Goal: Task Accomplishment & Management: Manage account settings

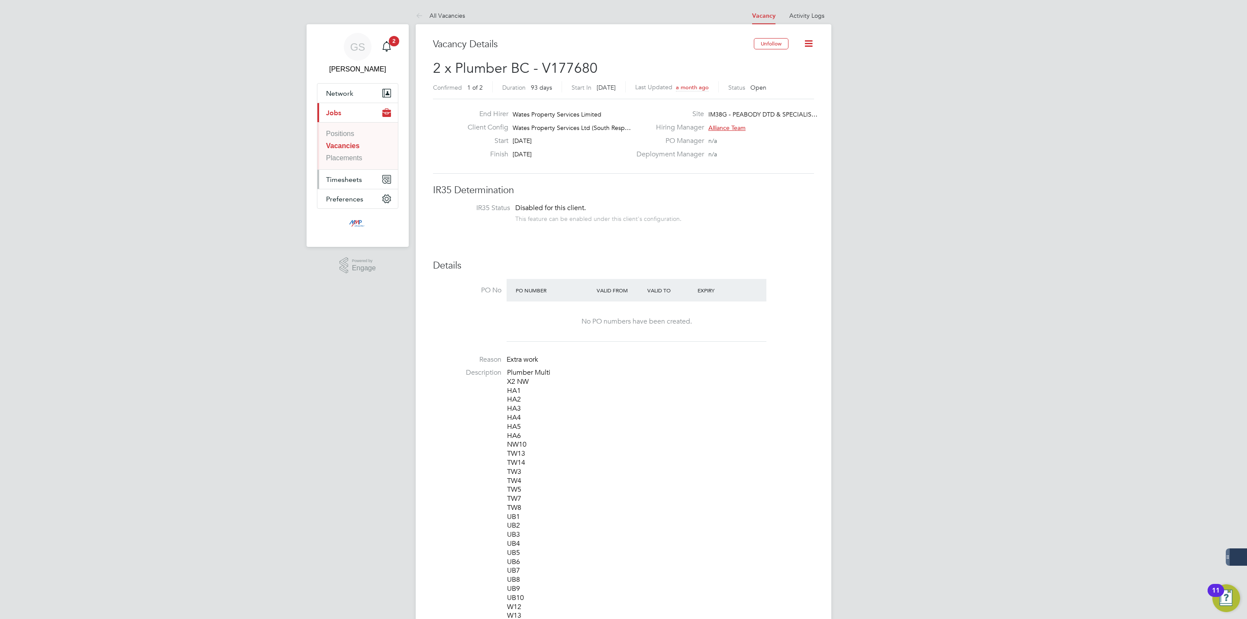
click at [341, 178] on span "Timesheets" at bounding box center [344, 179] width 36 height 8
click at [342, 156] on link "Timesheets" at bounding box center [344, 152] width 36 height 7
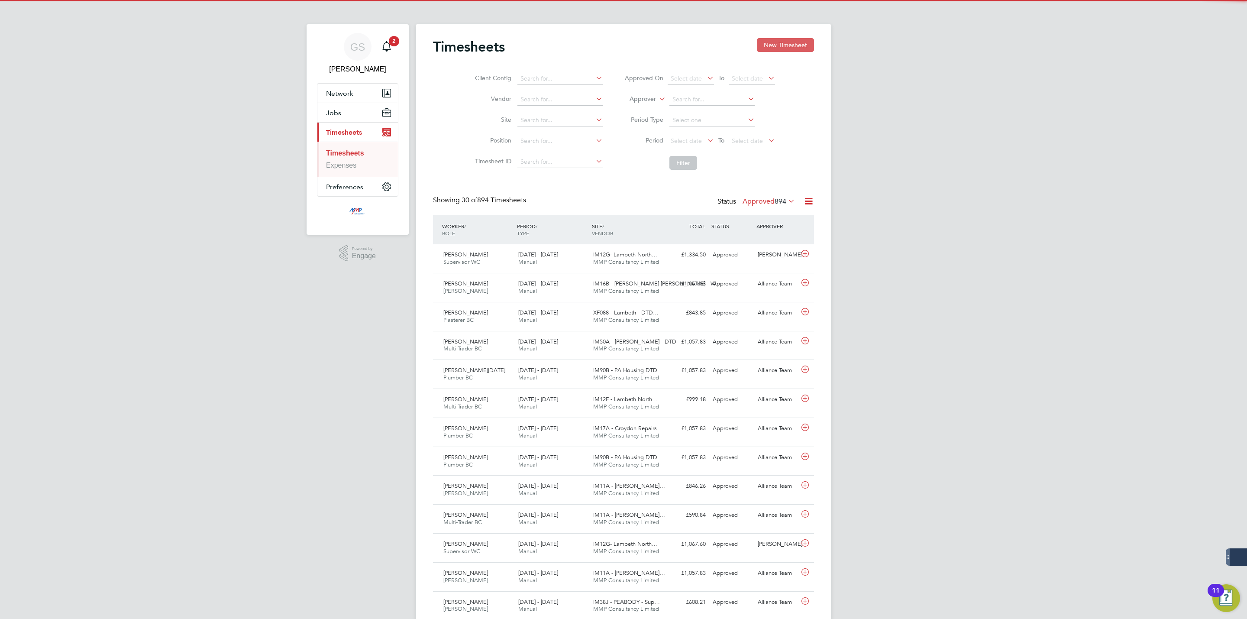
scroll to position [22, 75]
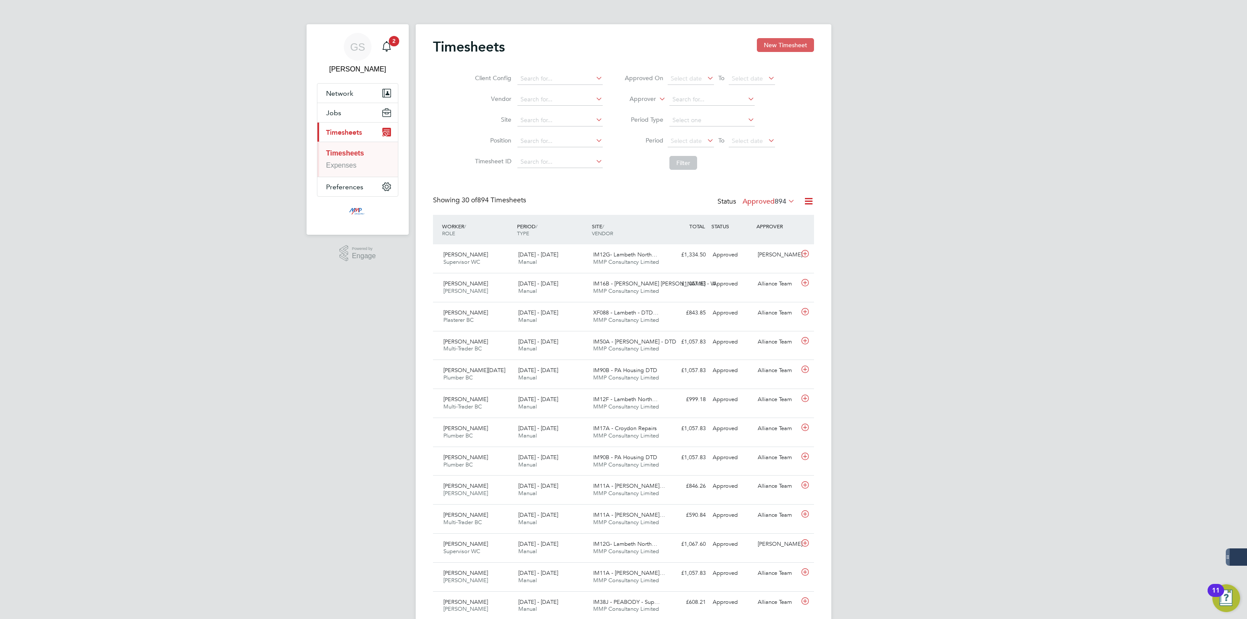
click at [779, 42] on button "New Timesheet" at bounding box center [785, 45] width 57 height 14
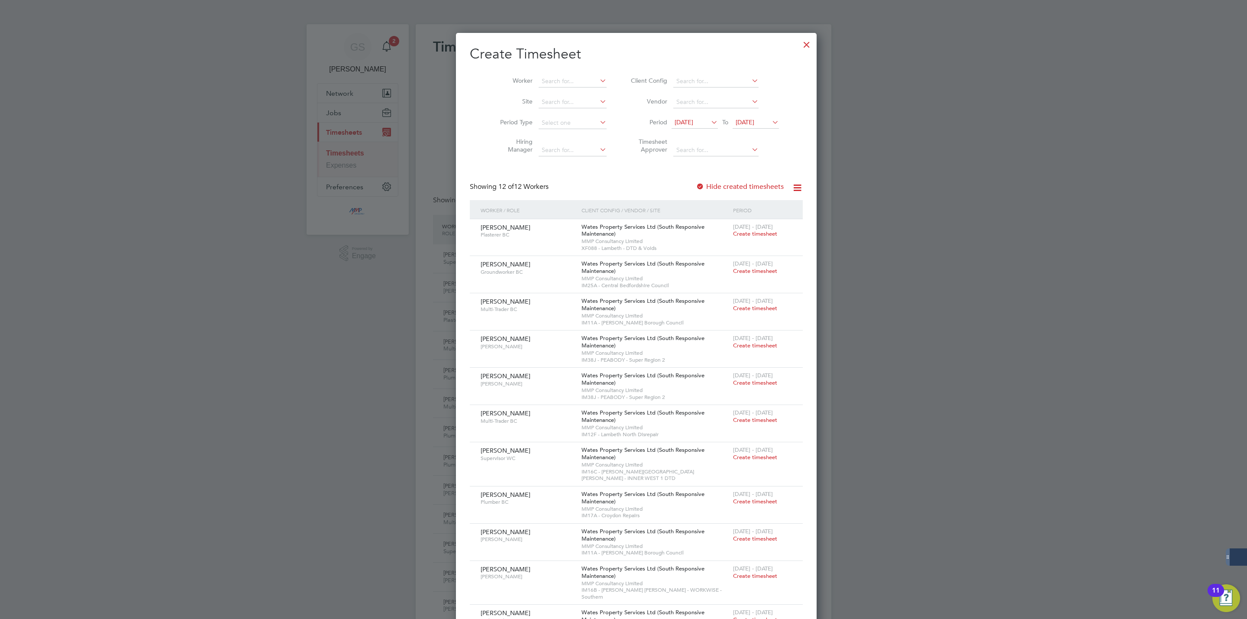
click at [720, 188] on label "Hide created timesheets" at bounding box center [740, 186] width 88 height 9
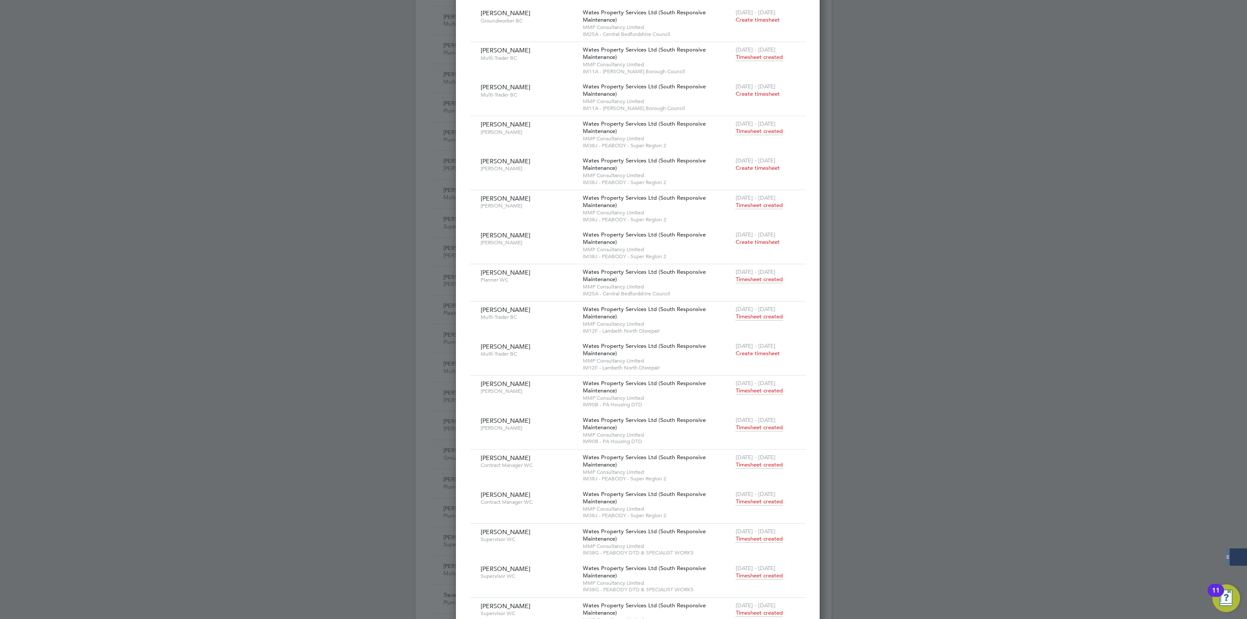
click at [736, 427] on span "Timesheet created" at bounding box center [759, 427] width 47 height 8
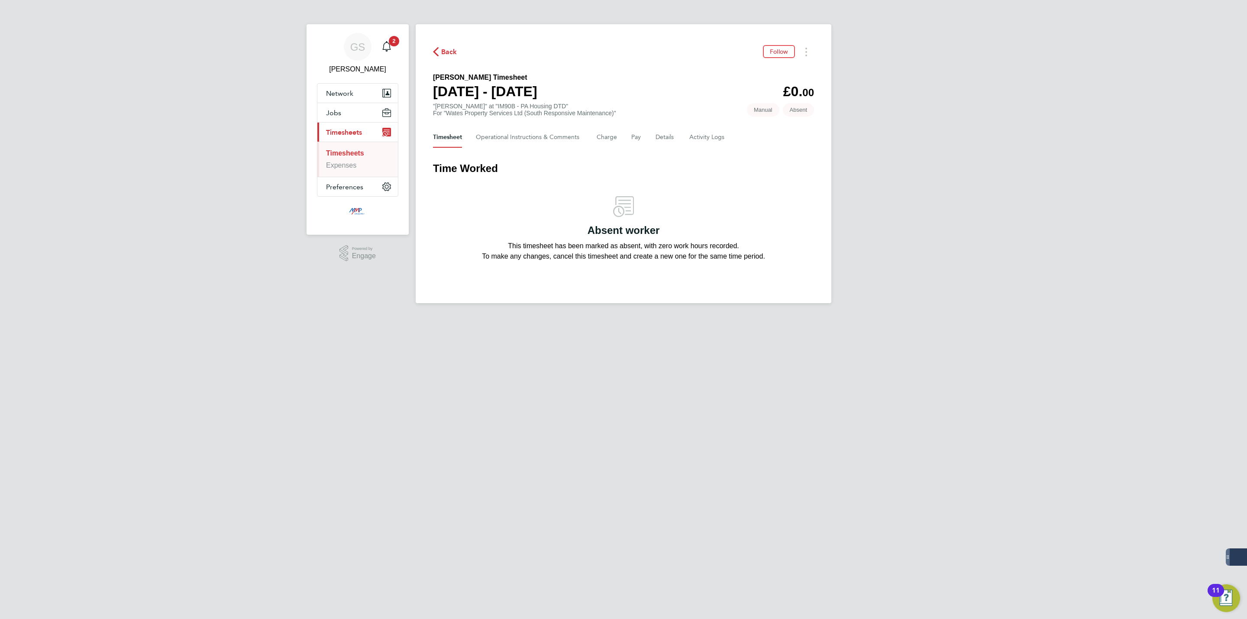
click at [362, 155] on link "Timesheets" at bounding box center [345, 152] width 38 height 7
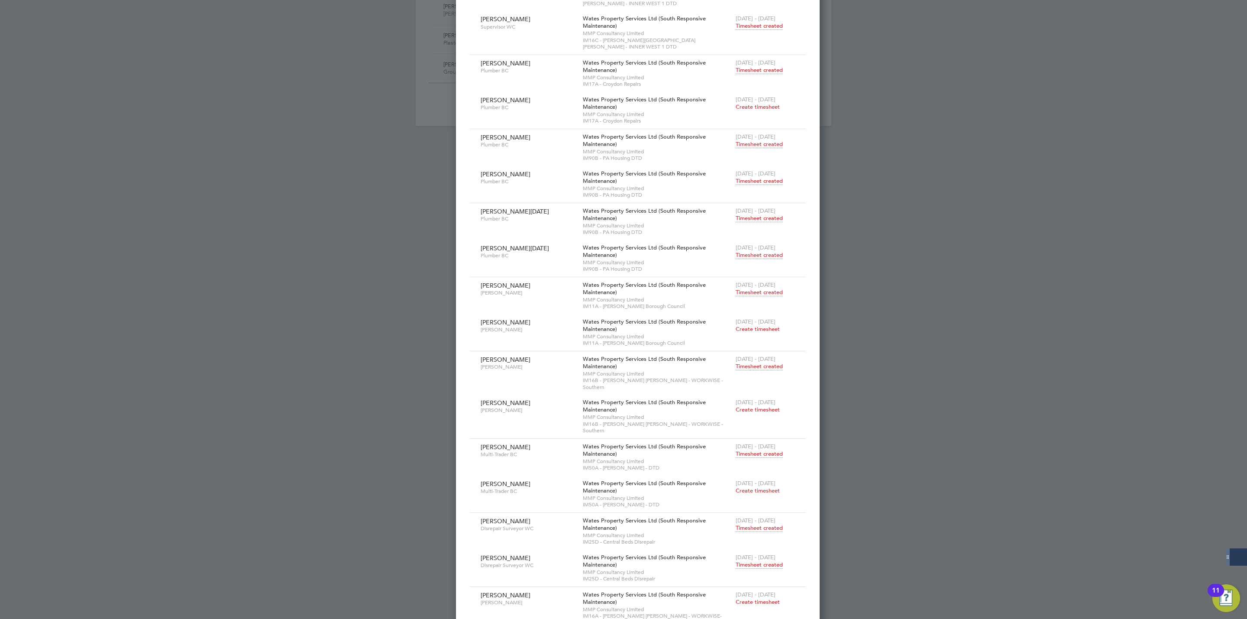
scroll to position [964, 0]
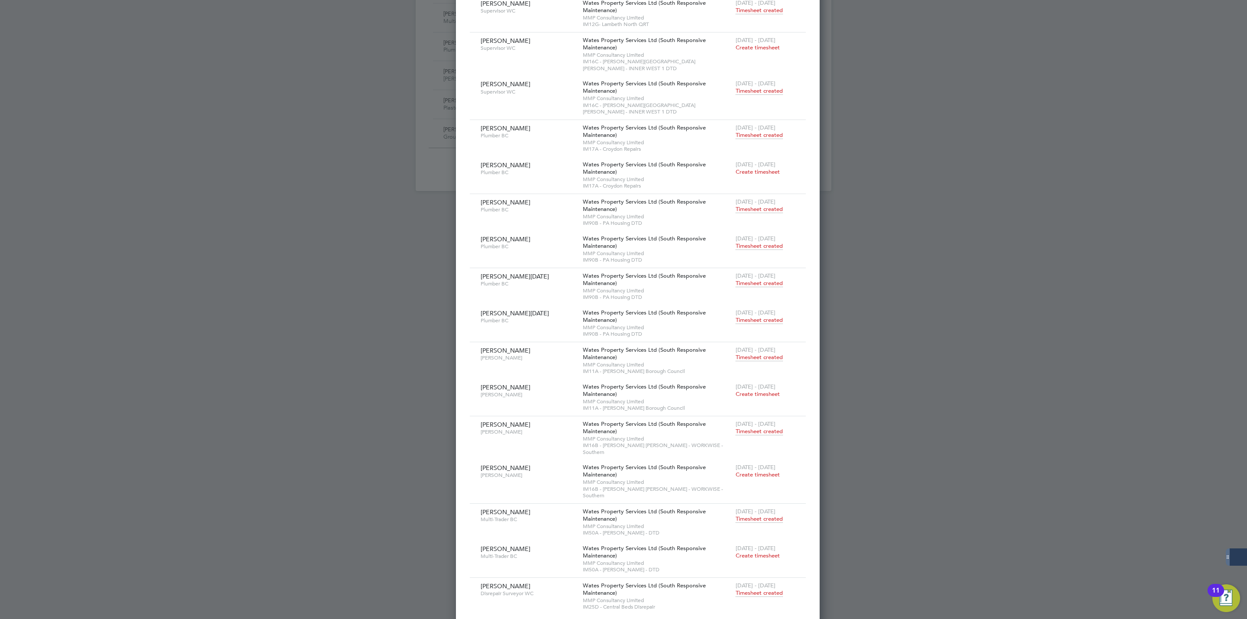
click at [741, 242] on span "Timesheet created" at bounding box center [759, 246] width 47 height 8
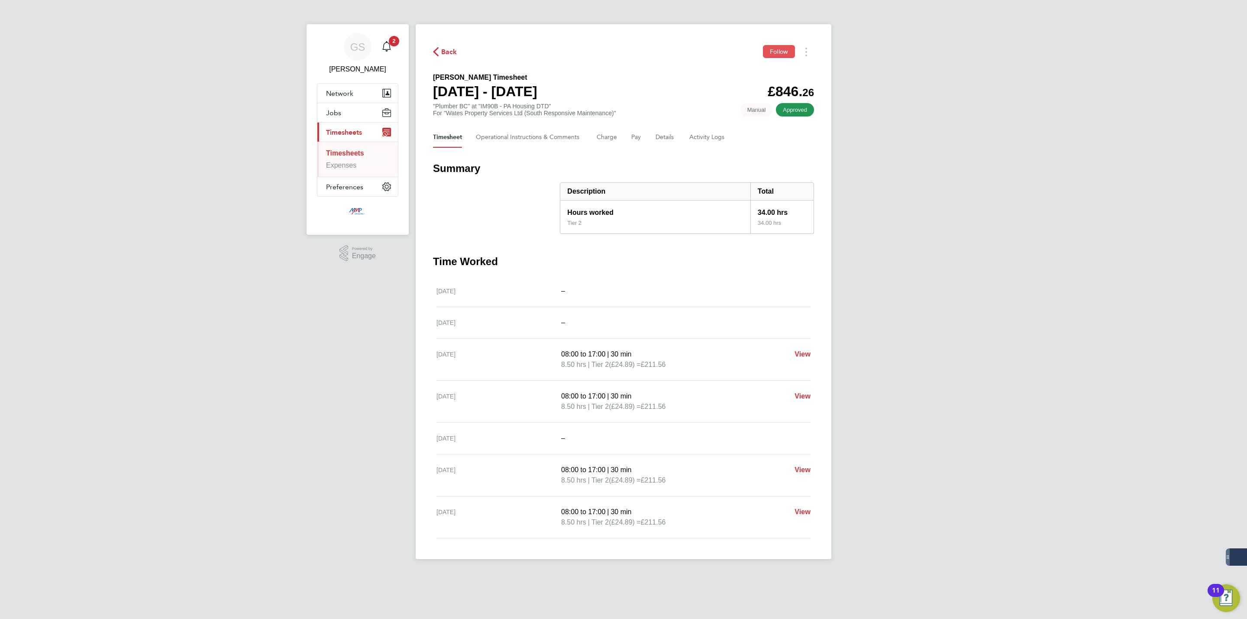
click at [773, 58] on button "Follow" at bounding box center [779, 51] width 32 height 13
click at [342, 116] on button "Jobs" at bounding box center [357, 112] width 81 height 19
click at [353, 149] on link "Vacancies" at bounding box center [342, 145] width 32 height 7
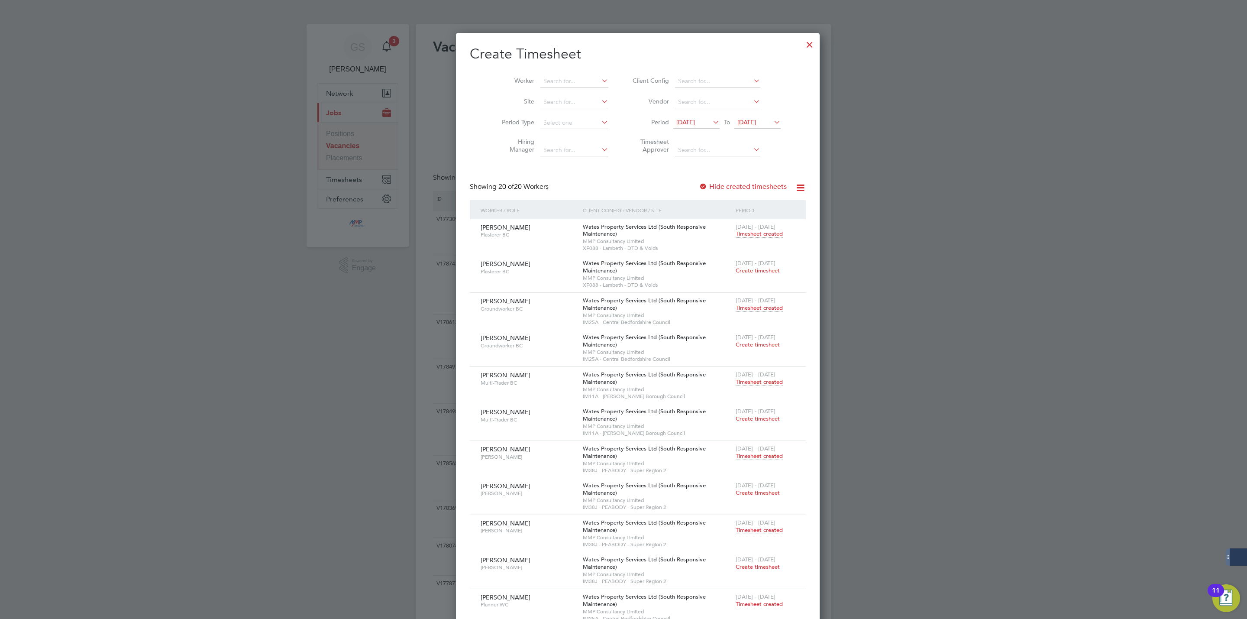
click at [802, 43] on div at bounding box center [810, 43] width 16 height 16
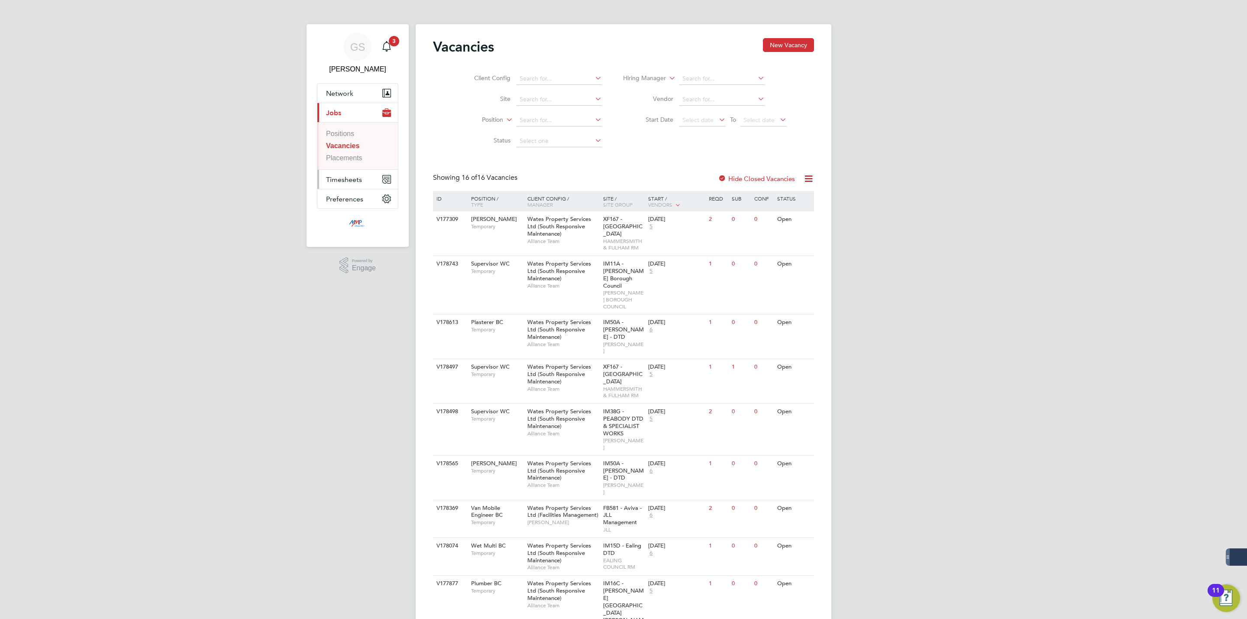
click at [353, 182] on span "Timesheets" at bounding box center [344, 179] width 36 height 8
click at [352, 157] on link "Timesheets" at bounding box center [344, 152] width 36 height 7
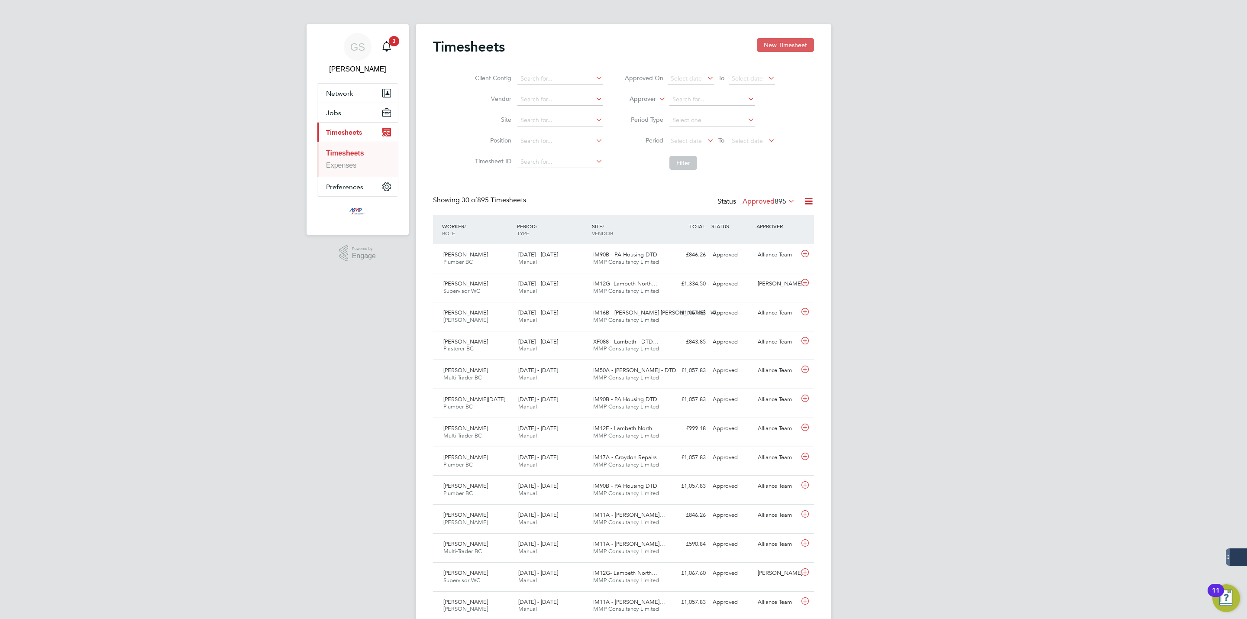
scroll to position [22, 75]
click at [795, 45] on button "New Timesheet" at bounding box center [785, 45] width 57 height 14
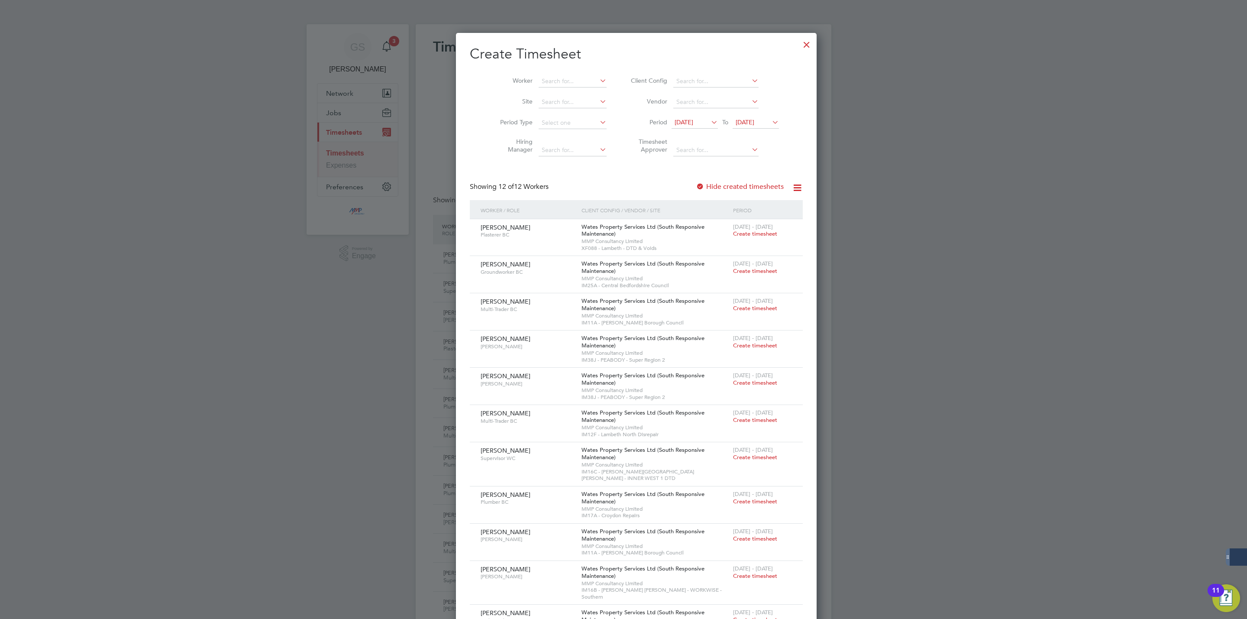
click at [799, 47] on div at bounding box center [807, 43] width 16 height 16
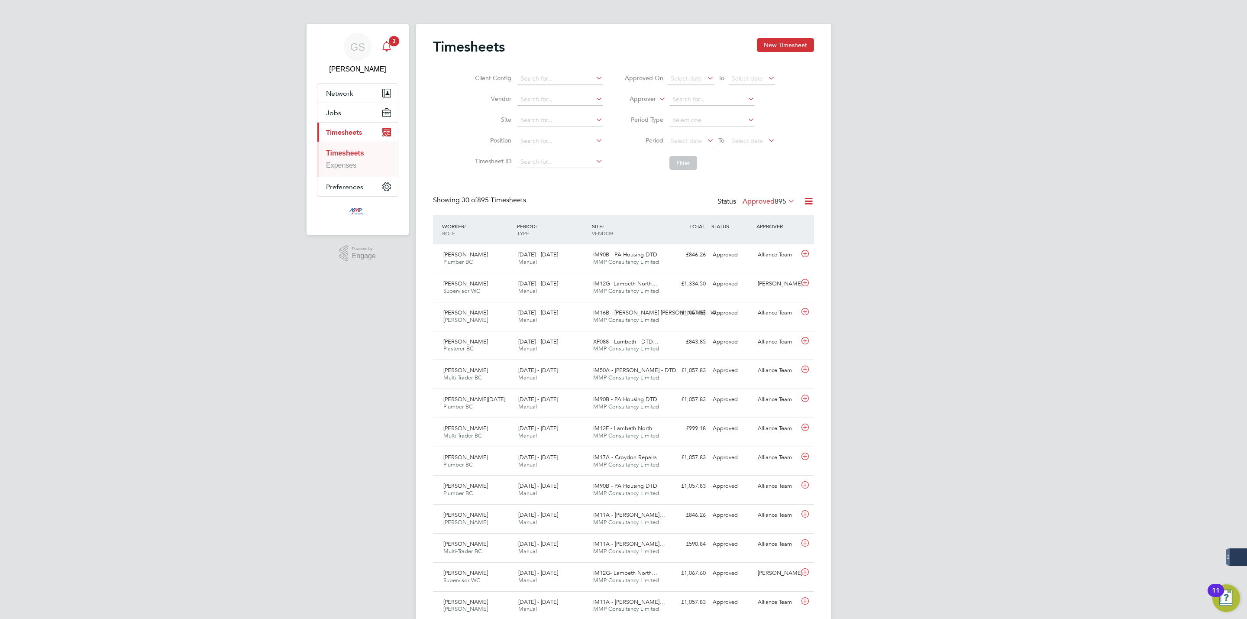
click at [391, 46] on app-alerts-badge "3" at bounding box center [393, 41] width 11 height 12
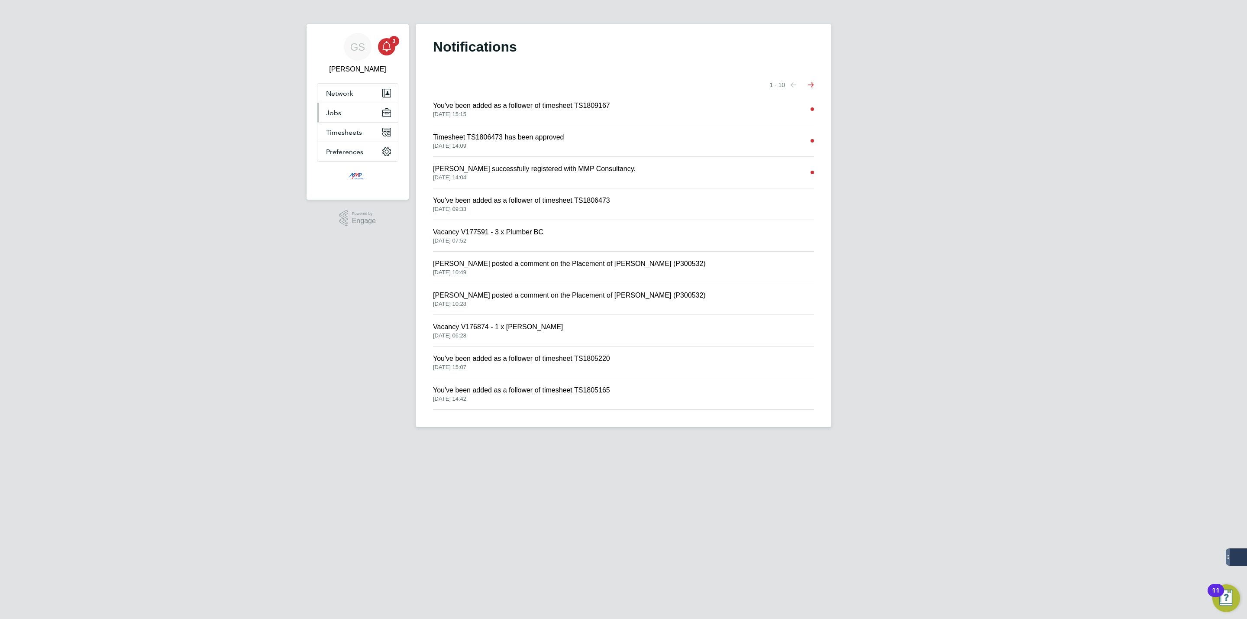
click at [342, 111] on button "Jobs" at bounding box center [357, 112] width 81 height 19
click at [345, 147] on link "Vacancies" at bounding box center [342, 145] width 32 height 7
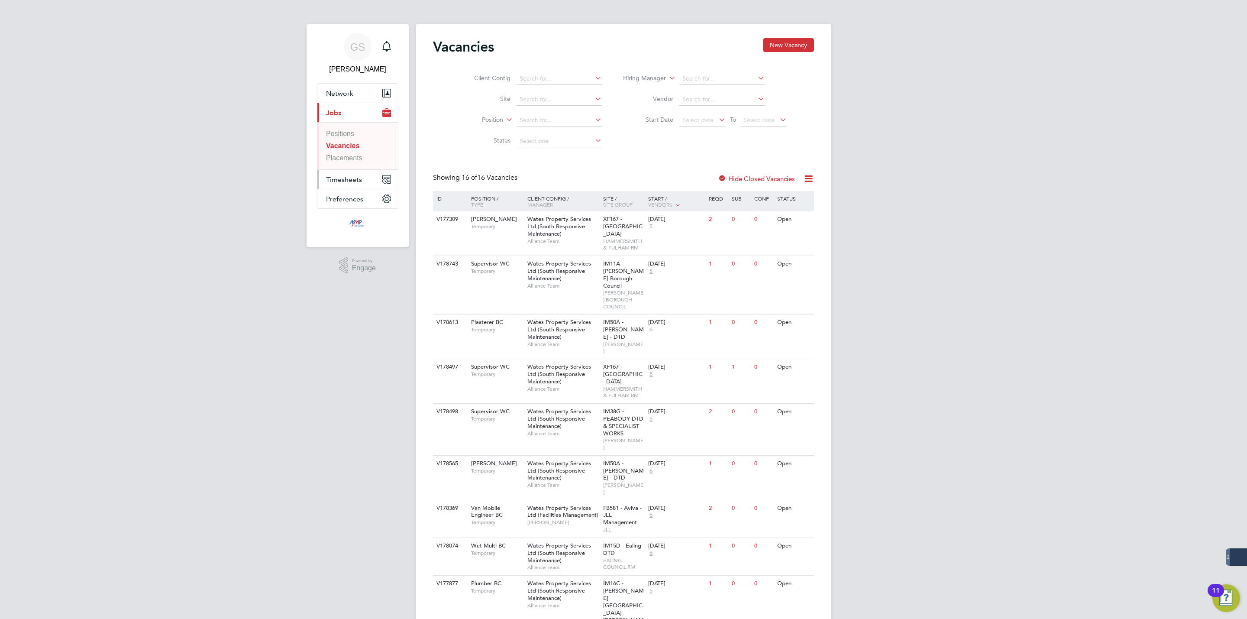
click at [350, 181] on span "Timesheets" at bounding box center [344, 179] width 36 height 8
click at [348, 155] on link "Timesheets" at bounding box center [344, 152] width 36 height 7
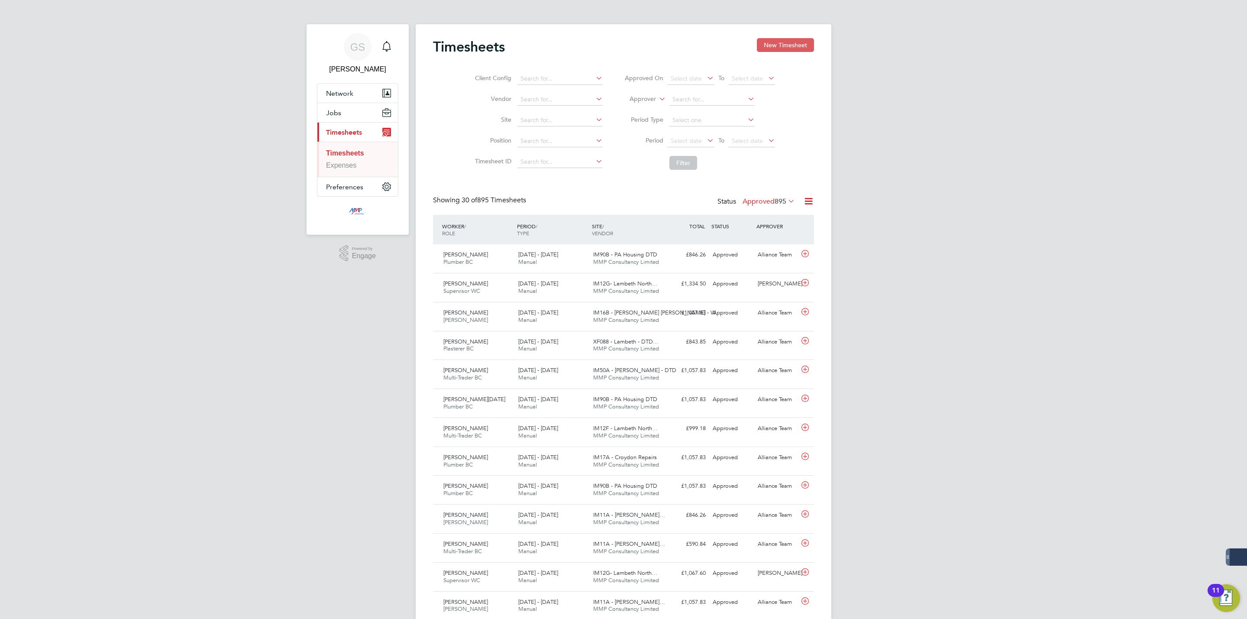
scroll to position [22, 75]
click at [793, 47] on button "New Timesheet" at bounding box center [785, 45] width 57 height 14
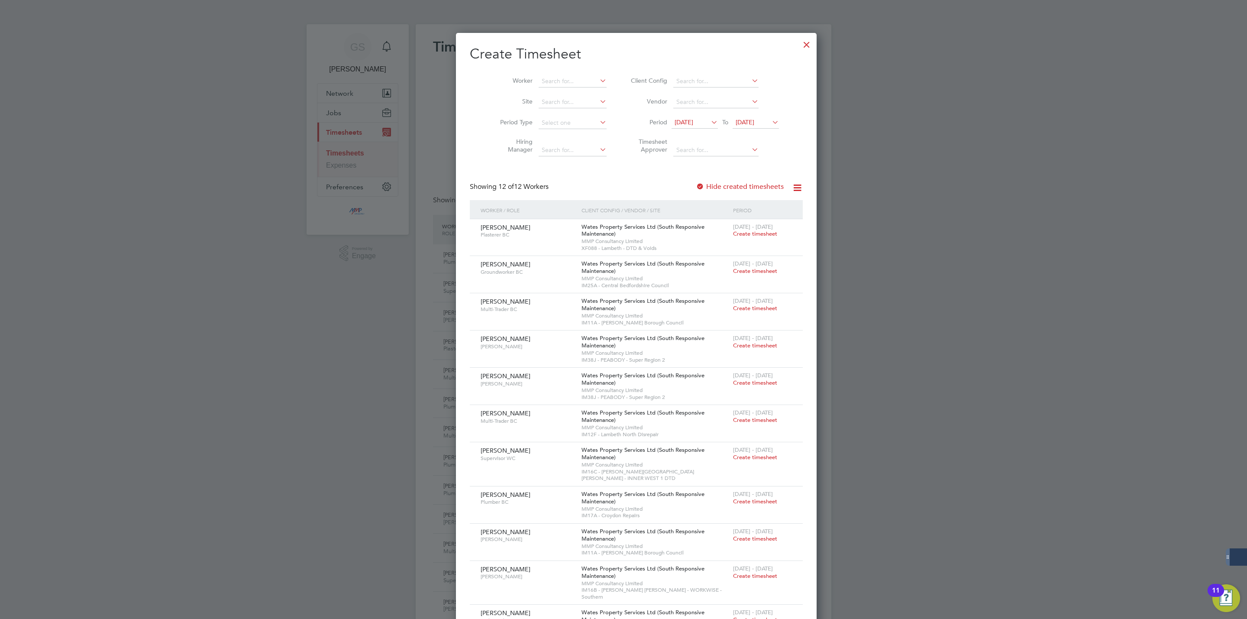
click at [793, 47] on div at bounding box center [623, 309] width 1247 height 619
click at [799, 45] on div at bounding box center [807, 43] width 16 height 16
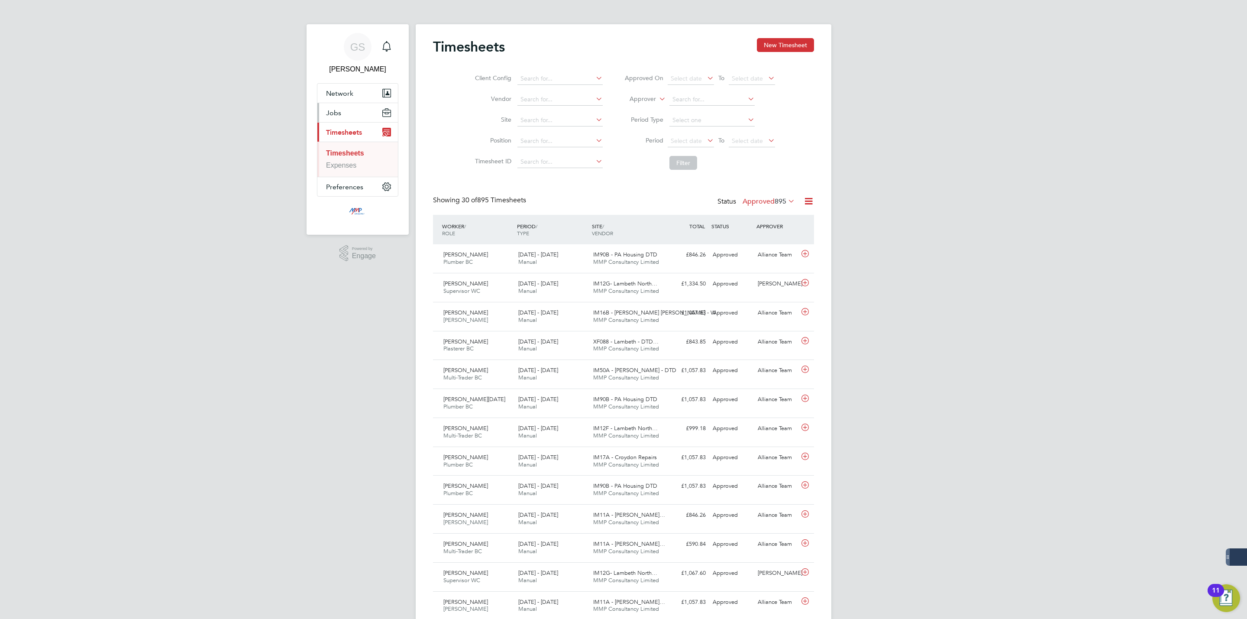
click at [346, 119] on button "Jobs" at bounding box center [357, 112] width 81 height 19
click at [353, 149] on link "Vacancies" at bounding box center [342, 145] width 32 height 7
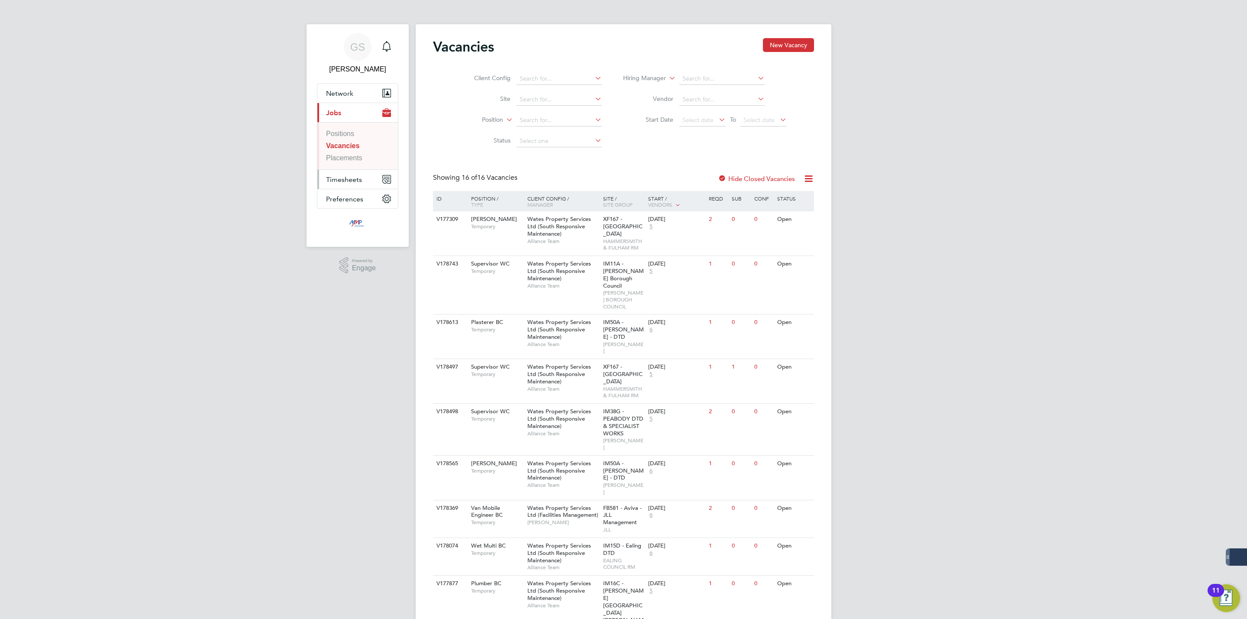
click at [339, 181] on span "Timesheets" at bounding box center [344, 179] width 36 height 8
click at [351, 155] on link "Timesheets" at bounding box center [344, 152] width 36 height 7
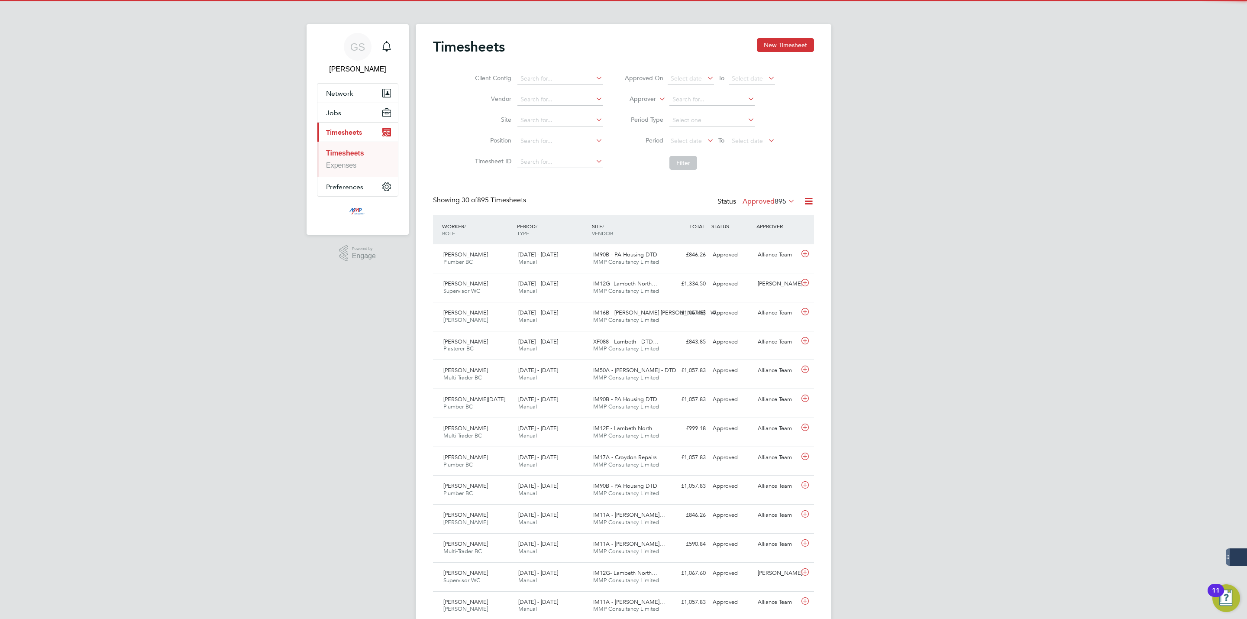
scroll to position [22, 75]
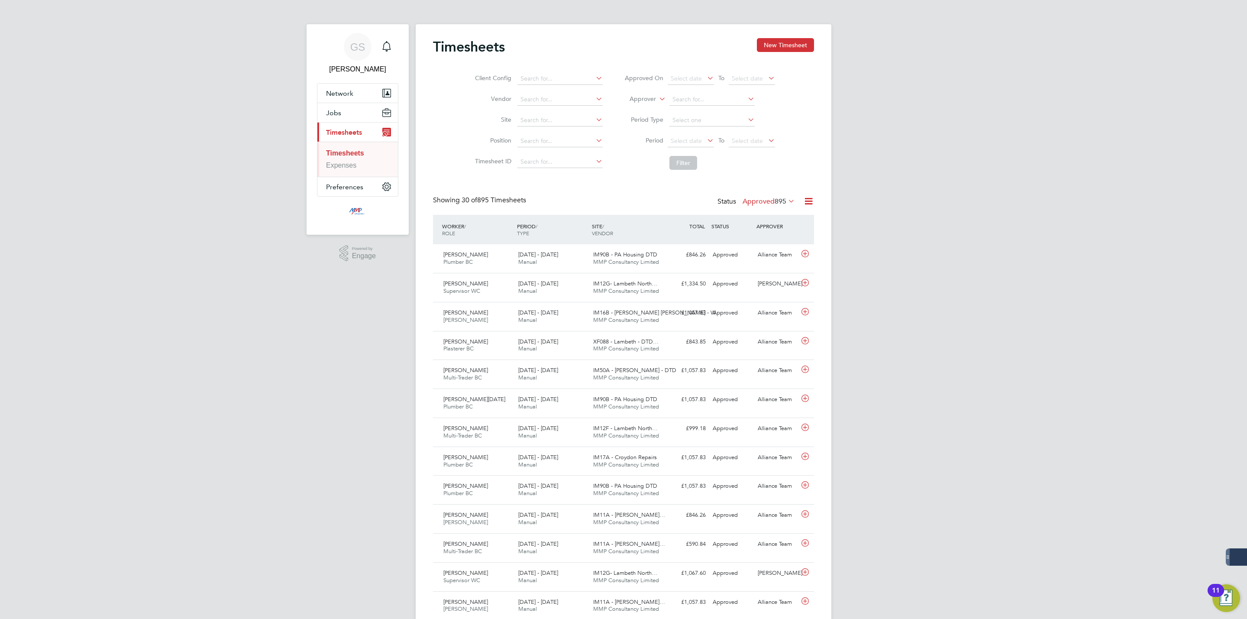
click at [775, 52] on div "Timesheets New Timesheet" at bounding box center [623, 51] width 381 height 26
click at [775, 51] on button "New Timesheet" at bounding box center [785, 45] width 57 height 14
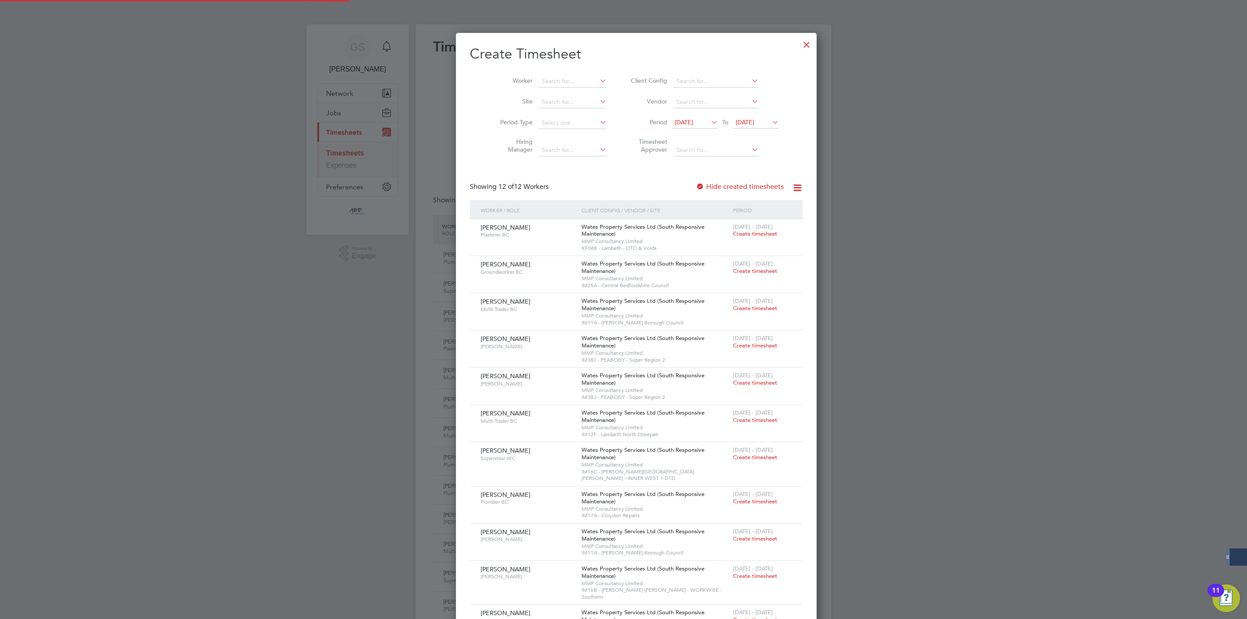
scroll to position [4, 4]
click at [799, 48] on div at bounding box center [807, 43] width 16 height 16
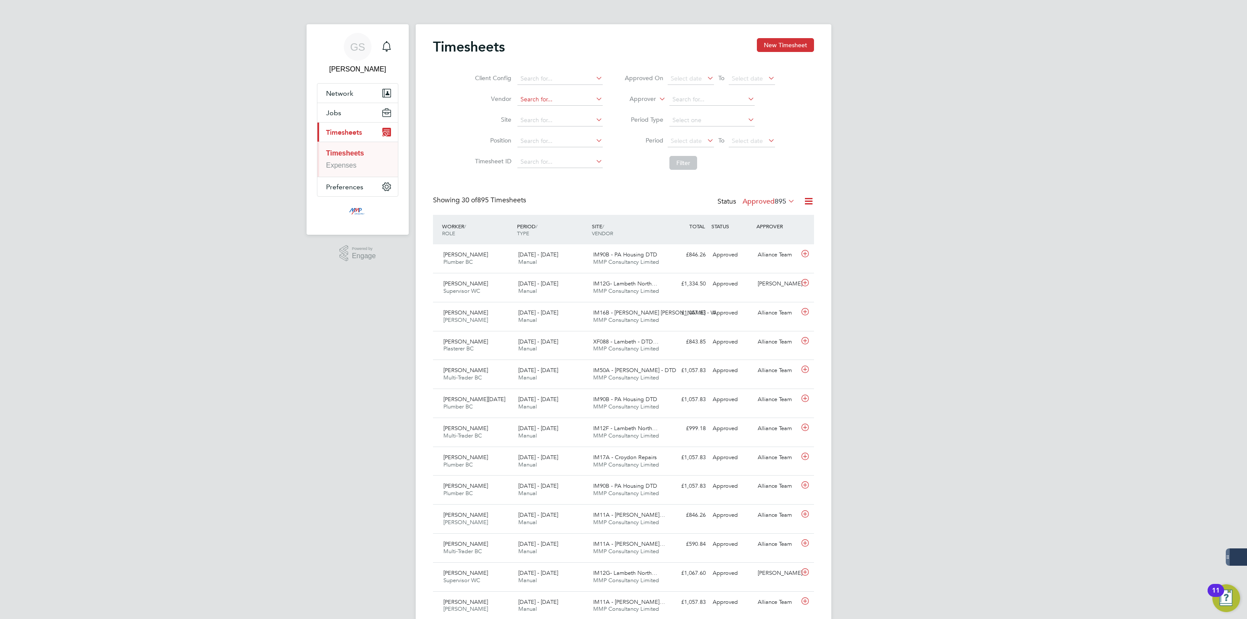
scroll to position [22, 75]
drag, startPoint x: 347, startPoint y: 117, endPoint x: 349, endPoint y: 121, distance: 4.7
click at [347, 117] on button "Jobs" at bounding box center [357, 112] width 81 height 19
click at [351, 142] on link "Vacancies" at bounding box center [342, 145] width 32 height 7
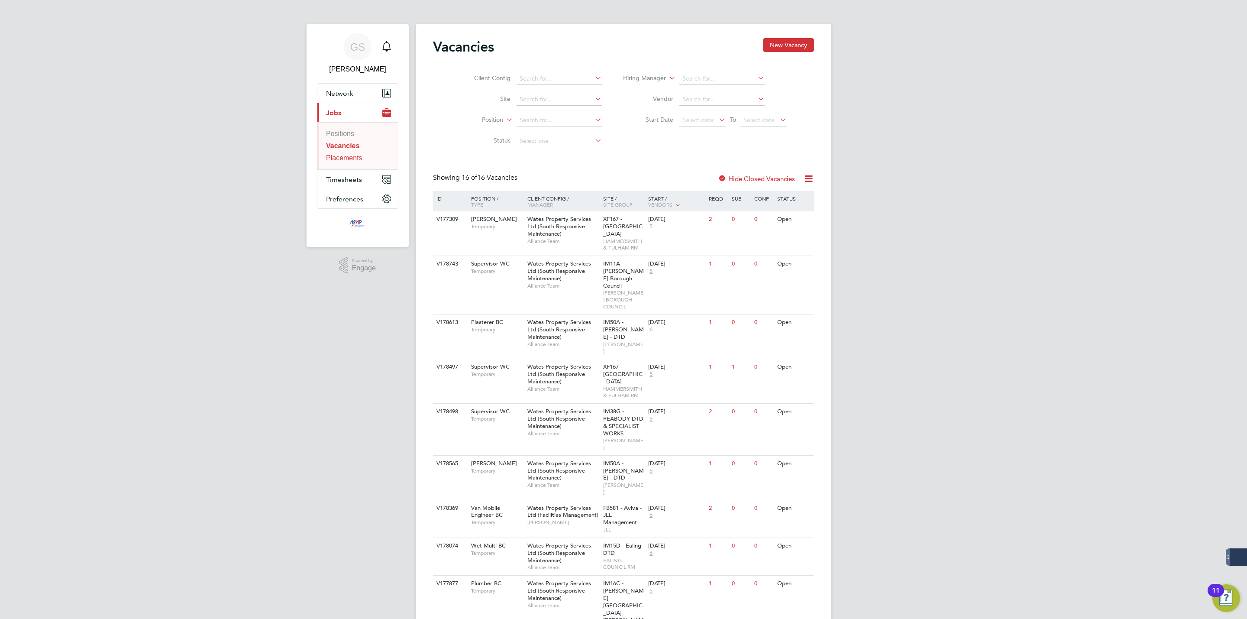
click at [352, 161] on link "Placements" at bounding box center [344, 157] width 36 height 7
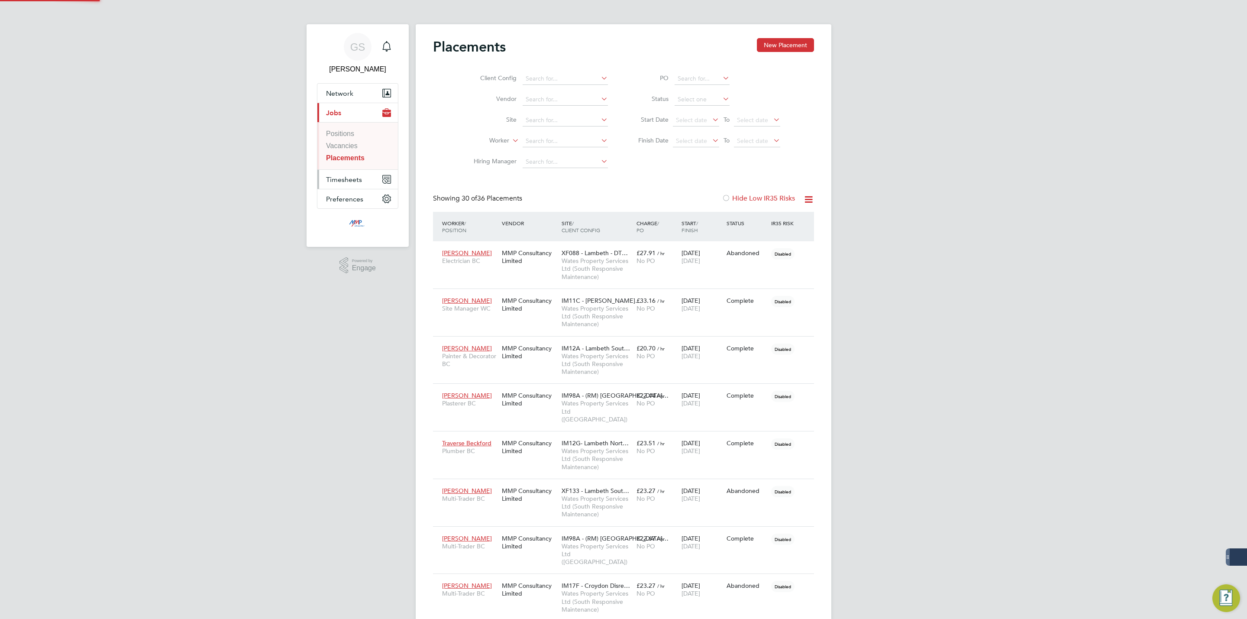
click at [355, 178] on span "Timesheets" at bounding box center [344, 179] width 36 height 8
click at [351, 155] on link "Timesheets" at bounding box center [344, 152] width 36 height 7
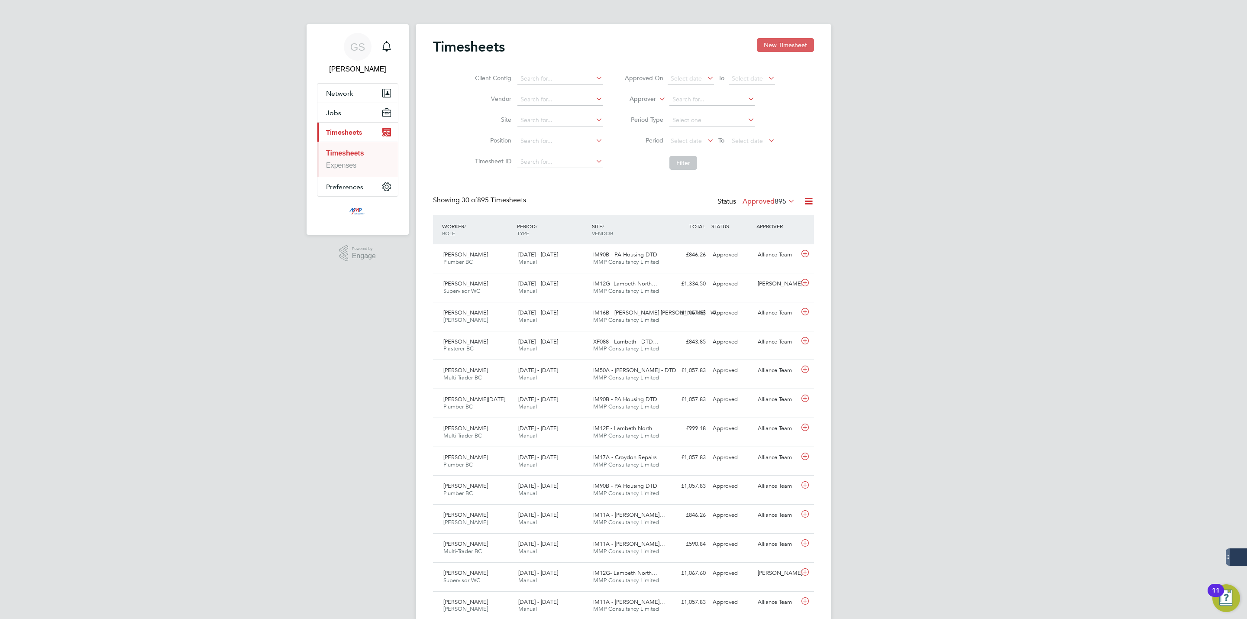
click at [776, 48] on button "New Timesheet" at bounding box center [785, 45] width 57 height 14
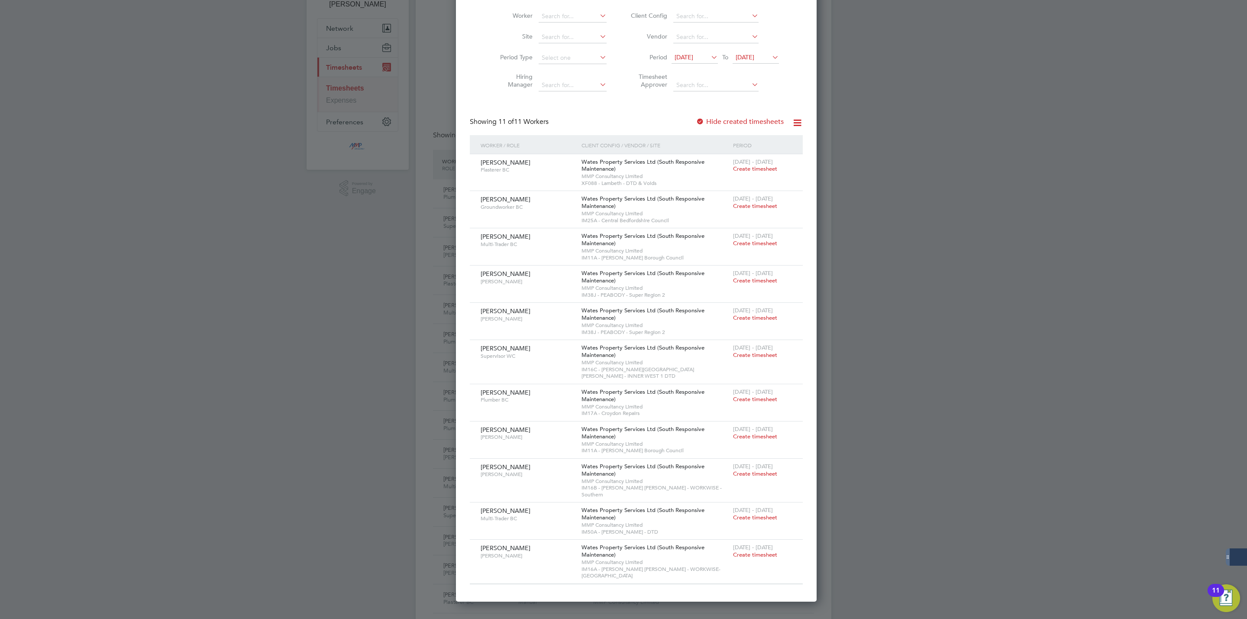
click at [714, 121] on label "Hide created timesheets" at bounding box center [740, 121] width 88 height 9
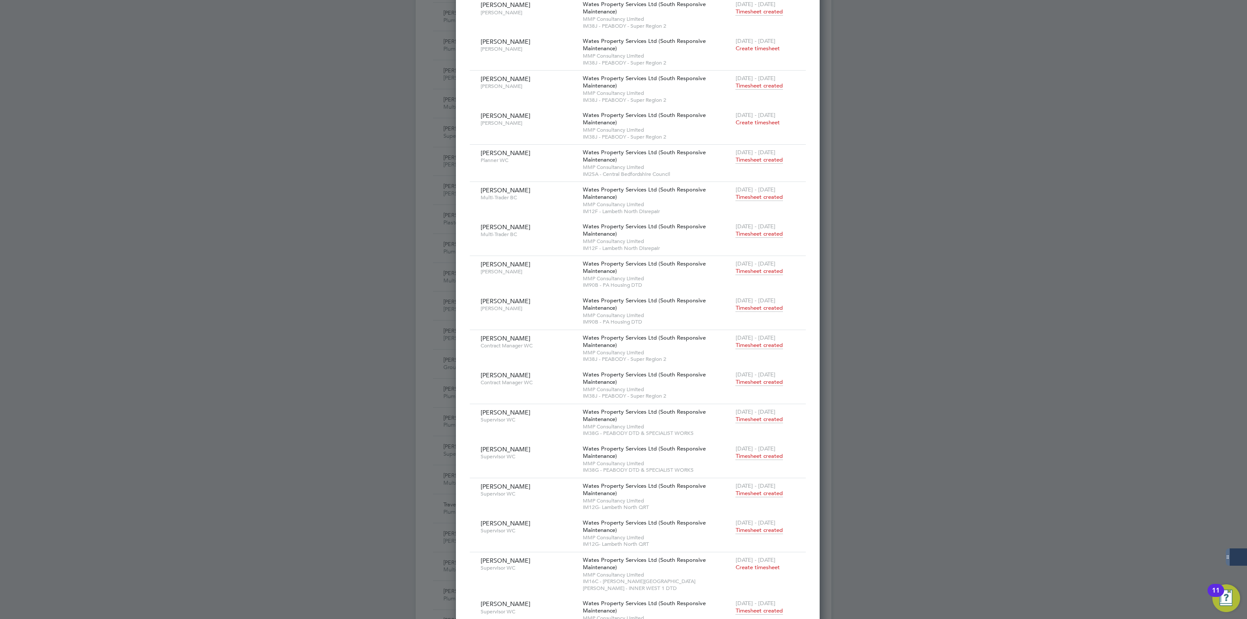
click at [736, 235] on span "Timesheet created" at bounding box center [759, 234] width 47 height 8
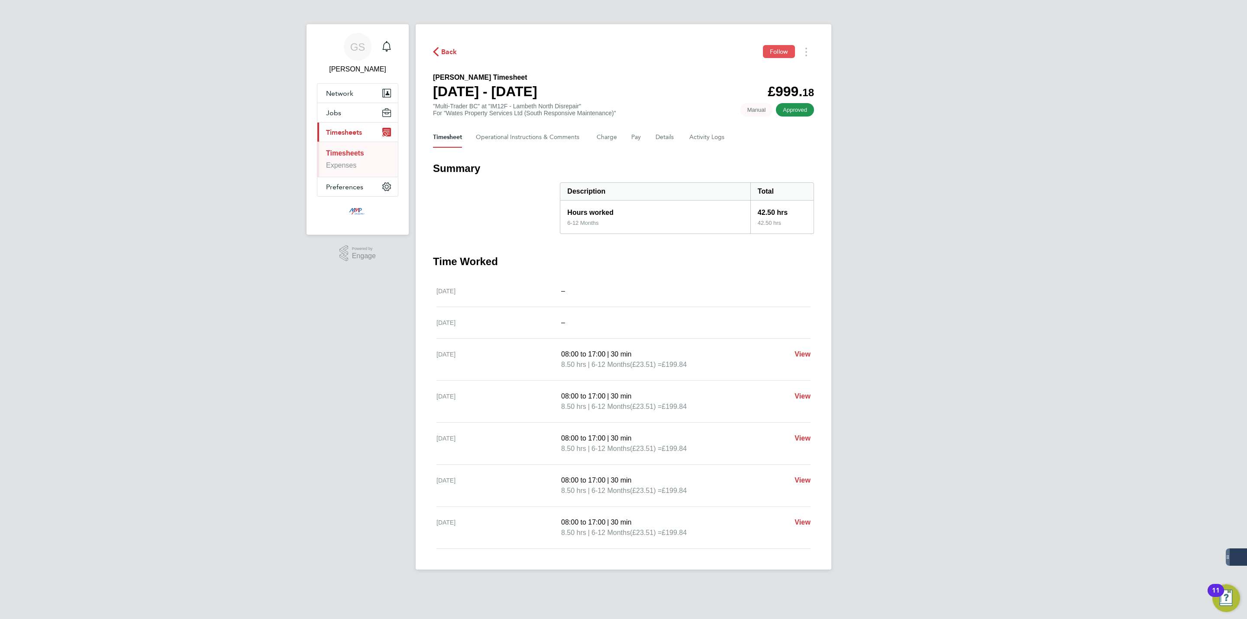
click at [771, 54] on span "Follow" at bounding box center [779, 52] width 18 height 8
click at [545, 131] on Comments-tab "Operational Instructions & Comments" at bounding box center [529, 137] width 107 height 21
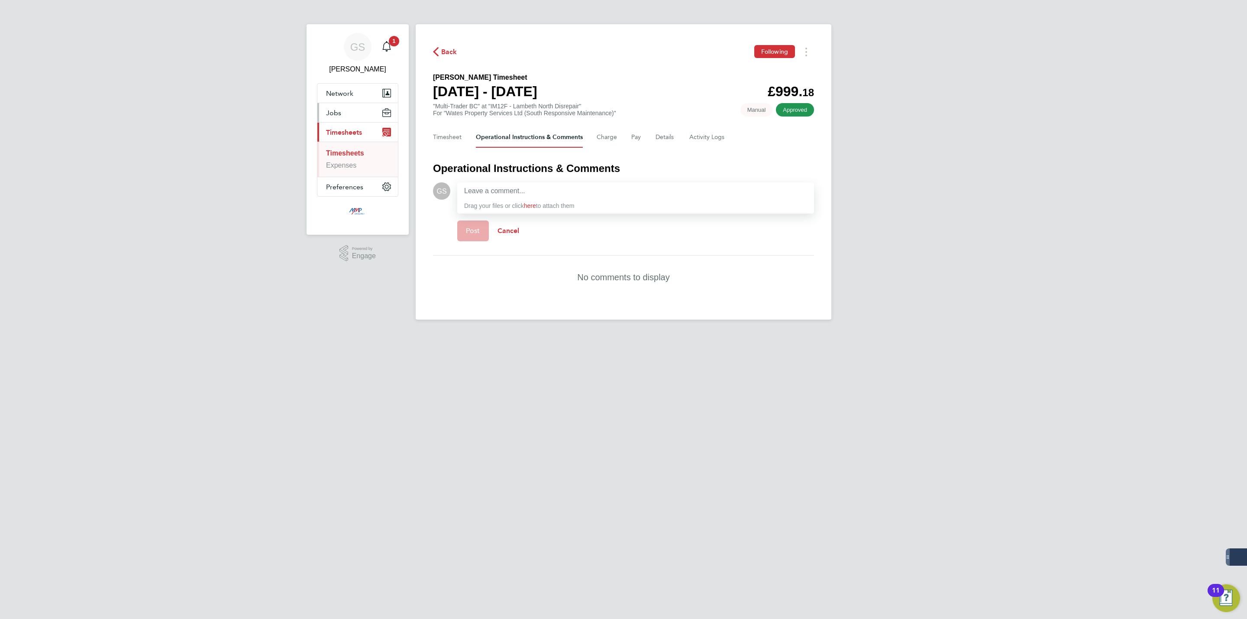
click at [352, 112] on button "Jobs" at bounding box center [357, 112] width 81 height 19
click at [351, 144] on link "Vacancies" at bounding box center [342, 145] width 32 height 7
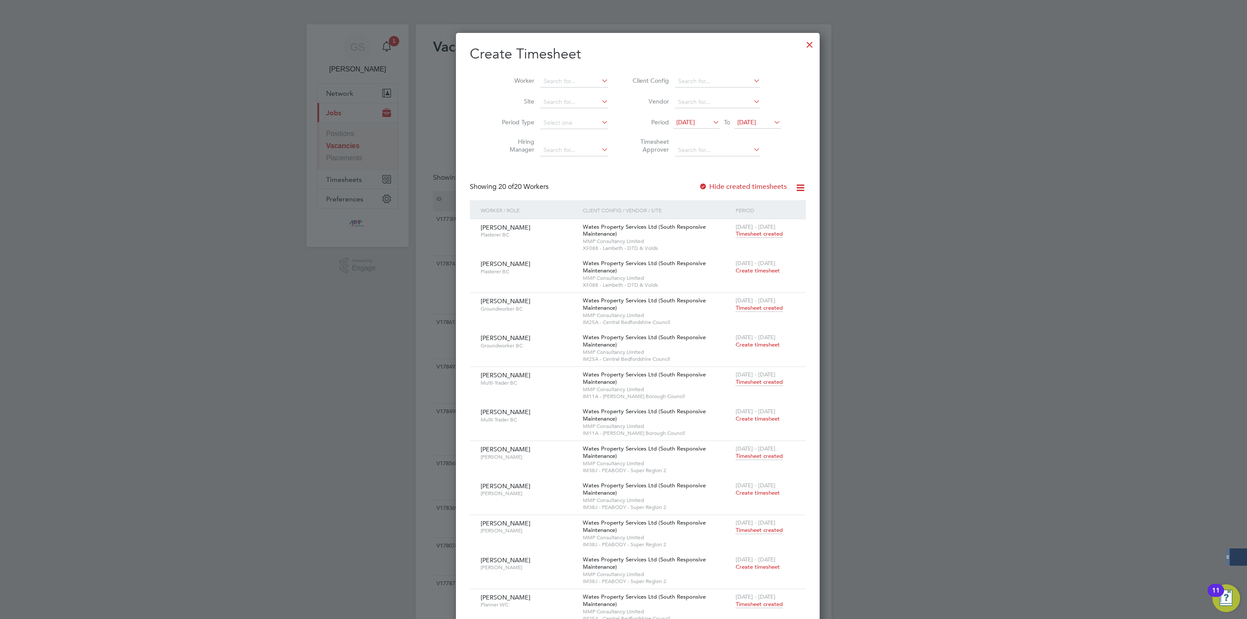
click at [802, 47] on div at bounding box center [810, 43] width 16 height 16
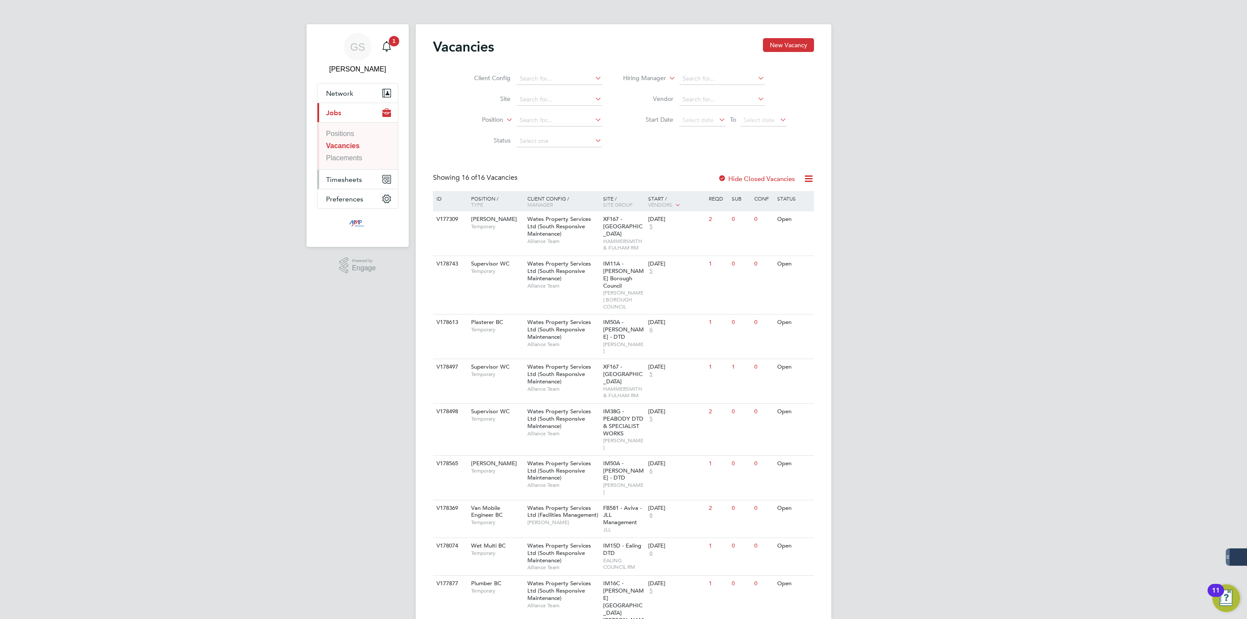
click at [336, 181] on span "Timesheets" at bounding box center [344, 179] width 36 height 8
click at [352, 158] on li "Timesheets" at bounding box center [358, 155] width 65 height 12
click at [355, 156] on link "Timesheets" at bounding box center [344, 152] width 36 height 7
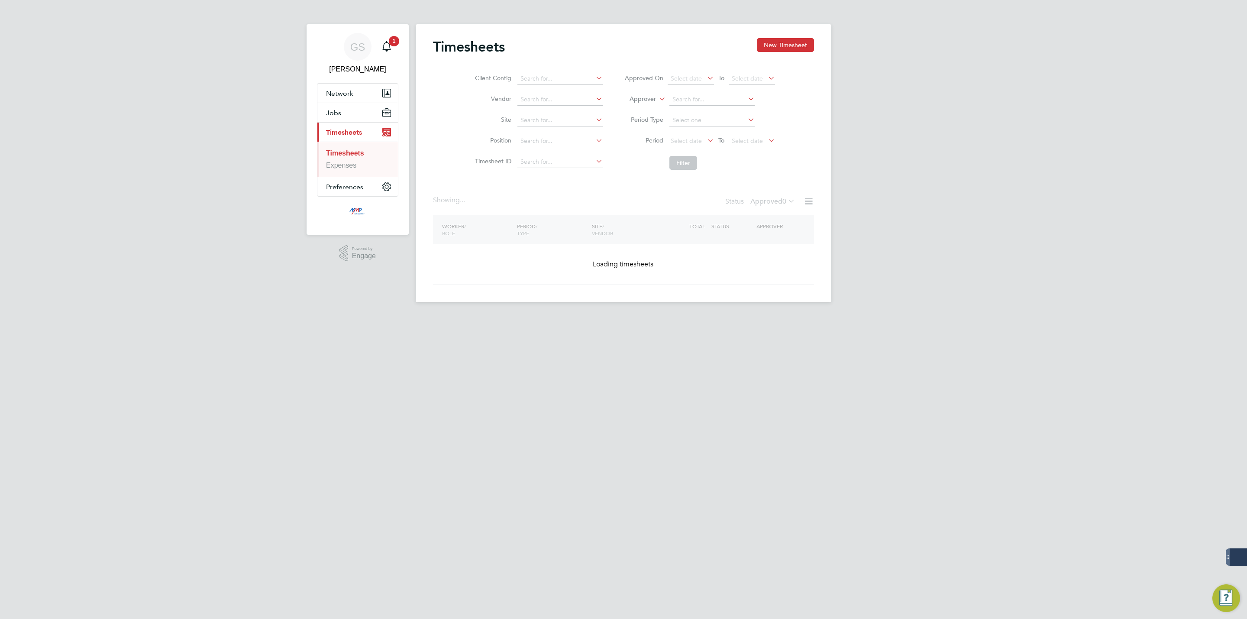
click at [779, 45] on button "New Timesheet" at bounding box center [785, 45] width 57 height 14
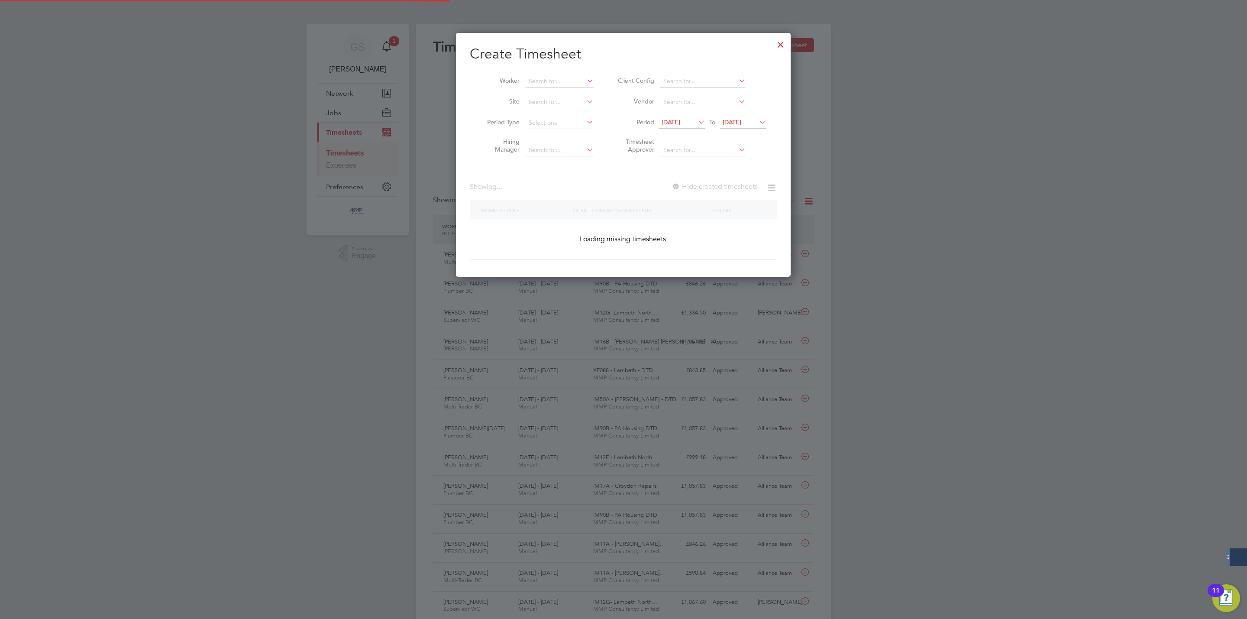
scroll to position [22, 75]
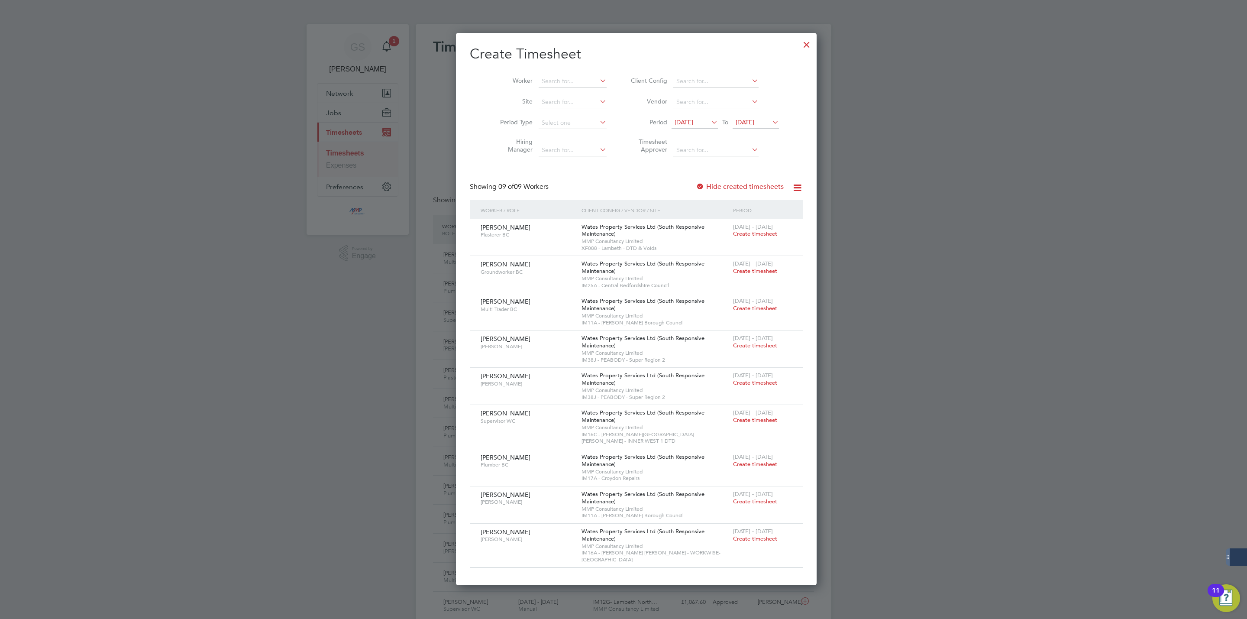
click at [736, 186] on label "Hide created timesheets" at bounding box center [740, 186] width 88 height 9
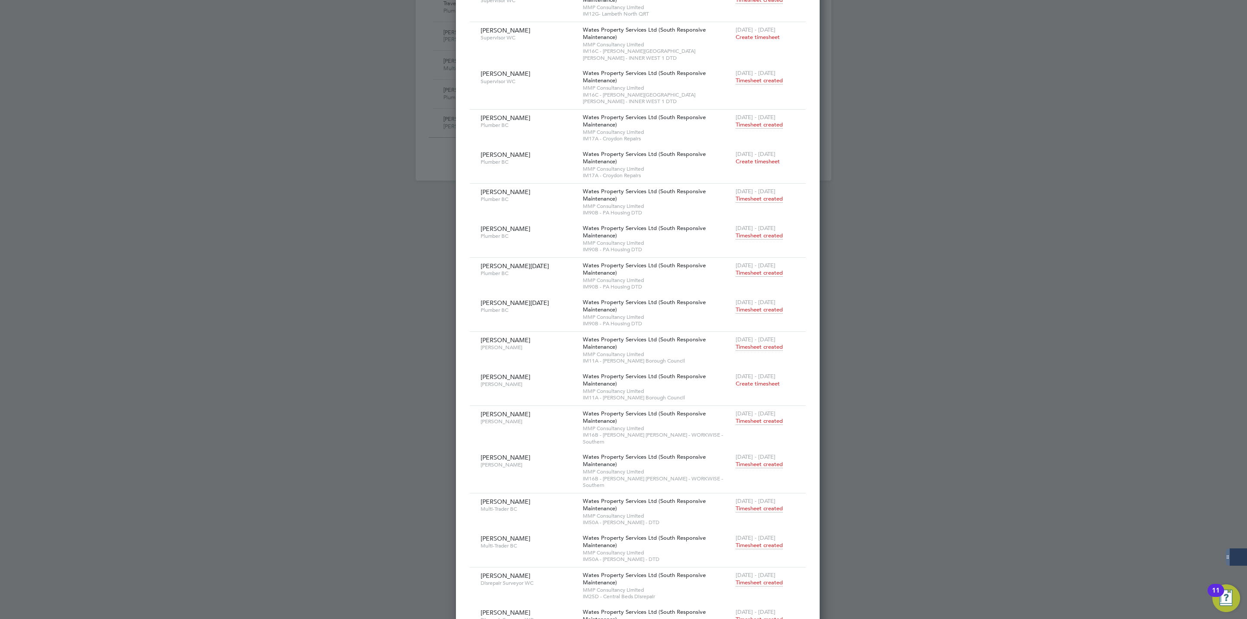
click at [749, 460] on span "Timesheet created" at bounding box center [759, 464] width 47 height 8
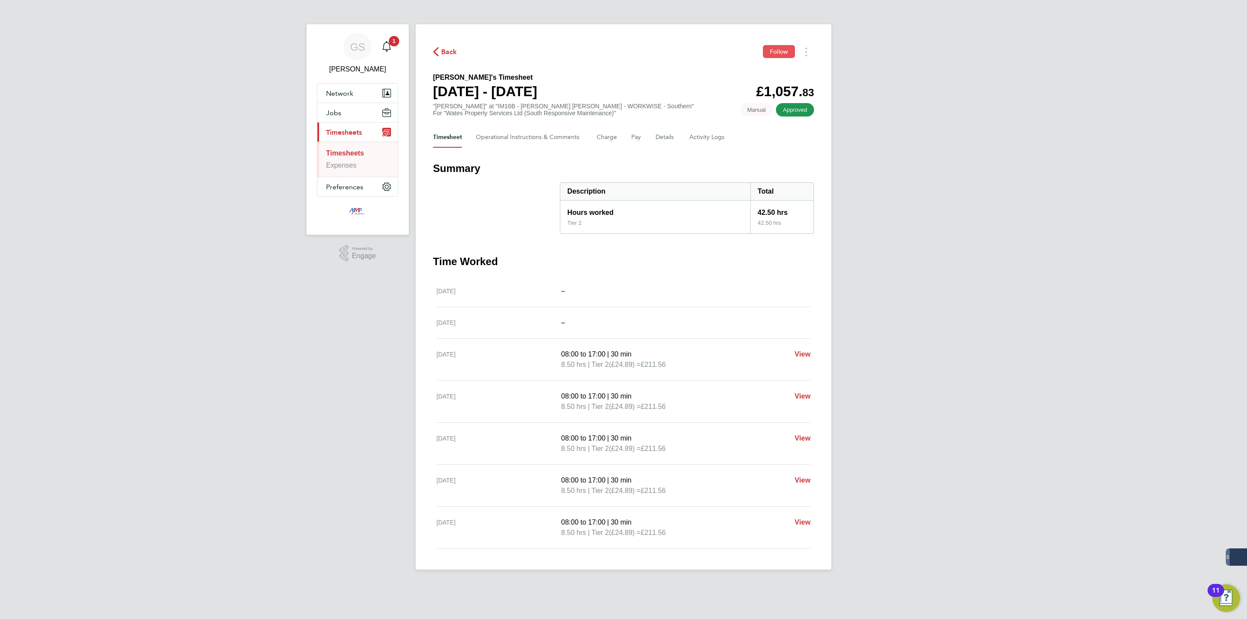
click at [775, 53] on span "Follow" at bounding box center [779, 52] width 18 height 8
click at [360, 155] on link "Timesheets" at bounding box center [345, 152] width 38 height 7
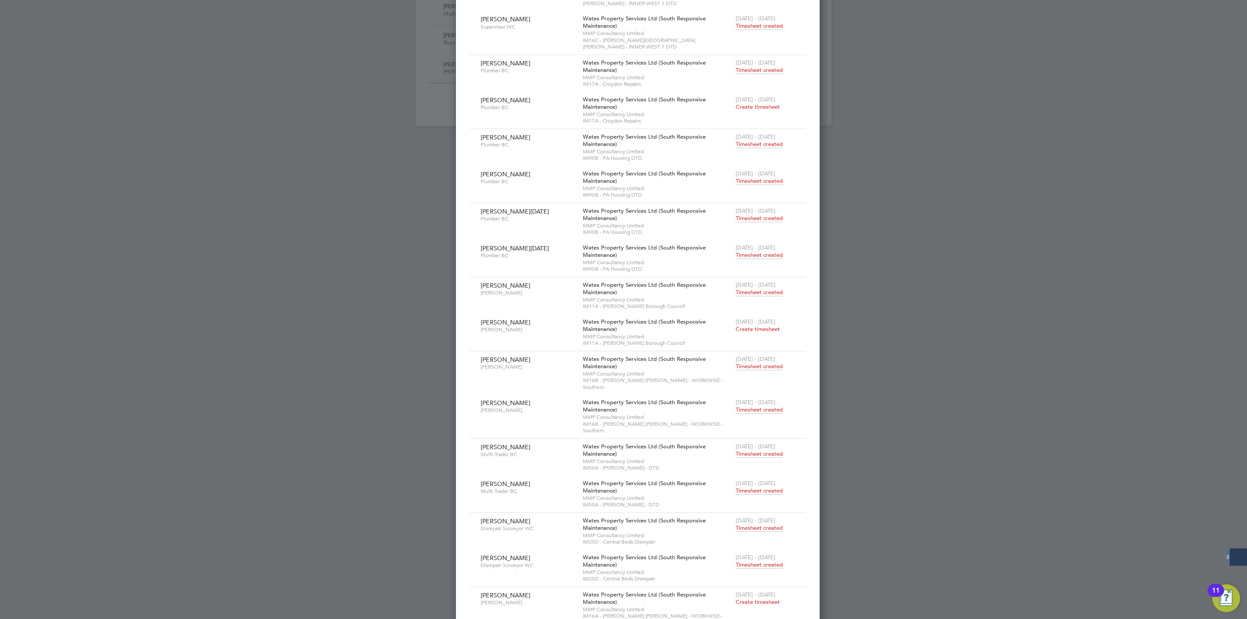
click at [747, 487] on span "Timesheet created" at bounding box center [759, 491] width 47 height 8
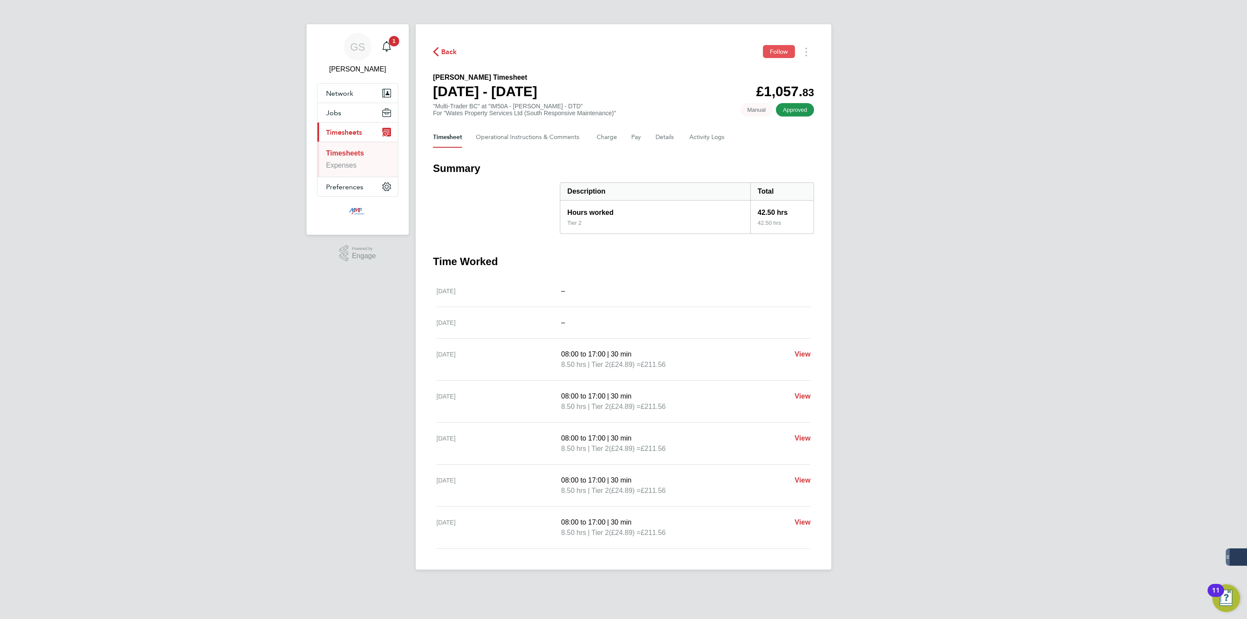
click at [777, 52] on span "Follow" at bounding box center [779, 52] width 18 height 8
click at [347, 151] on link "Timesheets" at bounding box center [345, 152] width 38 height 7
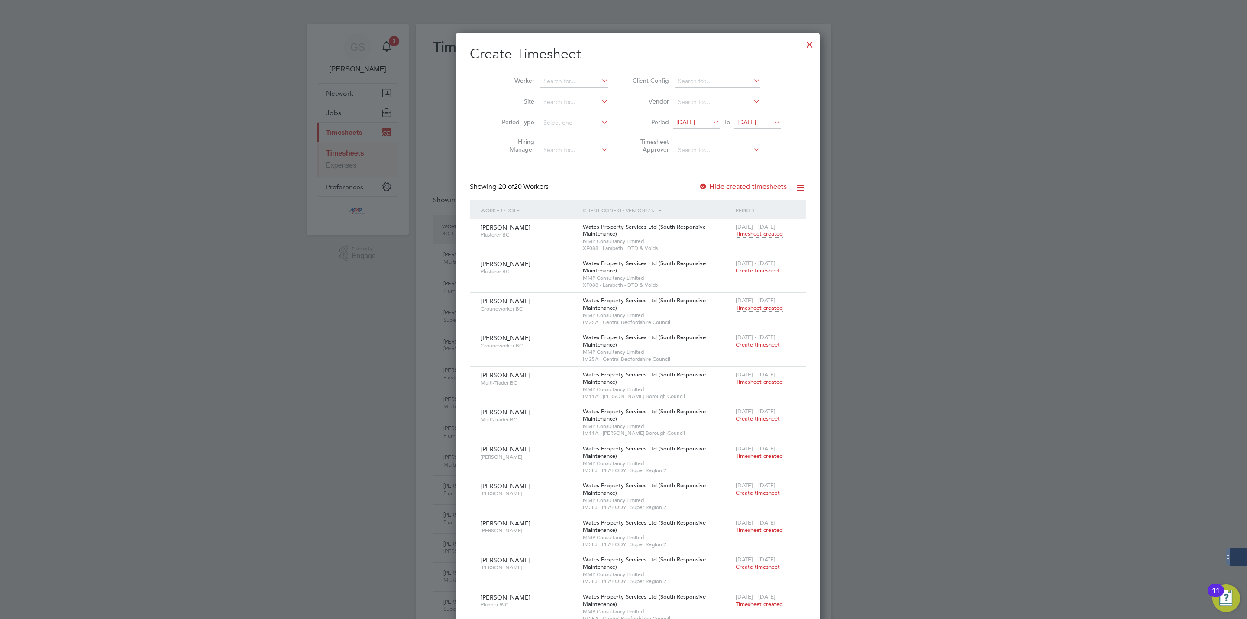
click at [802, 41] on div at bounding box center [810, 43] width 16 height 16
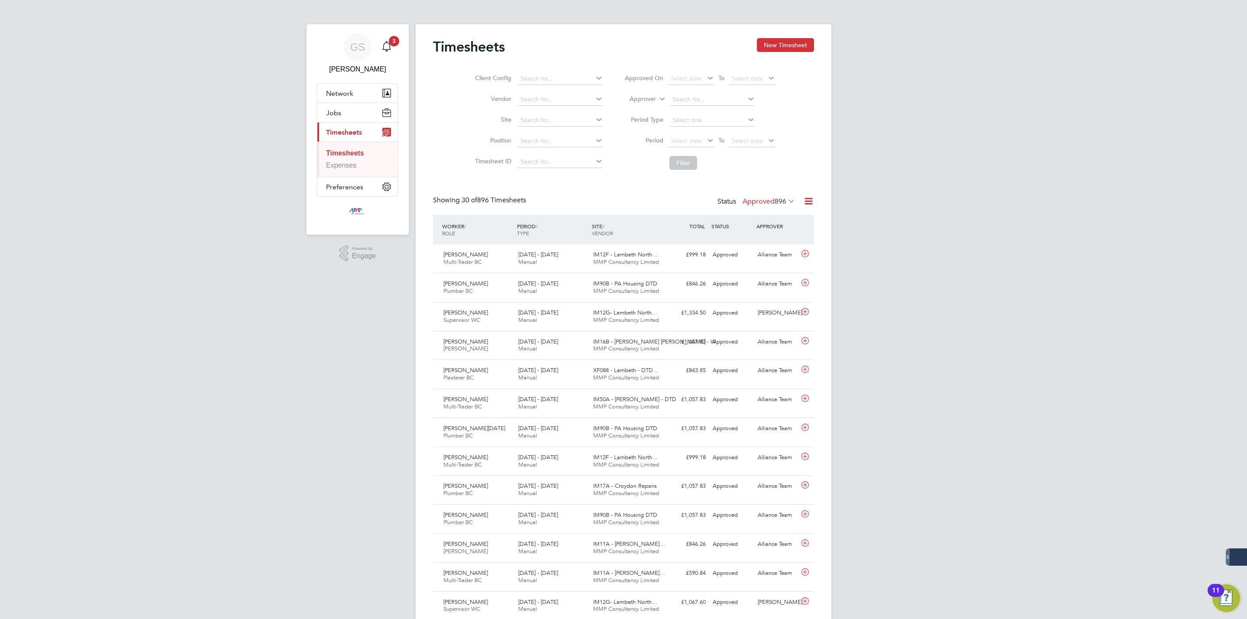
click at [794, 53] on div "Timesheets New Timesheet" at bounding box center [623, 51] width 381 height 26
click at [794, 51] on button "New Timesheet" at bounding box center [785, 45] width 57 height 14
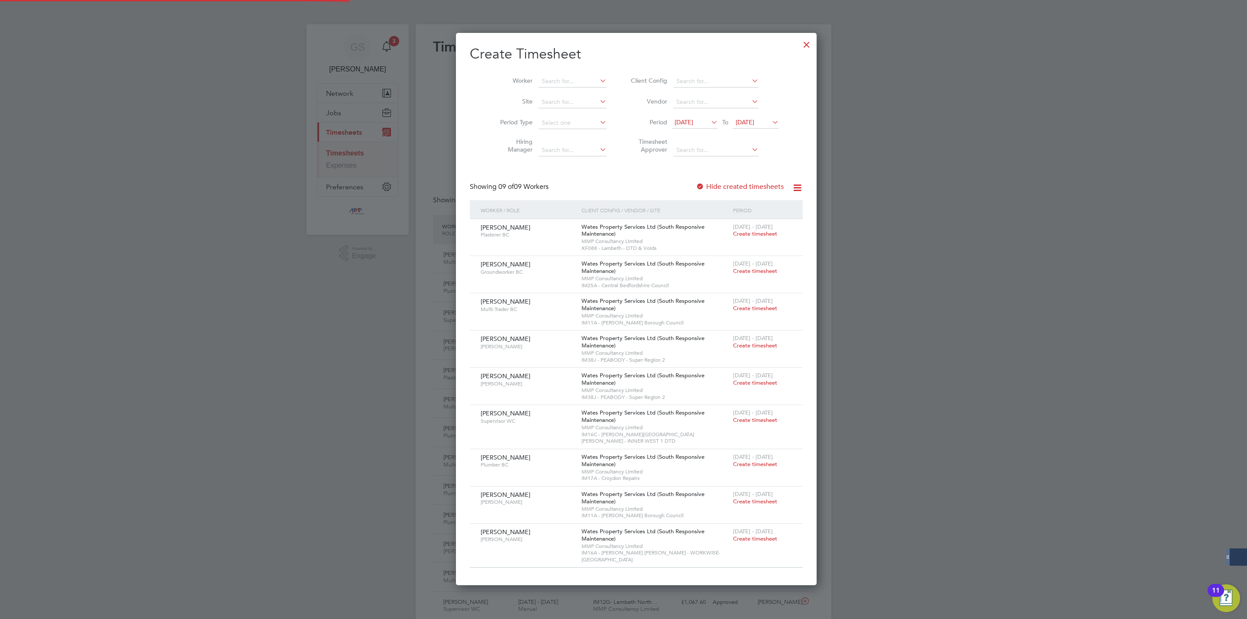
scroll to position [542, 335]
click at [799, 41] on div at bounding box center [807, 43] width 16 height 16
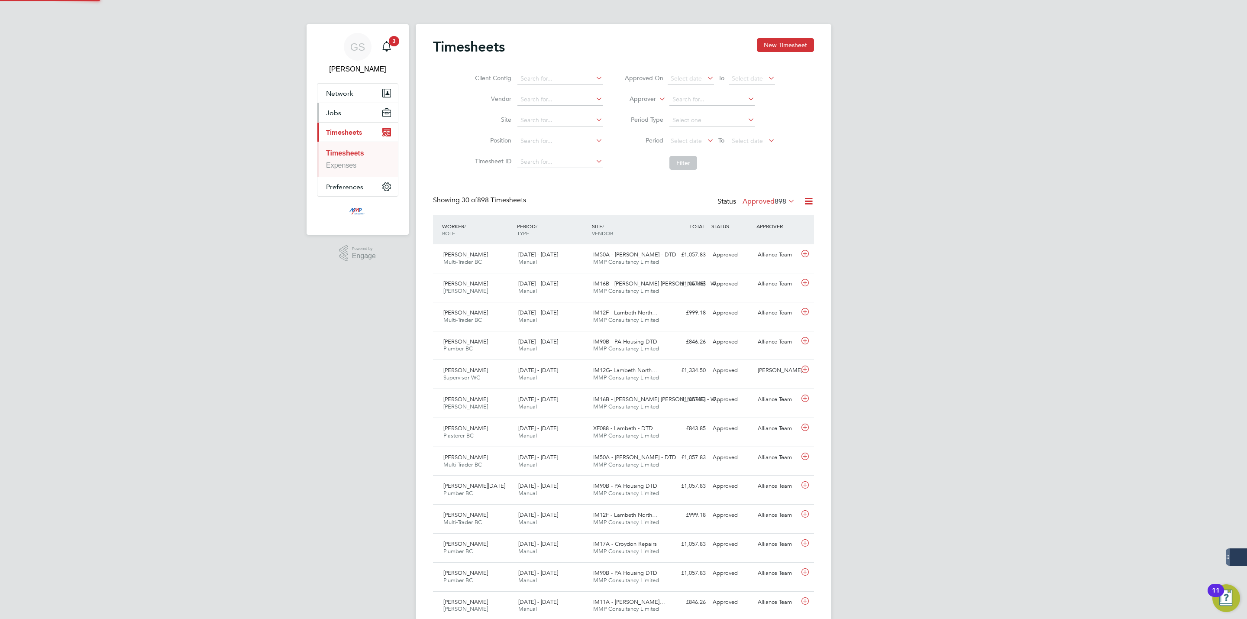
click at [350, 119] on button "Jobs" at bounding box center [357, 112] width 81 height 19
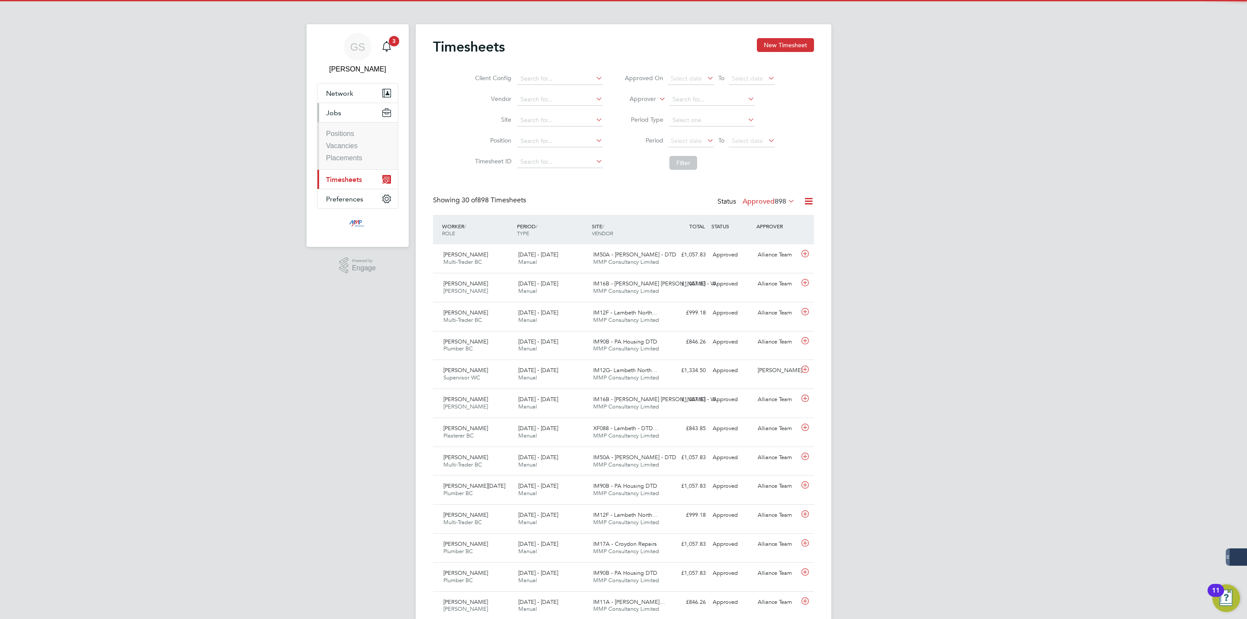
scroll to position [22, 75]
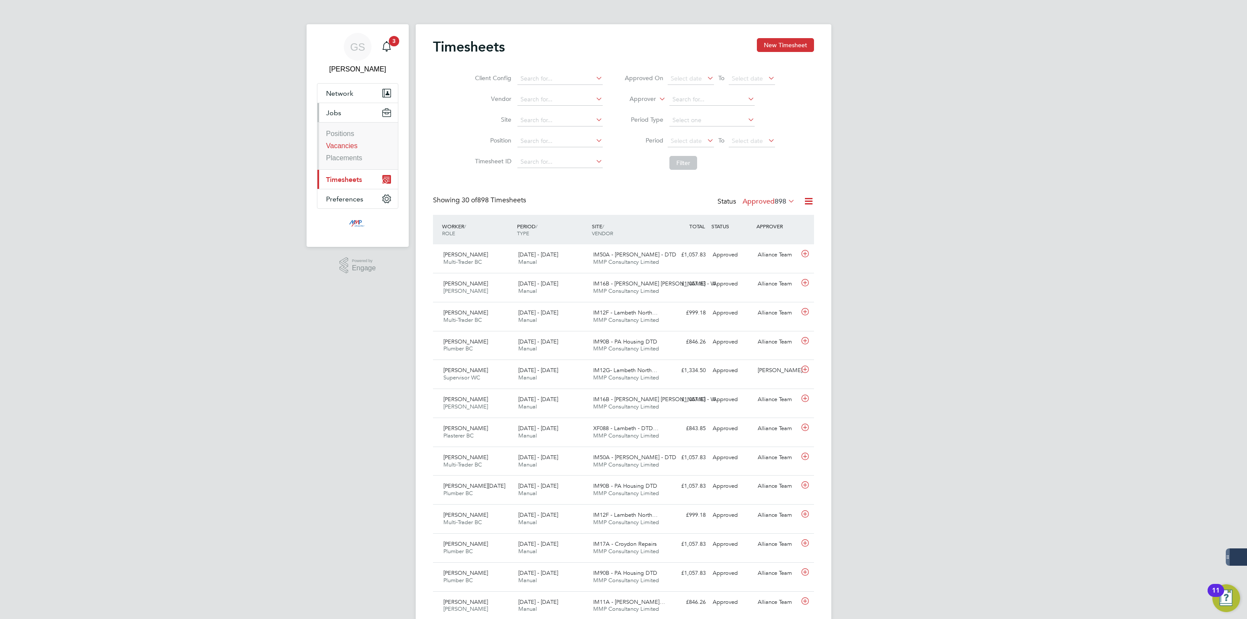
click at [348, 149] on link "Vacancies" at bounding box center [342, 145] width 32 height 7
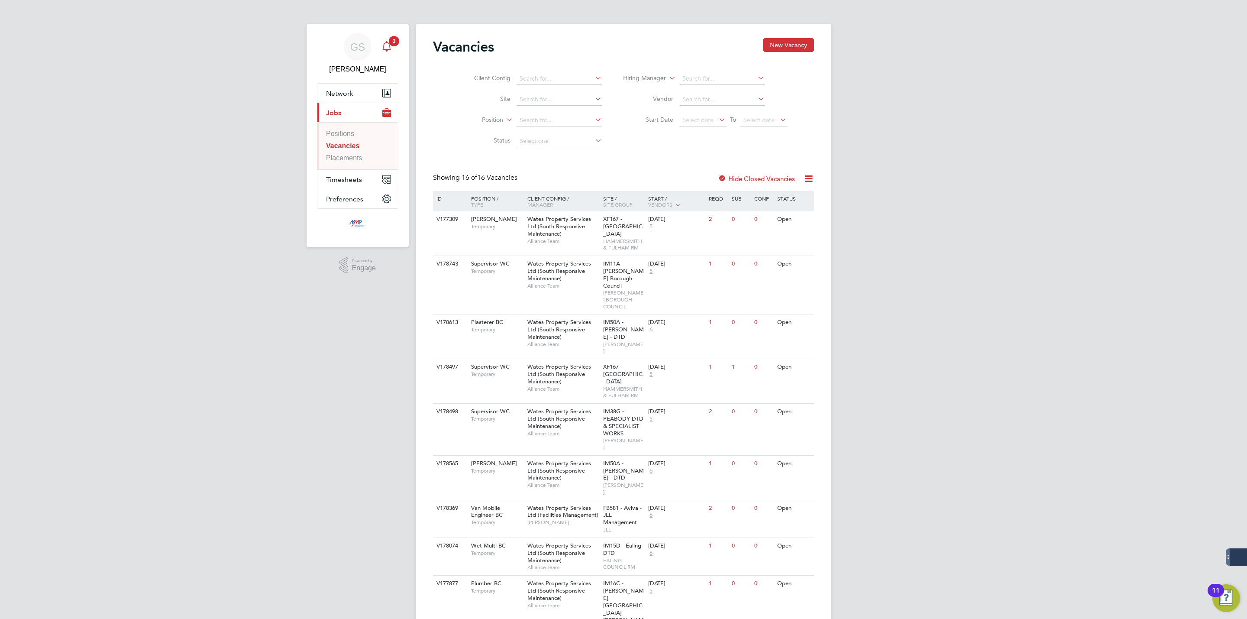
click at [390, 49] on icon "Main navigation" at bounding box center [386, 45] width 8 height 9
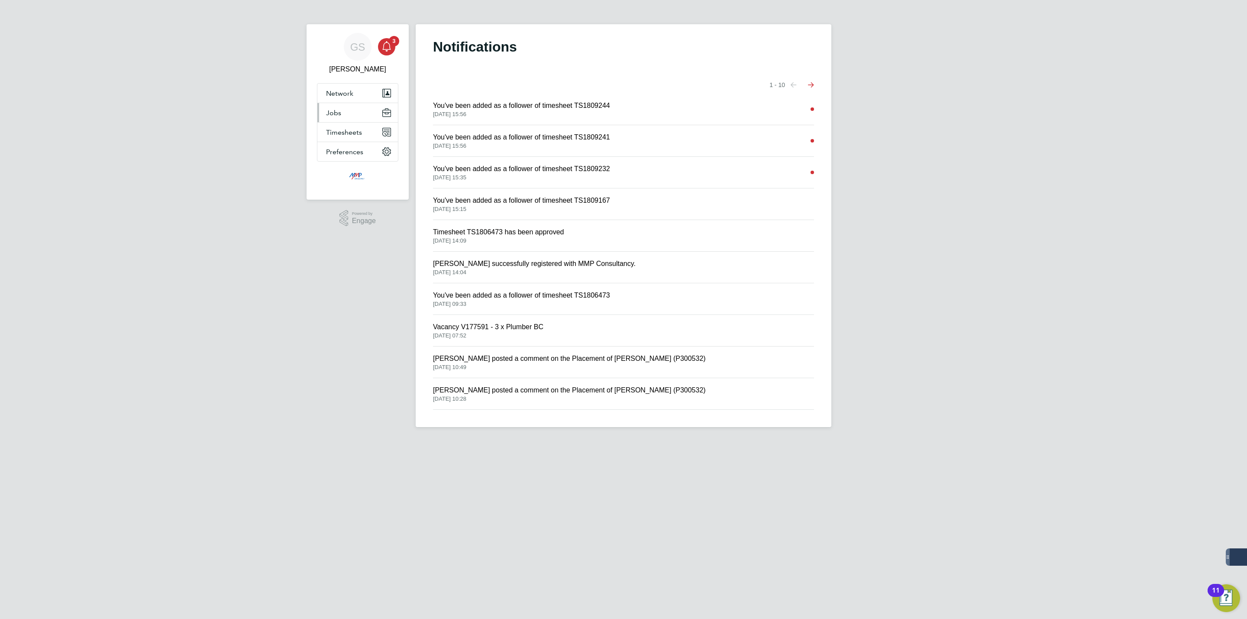
click at [355, 112] on button "Jobs" at bounding box center [357, 112] width 81 height 19
click at [339, 145] on link "Vacancies" at bounding box center [342, 145] width 32 height 7
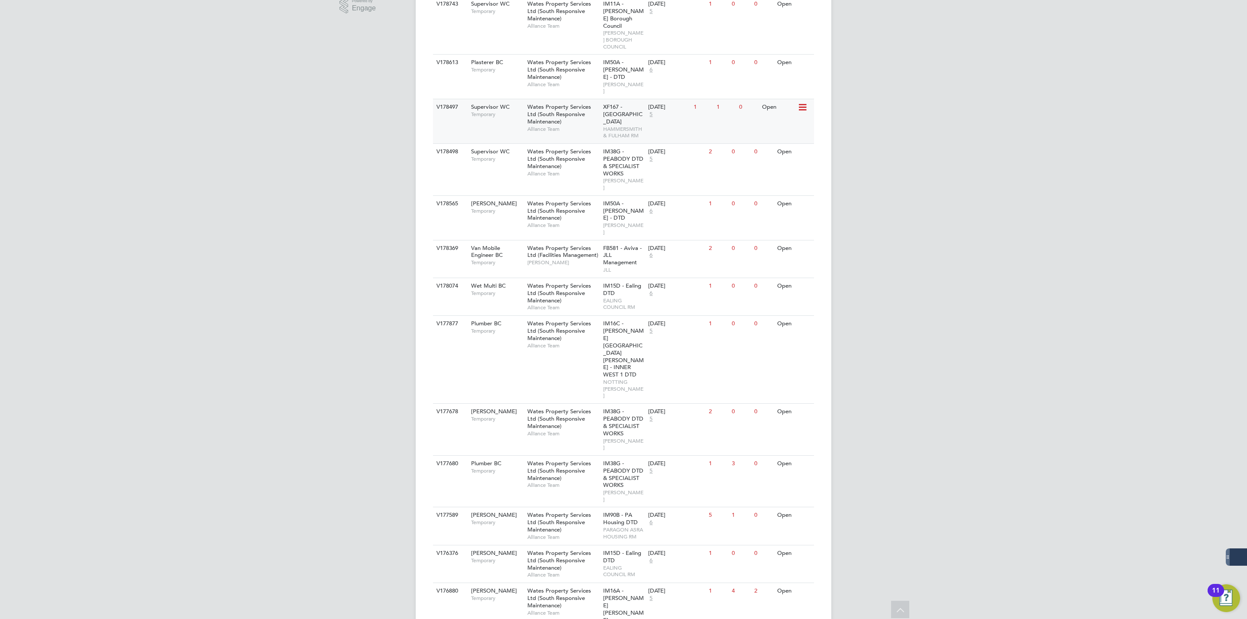
scroll to position [325, 0]
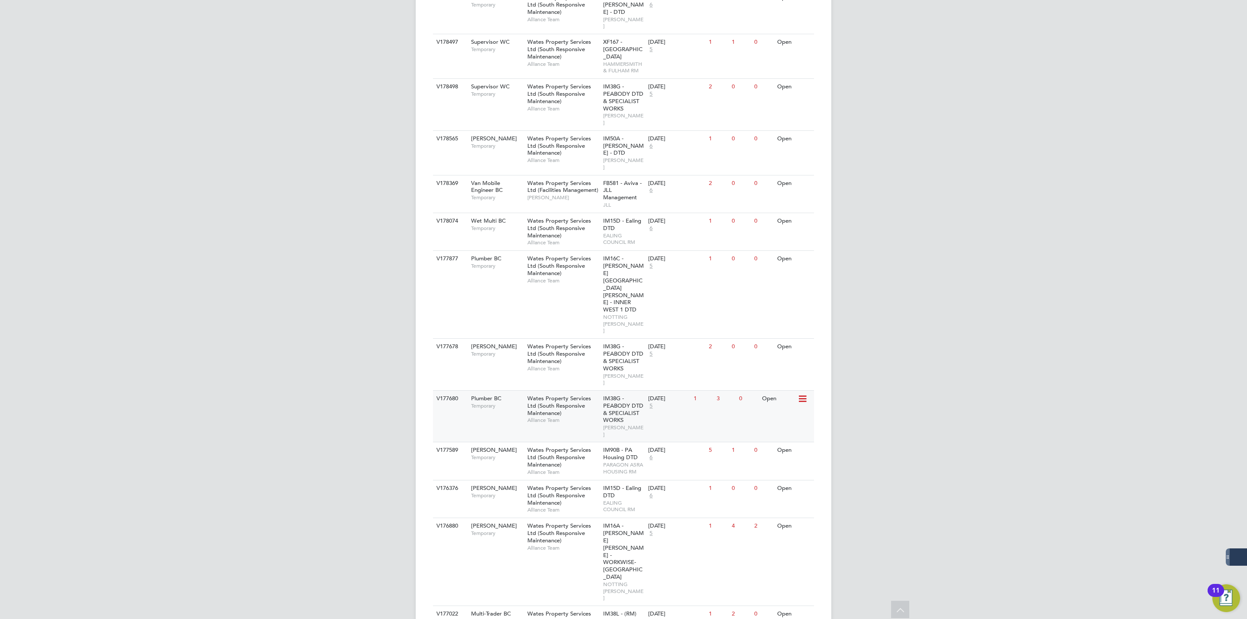
click at [513, 402] on span "Temporary" at bounding box center [497, 405] width 52 height 7
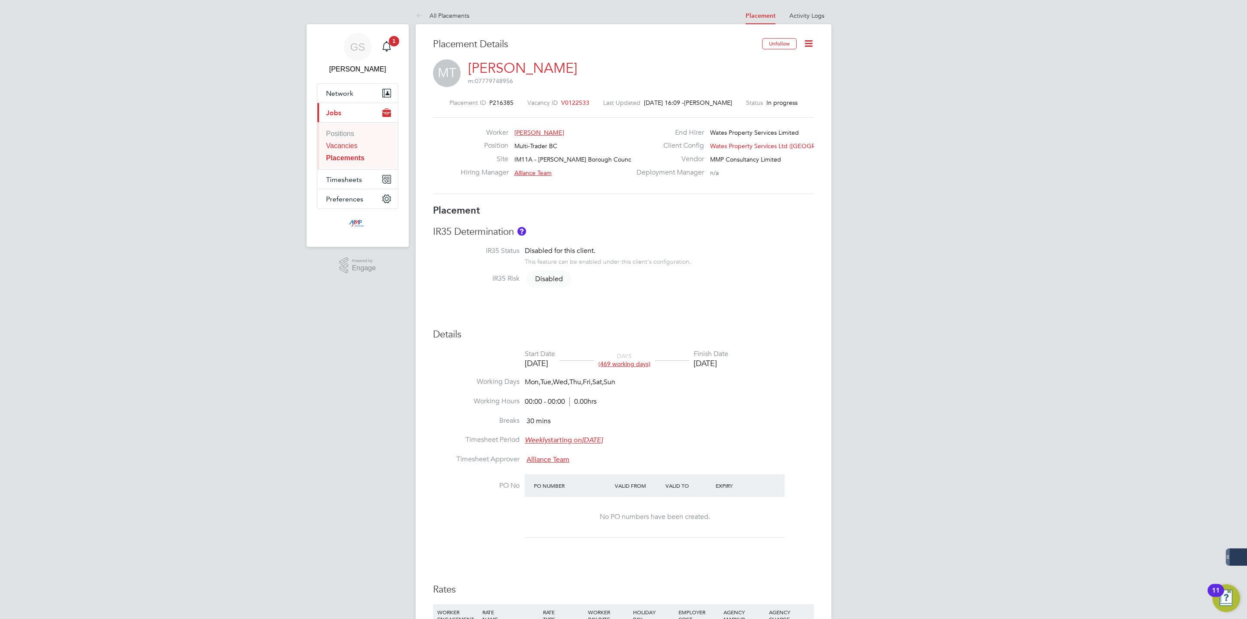
click at [337, 147] on link "Vacancies" at bounding box center [342, 145] width 32 height 7
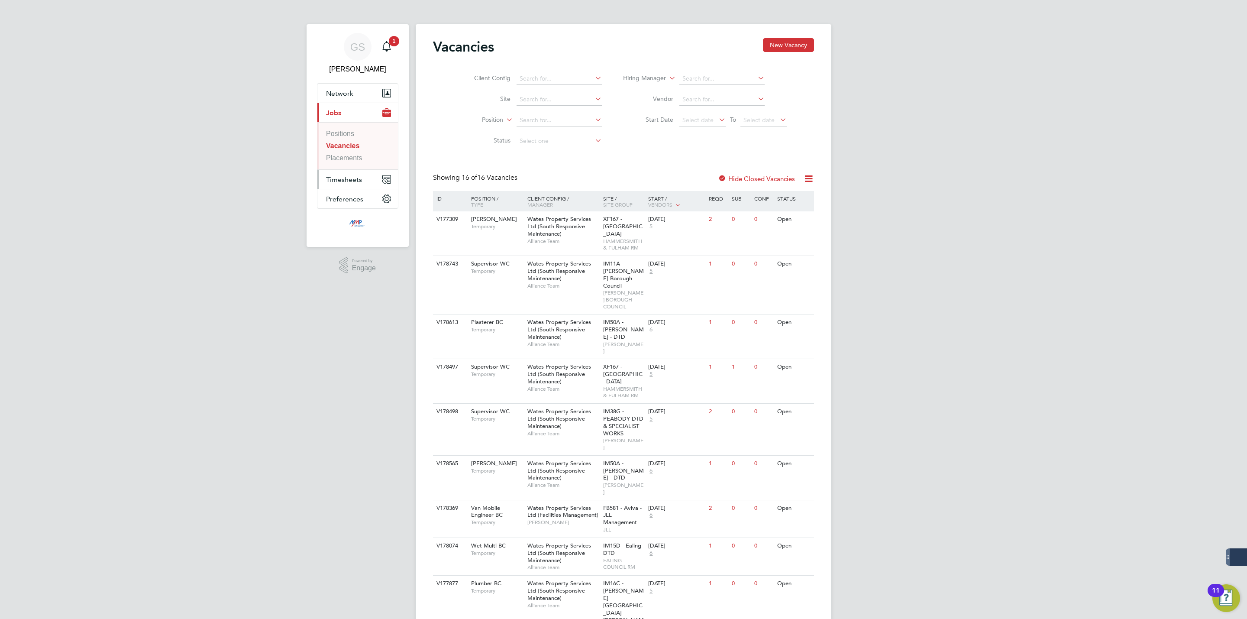
click at [355, 174] on button "Timesheets" at bounding box center [357, 179] width 81 height 19
click at [353, 157] on link "Timesheets" at bounding box center [344, 152] width 36 height 7
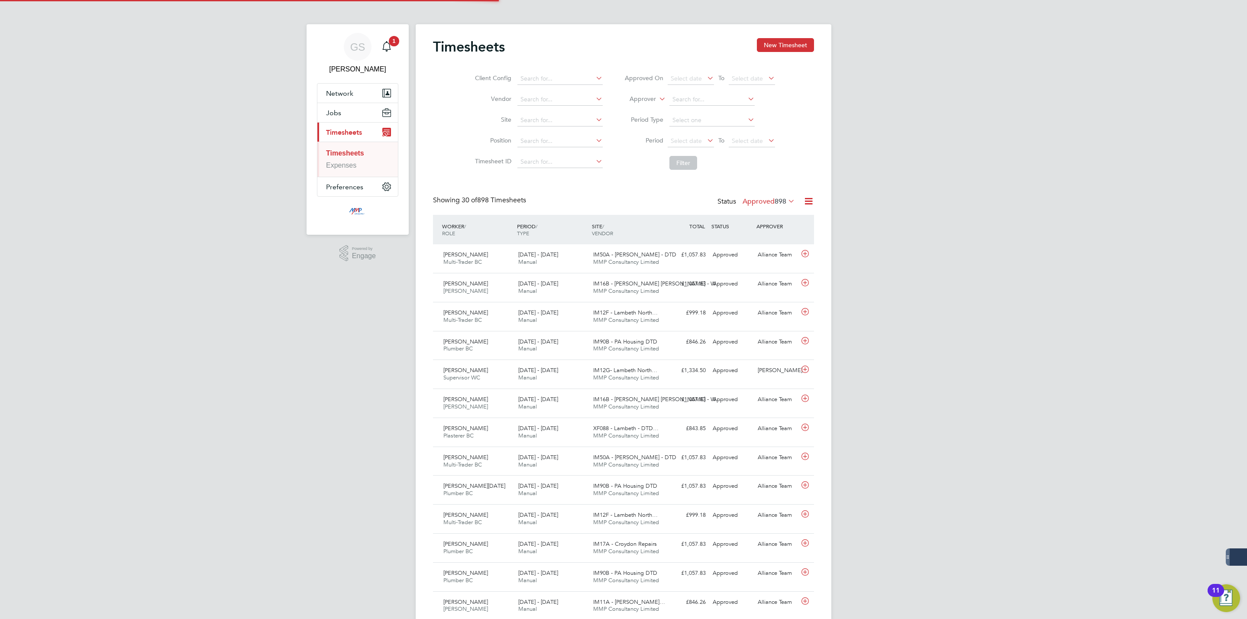
scroll to position [22, 75]
click at [786, 45] on button "New Timesheet" at bounding box center [785, 45] width 57 height 14
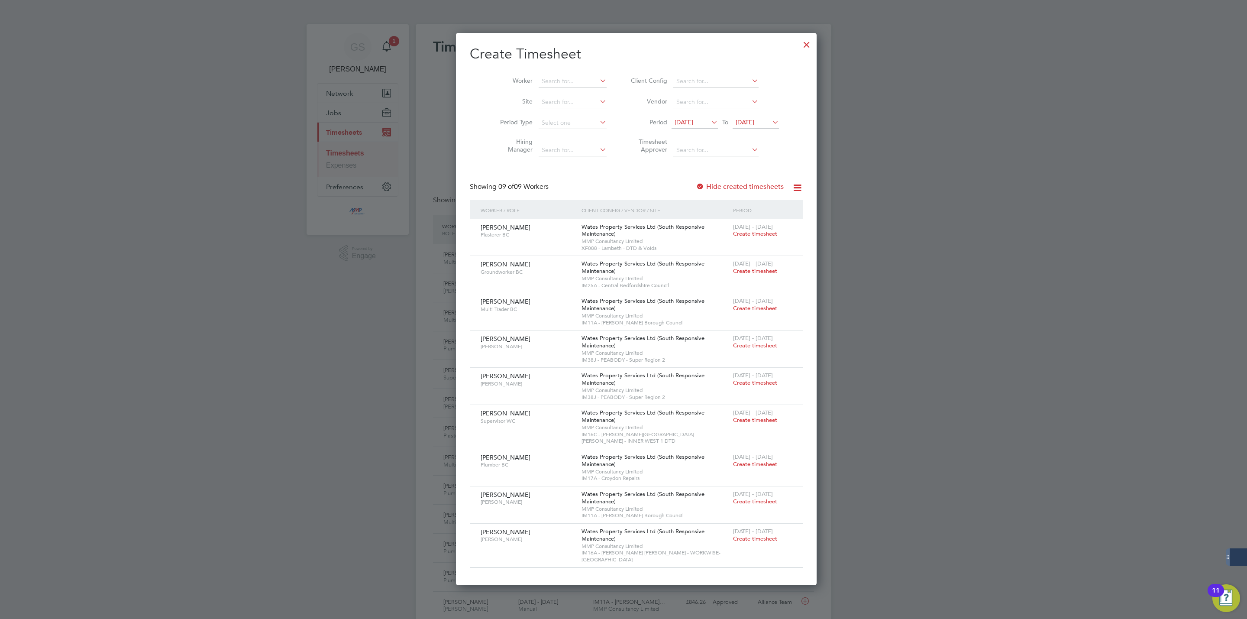
click at [799, 47] on div at bounding box center [807, 43] width 16 height 16
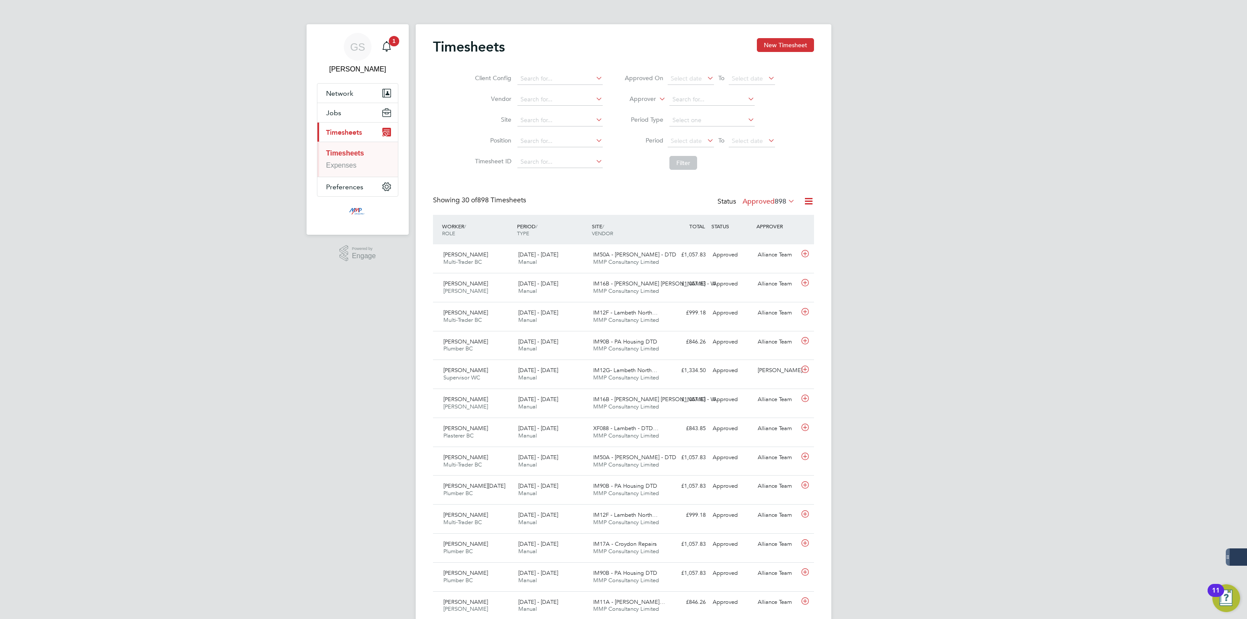
click at [779, 47] on button "New Timesheet" at bounding box center [785, 45] width 57 height 14
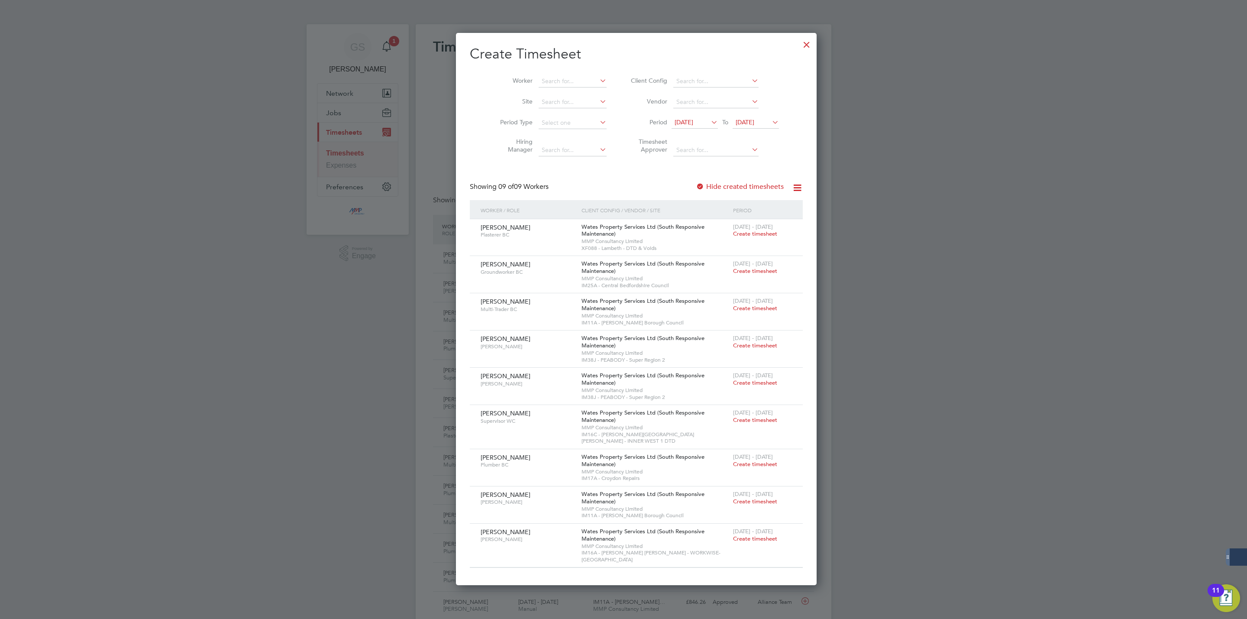
click at [799, 47] on div at bounding box center [807, 43] width 16 height 16
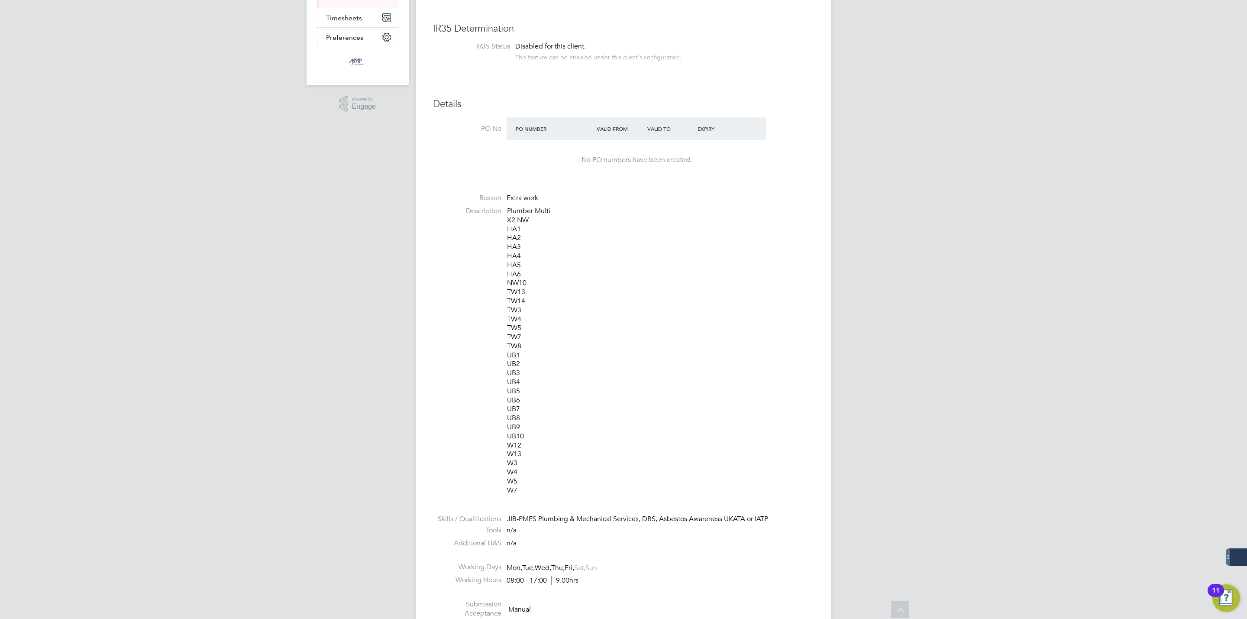
scroll to position [0, 0]
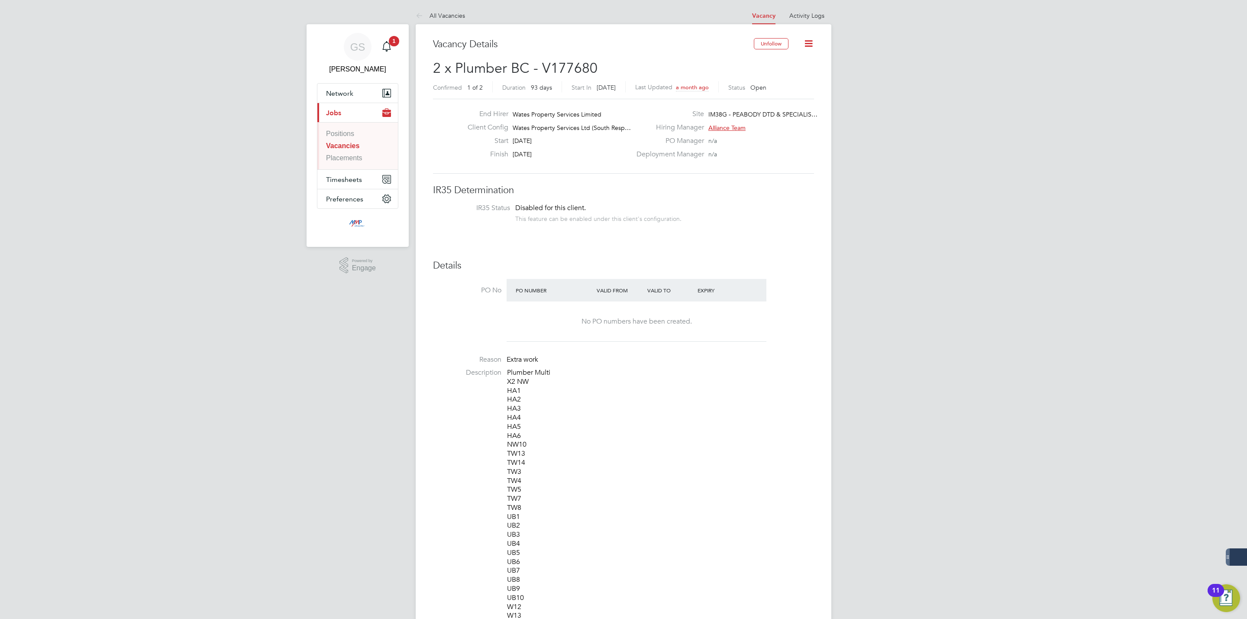
click at [345, 142] on link "Vacancies" at bounding box center [342, 145] width 33 height 7
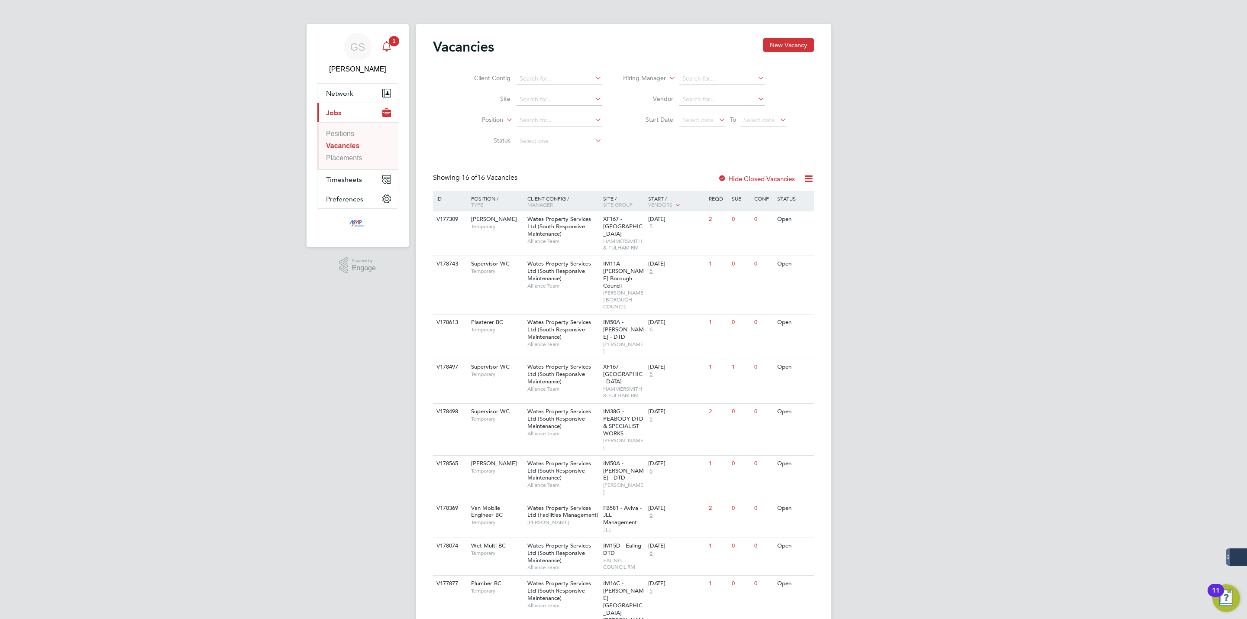
click at [386, 52] on div "Main navigation" at bounding box center [386, 46] width 17 height 17
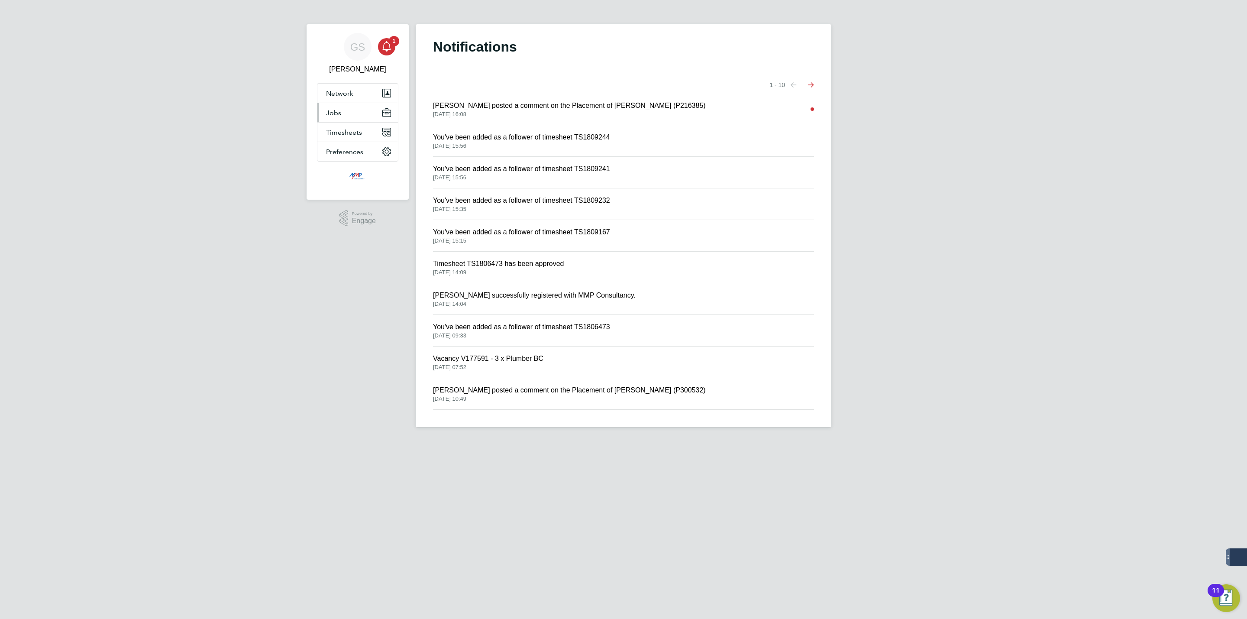
click at [343, 117] on button "Jobs" at bounding box center [357, 112] width 81 height 19
click at [347, 143] on link "Vacancies" at bounding box center [342, 145] width 32 height 7
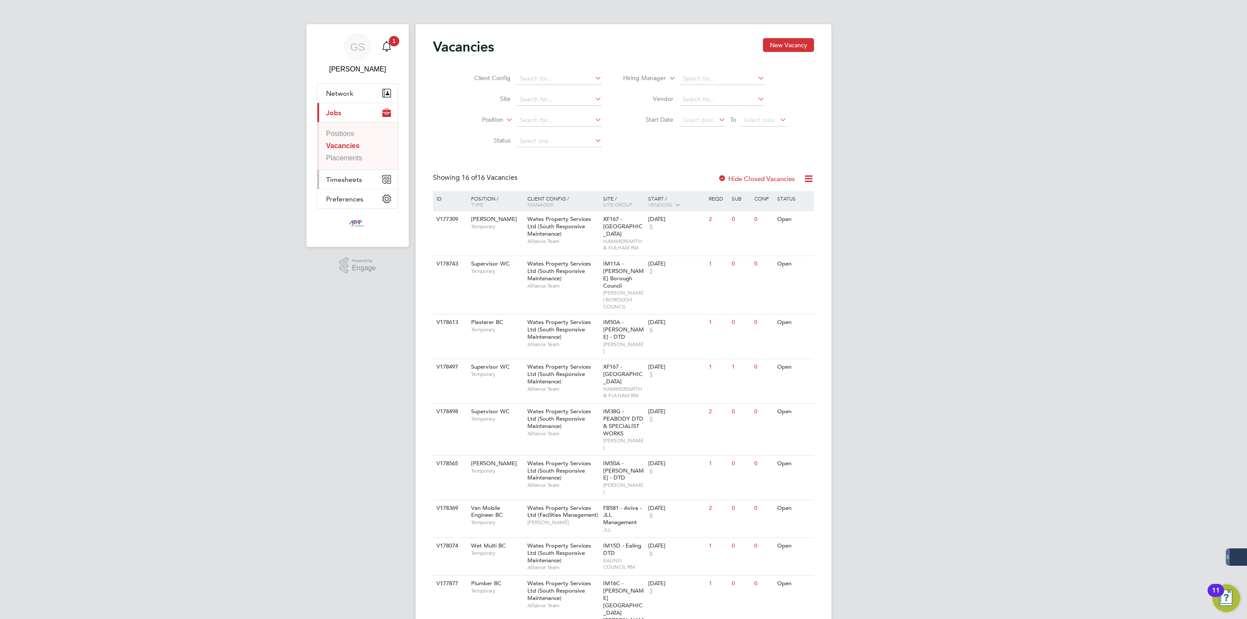
click at [359, 182] on span "Timesheets" at bounding box center [344, 179] width 36 height 8
click at [356, 154] on link "Timesheets" at bounding box center [344, 152] width 36 height 7
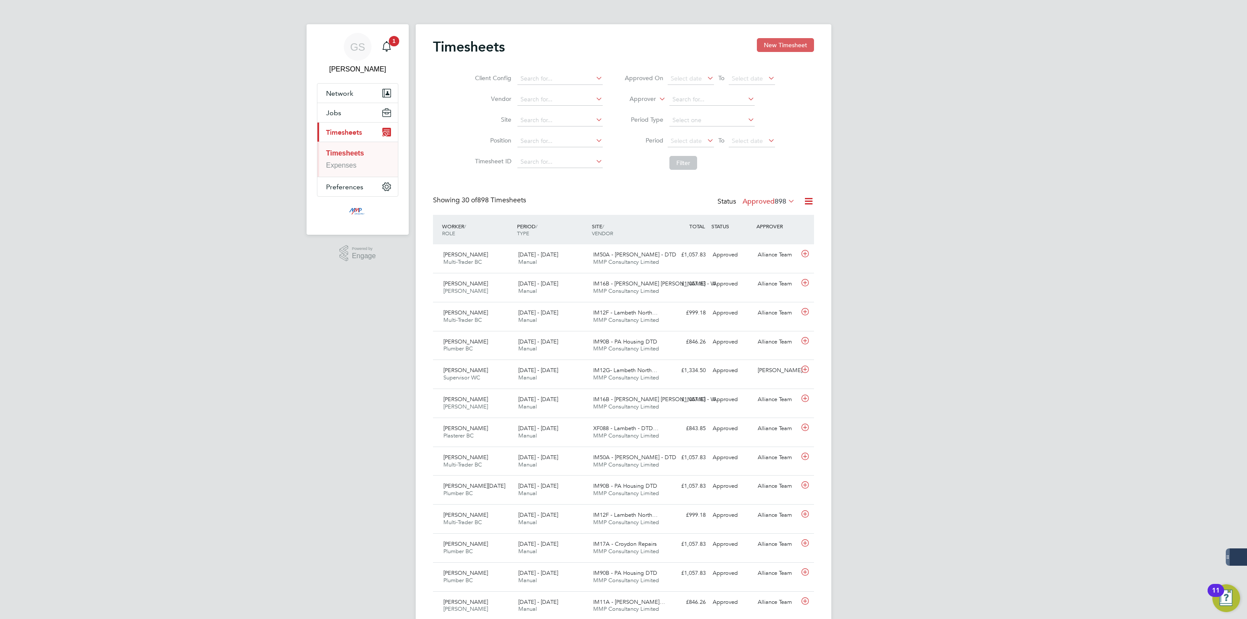
click at [782, 52] on button "New Timesheet" at bounding box center [785, 45] width 57 height 14
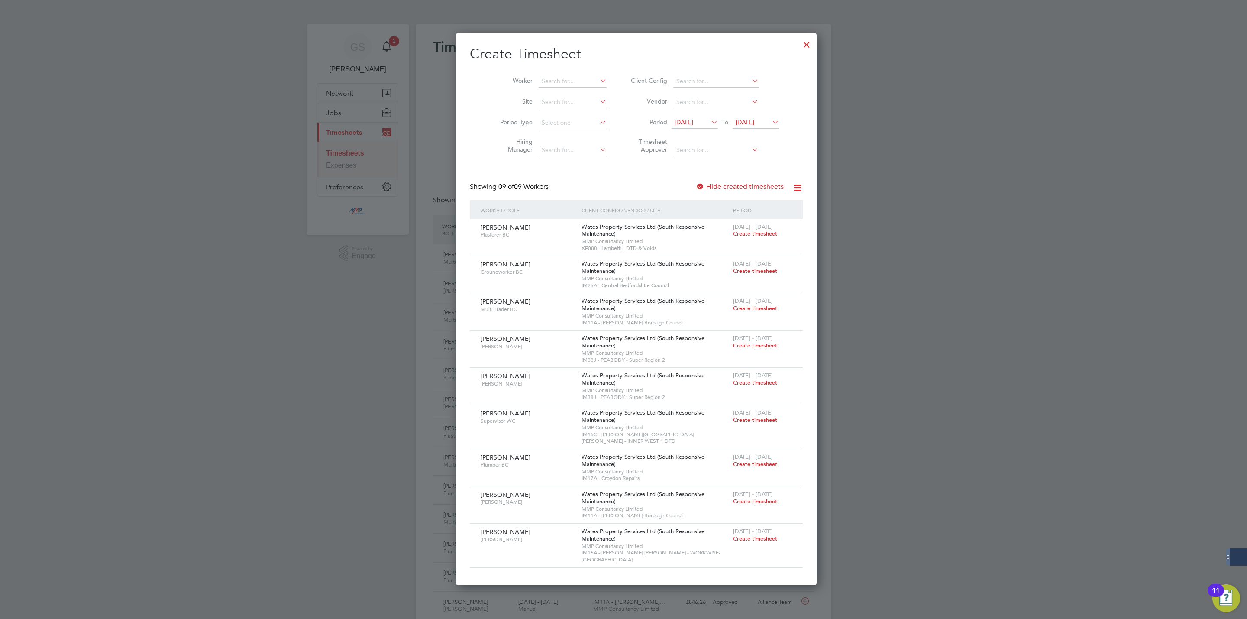
click at [799, 43] on div at bounding box center [807, 43] width 16 height 16
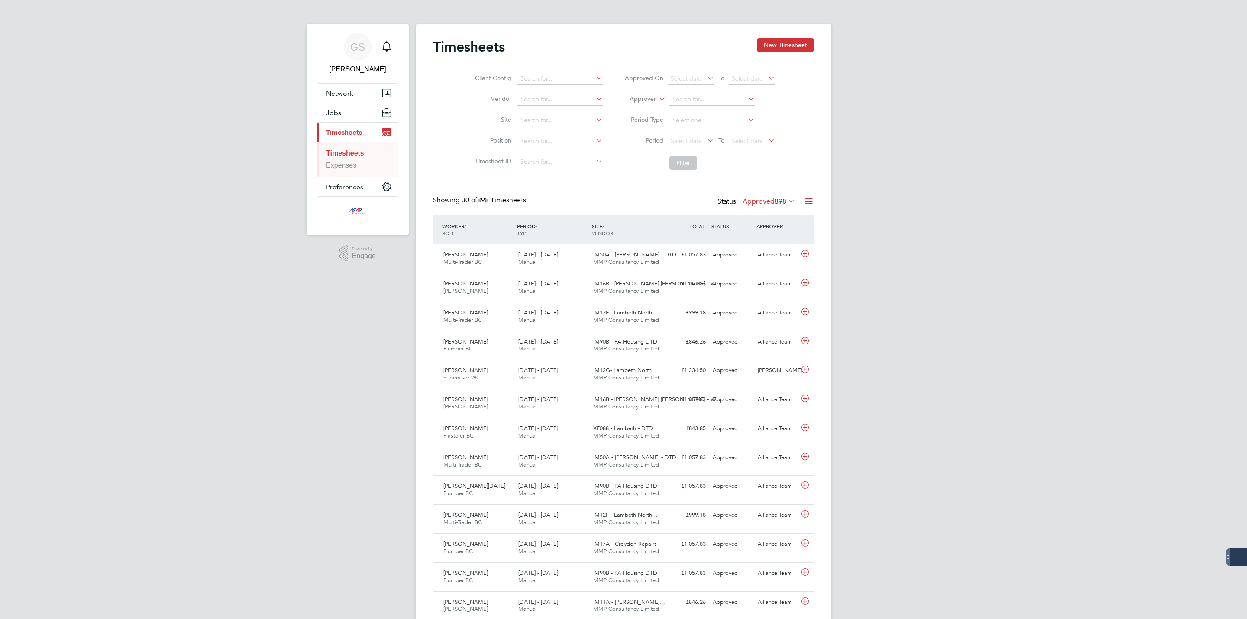
click at [801, 48] on button "New Timesheet" at bounding box center [785, 45] width 57 height 14
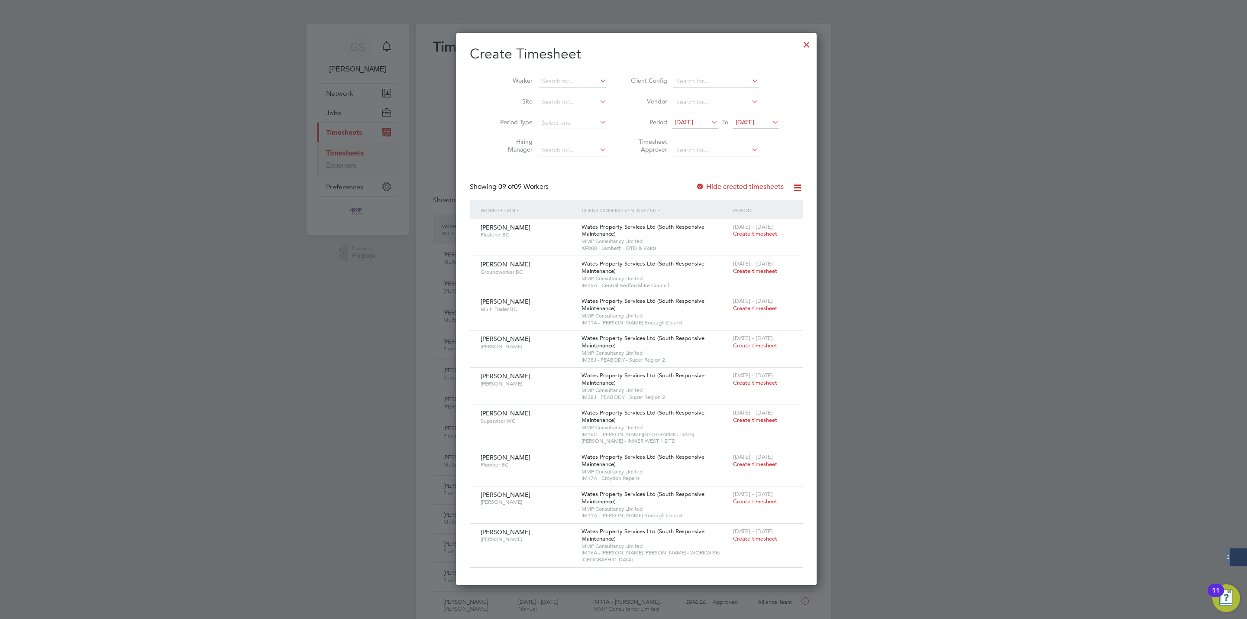
click at [799, 43] on div at bounding box center [807, 43] width 16 height 16
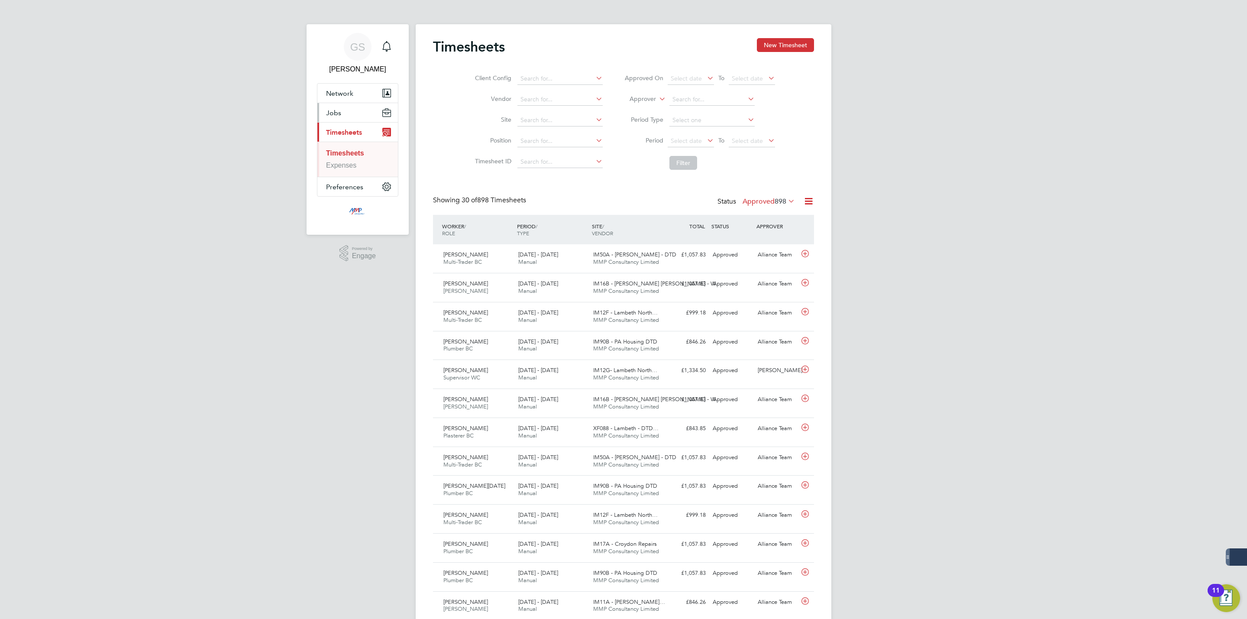
click at [345, 104] on button "Jobs" at bounding box center [357, 112] width 81 height 19
click at [358, 144] on link "Vacancies" at bounding box center [342, 145] width 32 height 7
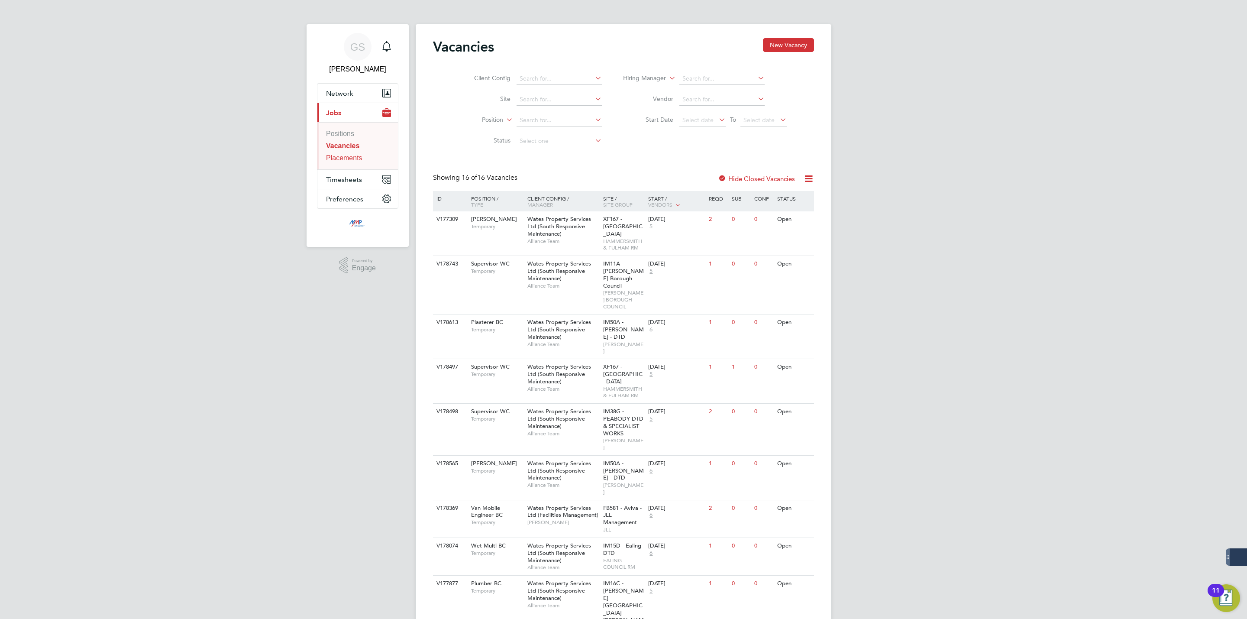
click at [361, 158] on link "Placements" at bounding box center [344, 157] width 36 height 7
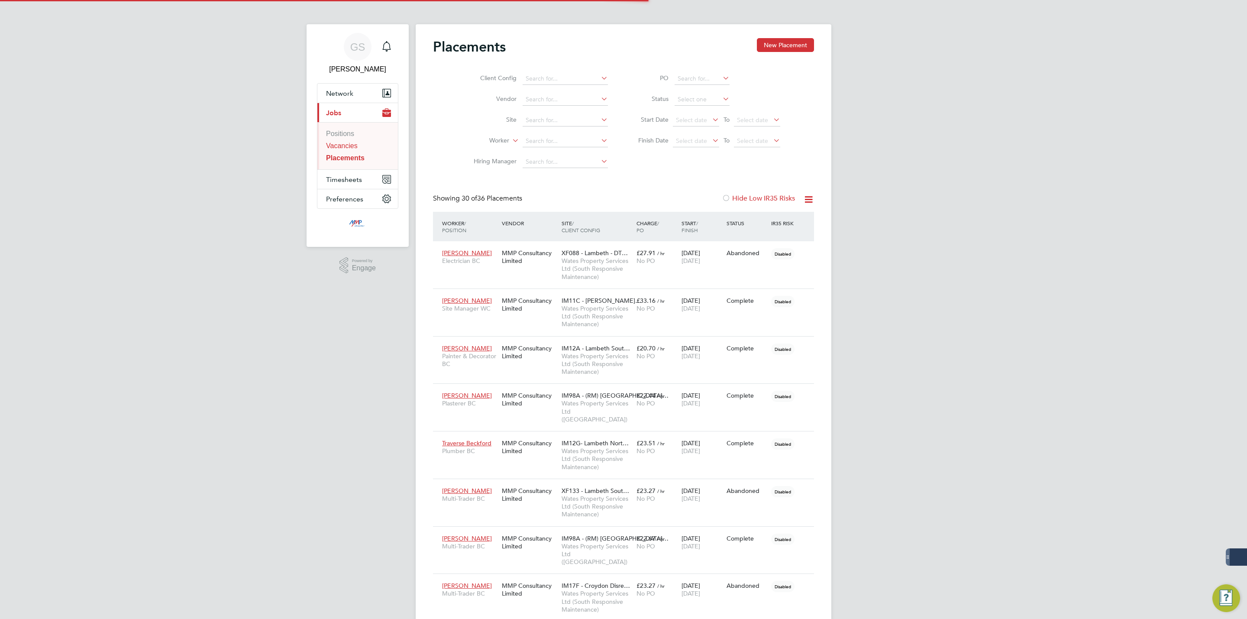
click at [354, 144] on link "Vacancies" at bounding box center [342, 145] width 32 height 7
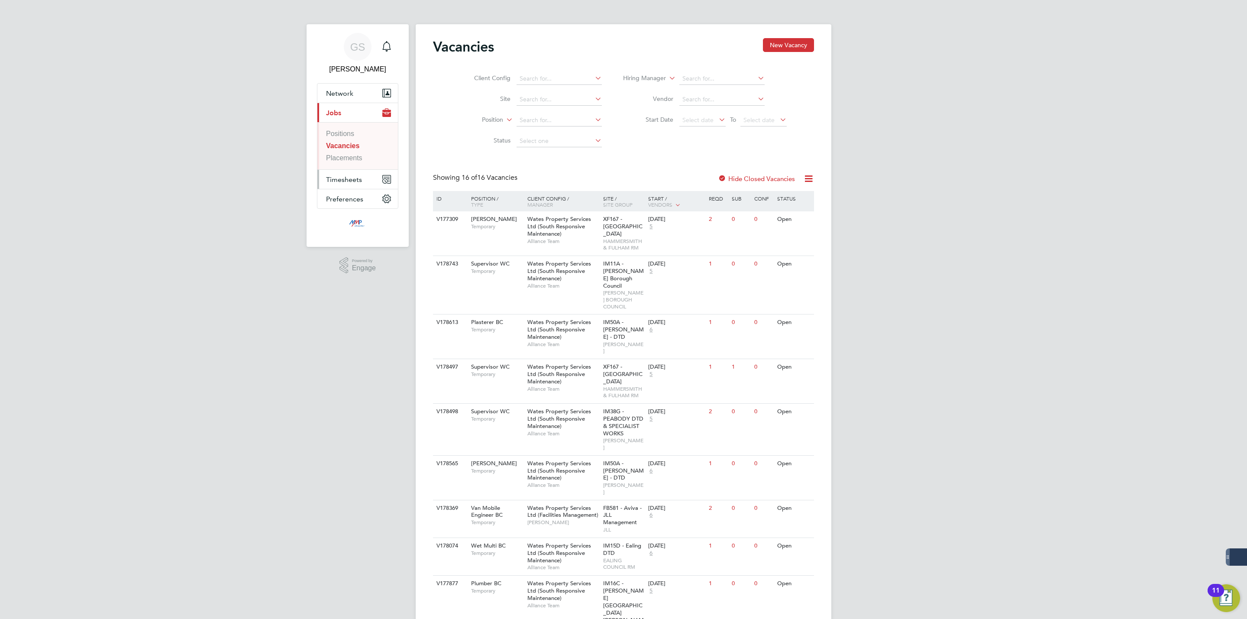
click at [365, 176] on button "Timesheets" at bounding box center [357, 179] width 81 height 19
click at [362, 156] on link "Timesheets" at bounding box center [344, 152] width 36 height 7
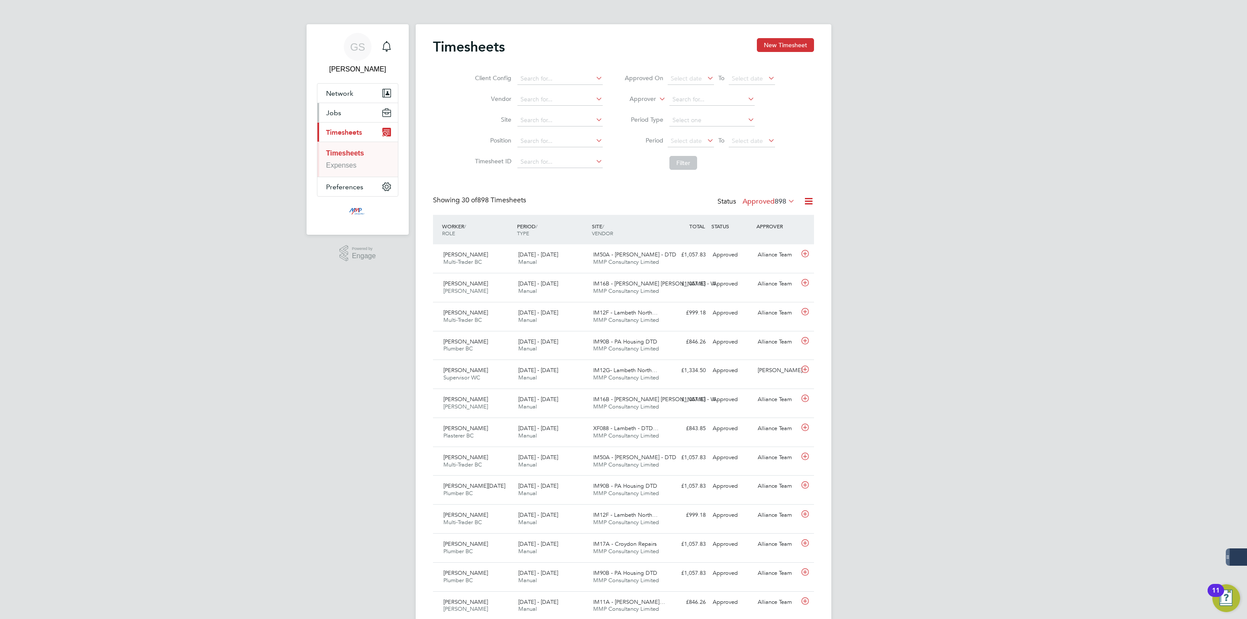
click at [317, 112] on button "Jobs" at bounding box center [357, 112] width 81 height 19
click at [339, 147] on link "Vacancies" at bounding box center [342, 145] width 32 height 7
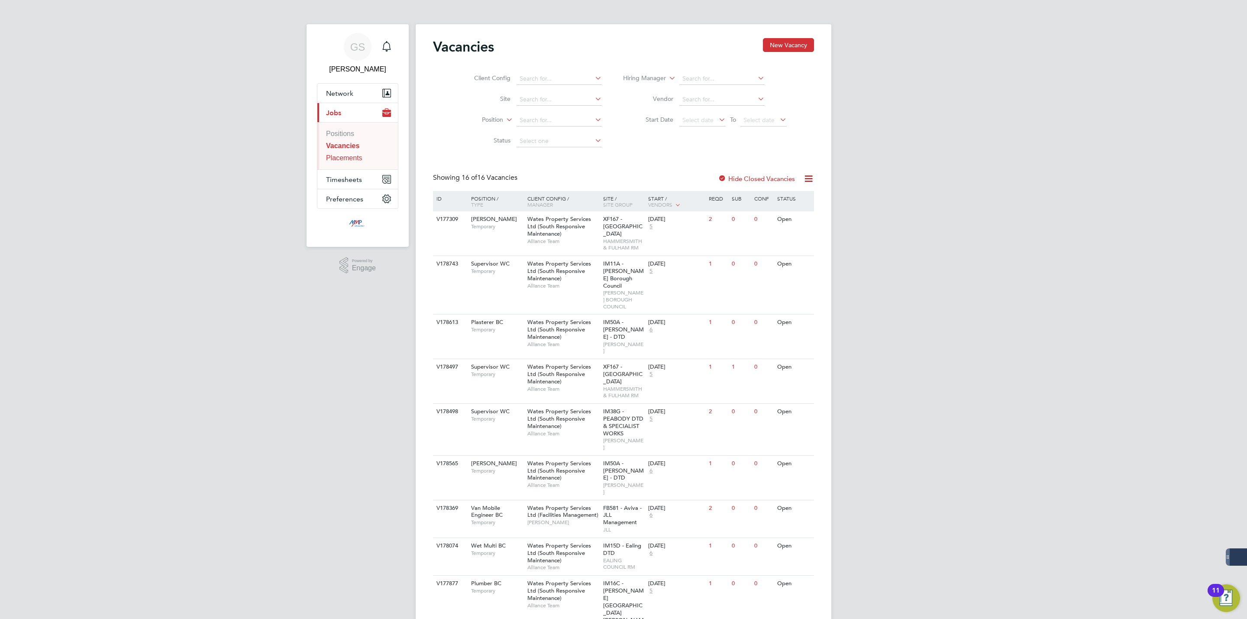
click at [345, 158] on link "Placements" at bounding box center [344, 157] width 36 height 7
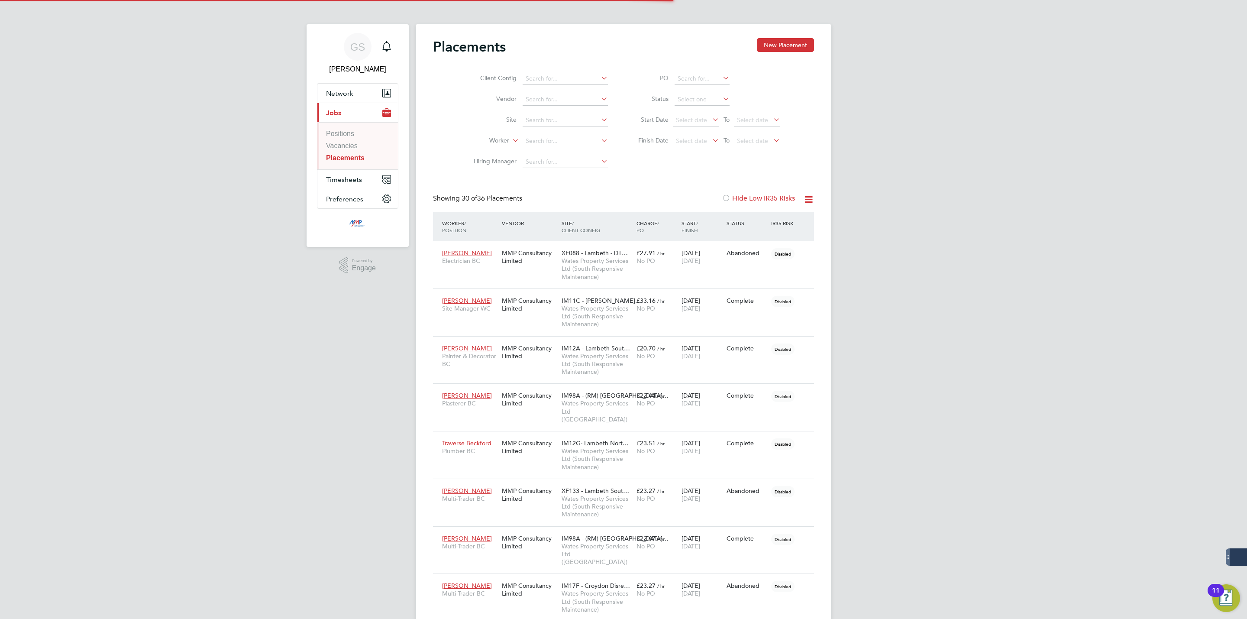
scroll to position [33, 60]
click at [347, 151] on li "Vacancies" at bounding box center [358, 148] width 65 height 12
click at [347, 147] on link "Vacancies" at bounding box center [342, 145] width 32 height 7
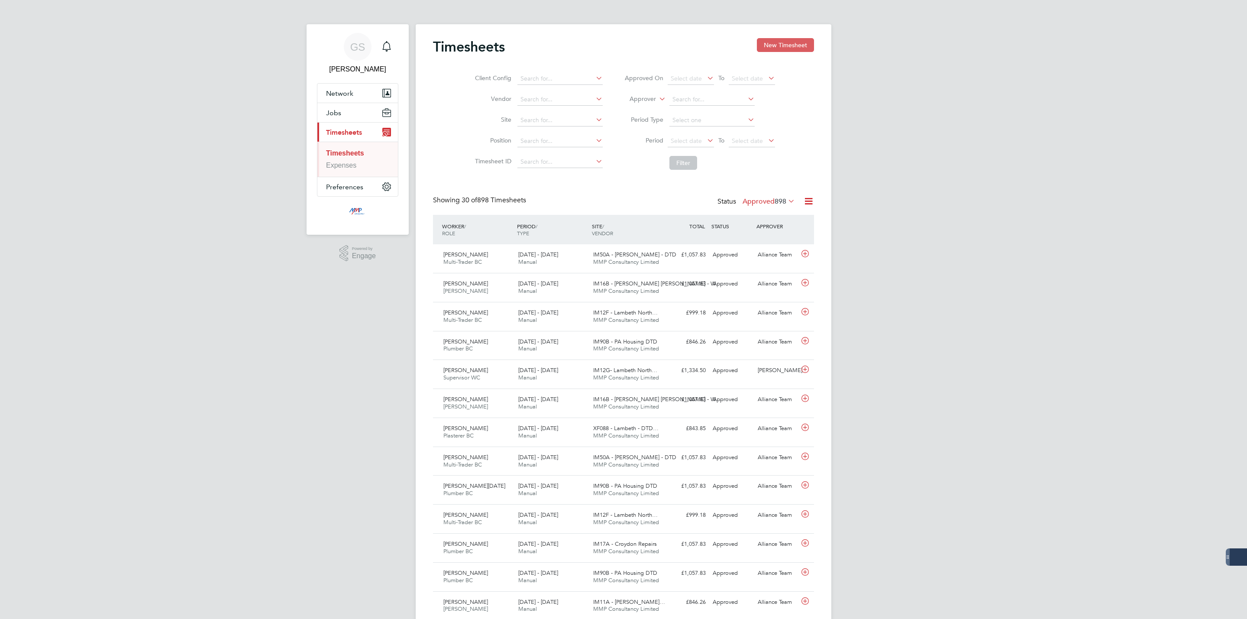
click at [791, 51] on button "New Timesheet" at bounding box center [785, 45] width 57 height 14
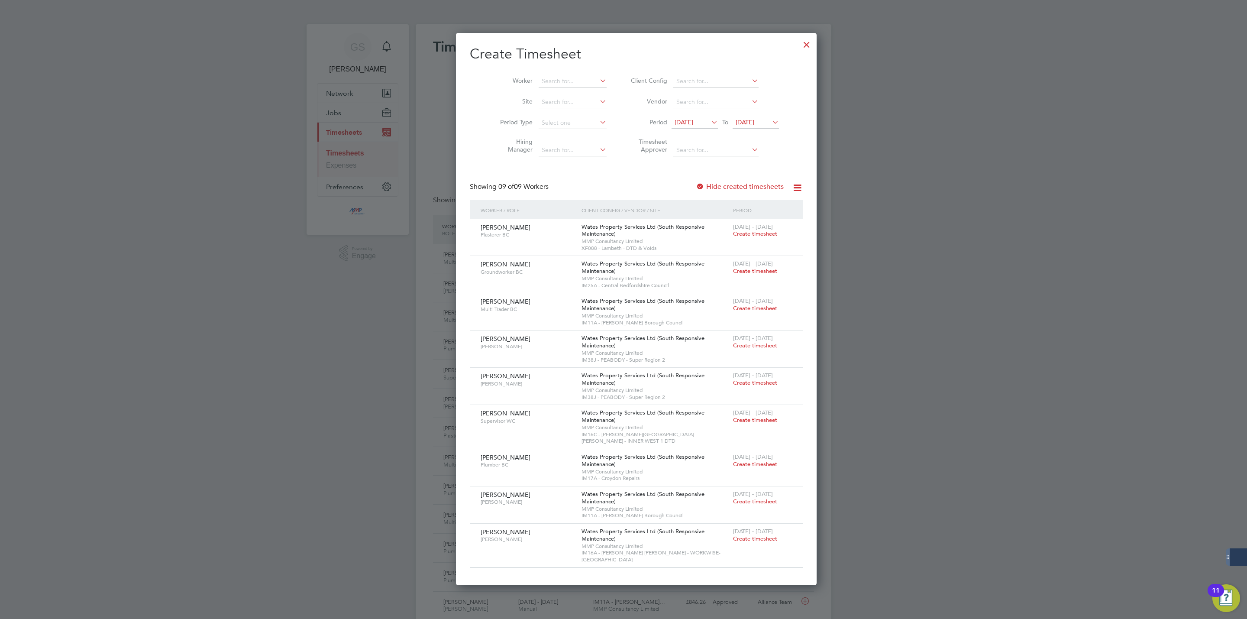
click at [799, 48] on div at bounding box center [807, 43] width 16 height 16
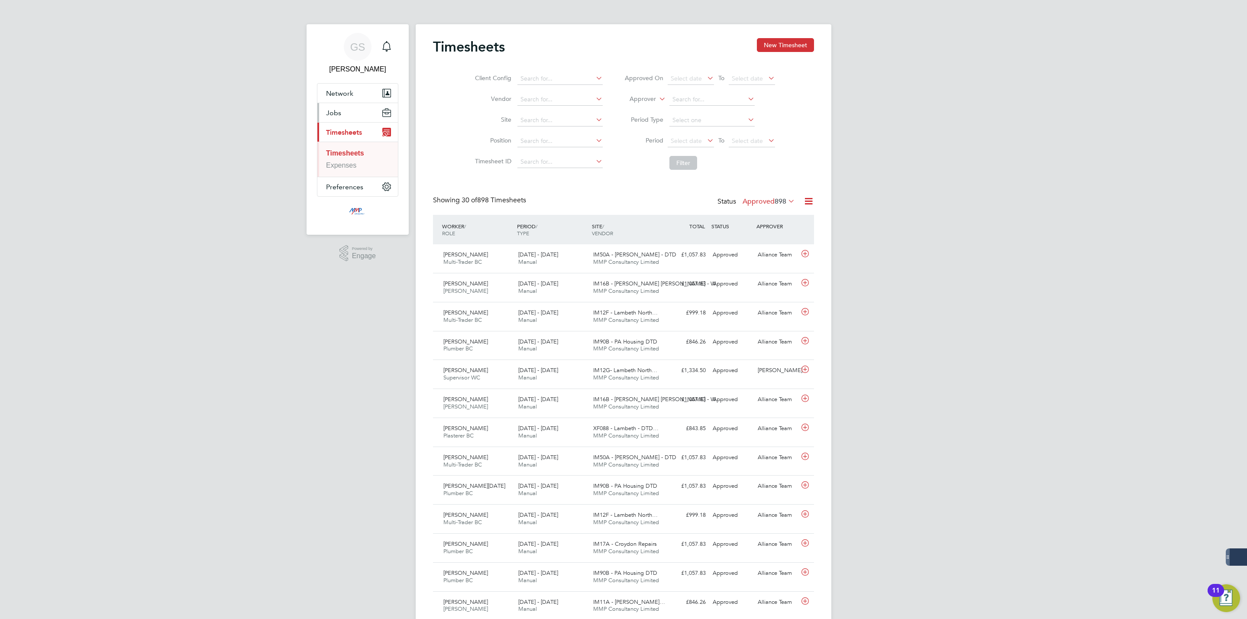
click at [356, 112] on button "Jobs" at bounding box center [357, 112] width 81 height 19
click at [355, 148] on link "Vacancies" at bounding box center [342, 145] width 32 height 7
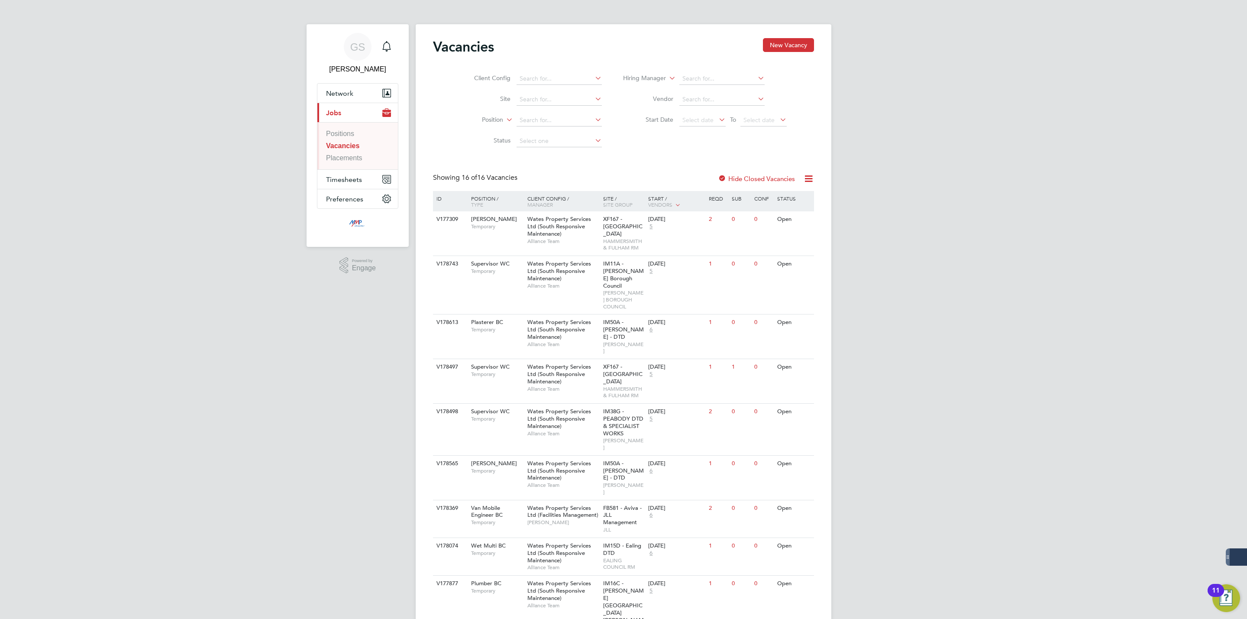
click at [354, 152] on li "Vacancies" at bounding box center [358, 148] width 65 height 12
click at [354, 156] on link "Placements" at bounding box center [344, 157] width 36 height 7
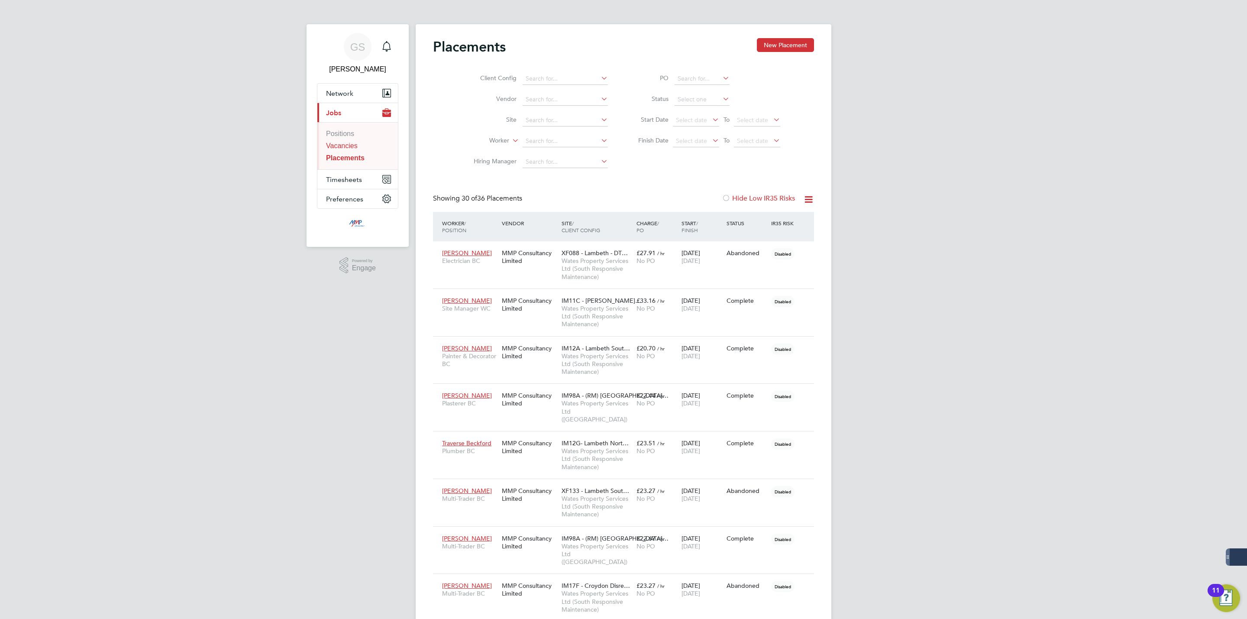
click at [350, 146] on link "Vacancies" at bounding box center [342, 145] width 32 height 7
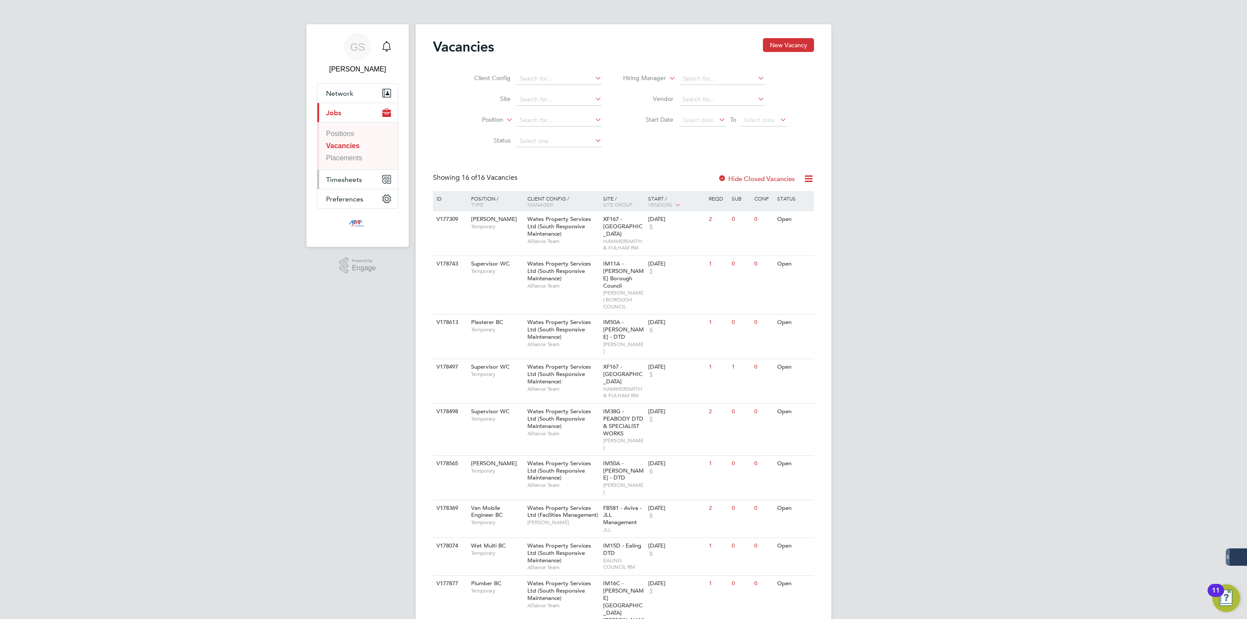
click at [358, 176] on span "Timesheets" at bounding box center [344, 179] width 36 height 8
click at [350, 152] on link "Timesheets" at bounding box center [344, 152] width 36 height 7
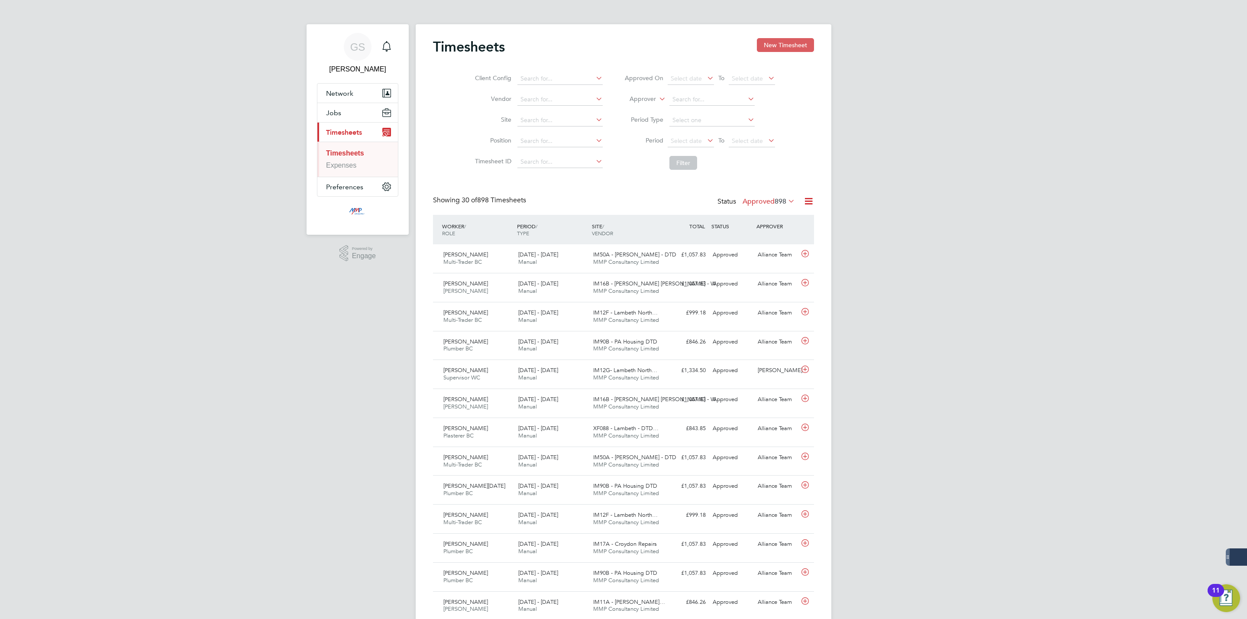
click at [778, 45] on button "New Timesheet" at bounding box center [785, 45] width 57 height 14
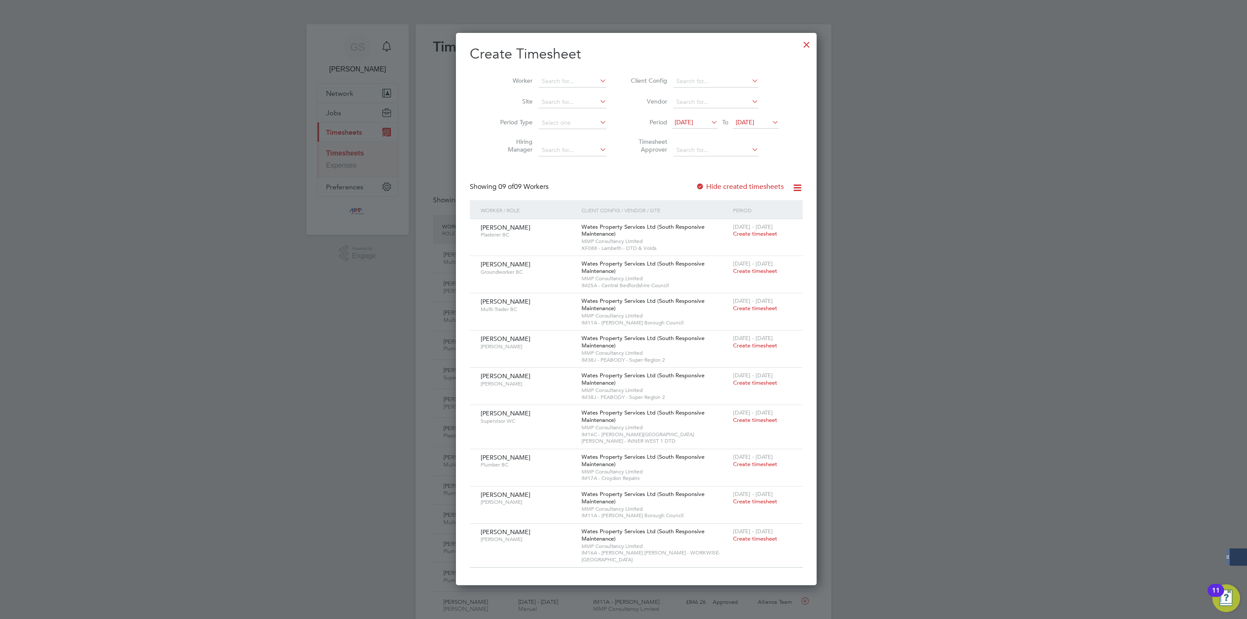
click at [799, 45] on div at bounding box center [807, 43] width 16 height 16
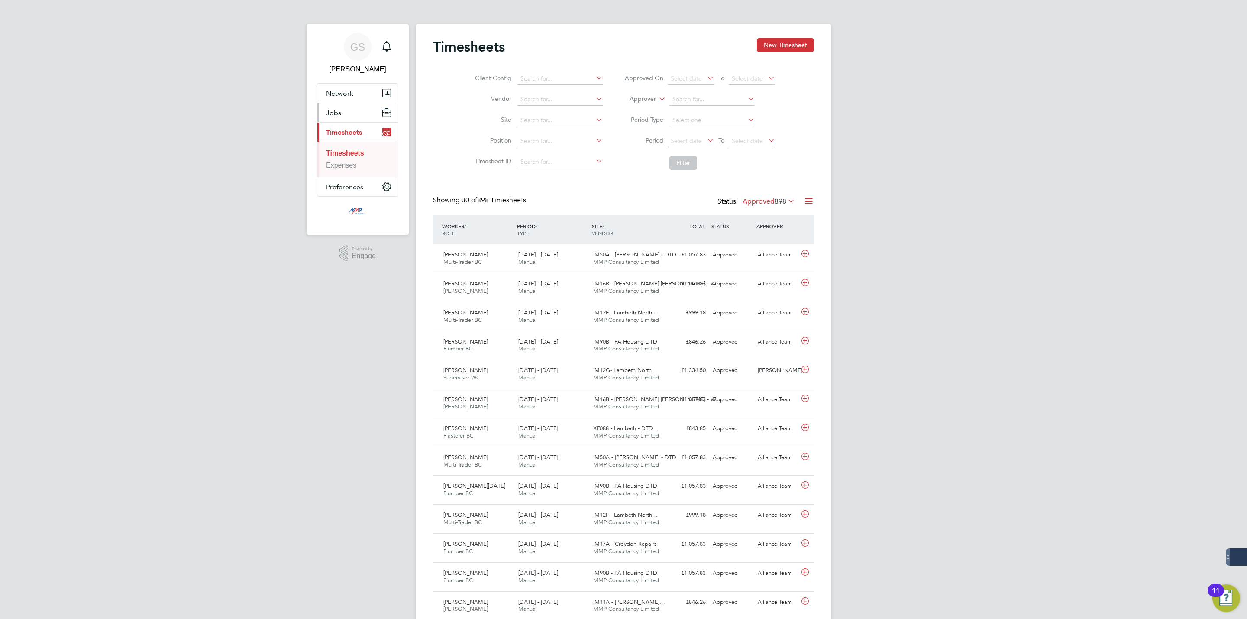
click at [348, 111] on button "Jobs" at bounding box center [357, 112] width 81 height 19
click at [349, 146] on link "Vacancies" at bounding box center [342, 145] width 32 height 7
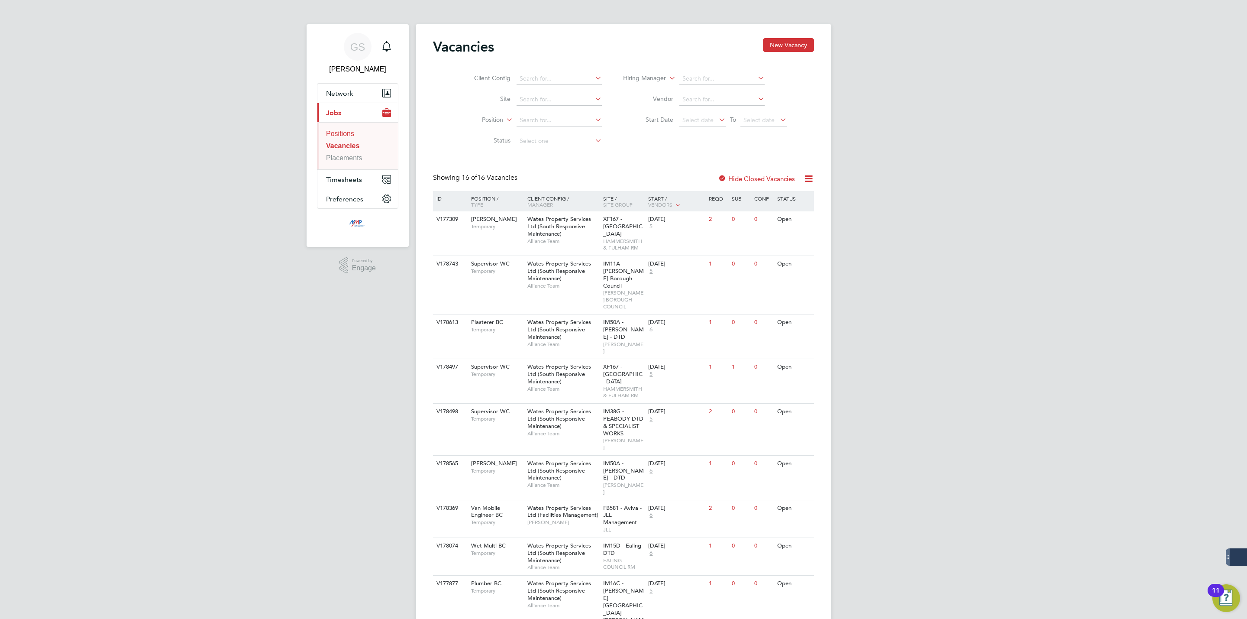
click at [352, 132] on link "Positions" at bounding box center [340, 133] width 28 height 7
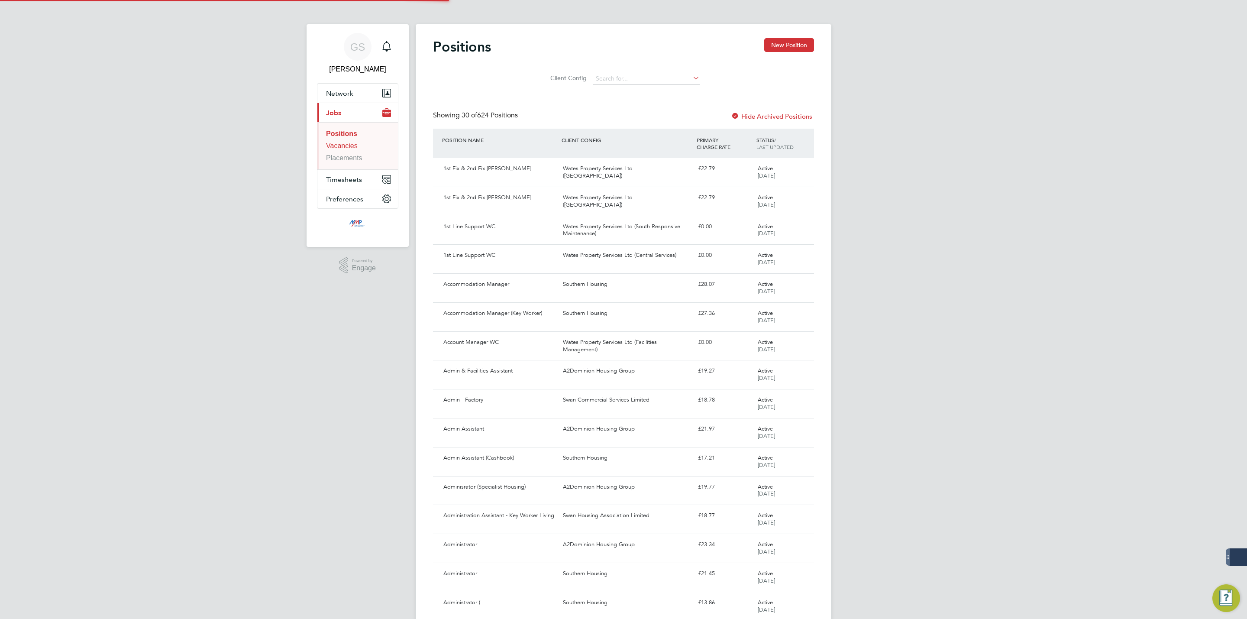
click at [352, 142] on link "Vacancies" at bounding box center [342, 145] width 32 height 7
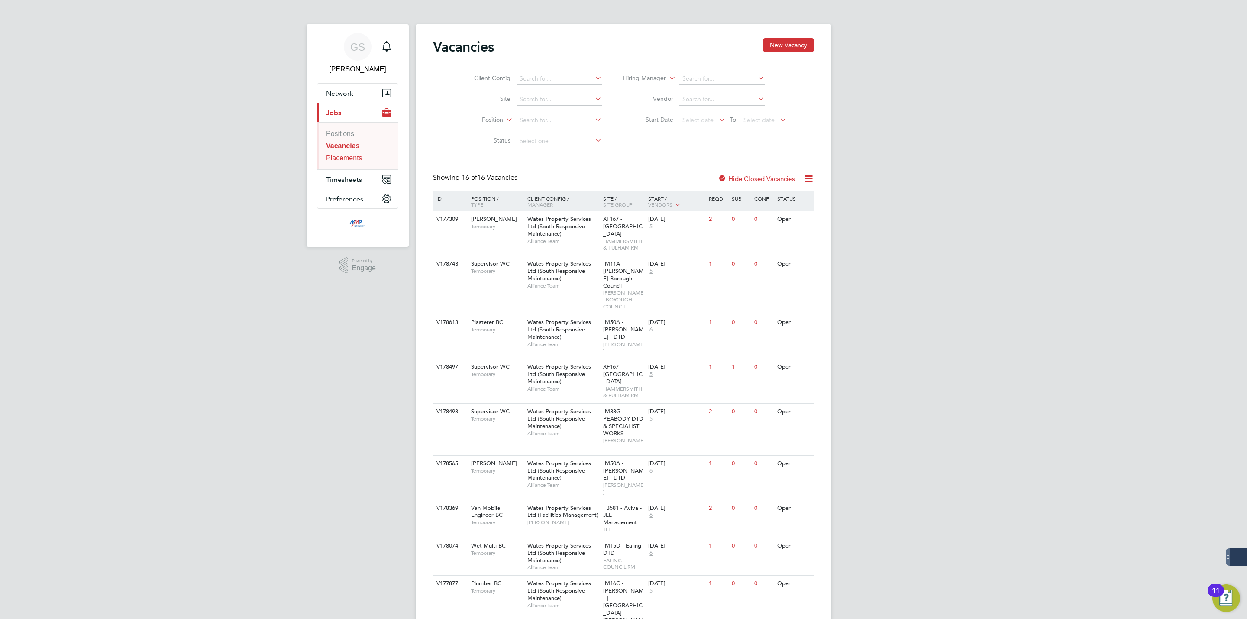
click at [351, 155] on link "Placements" at bounding box center [344, 157] width 36 height 7
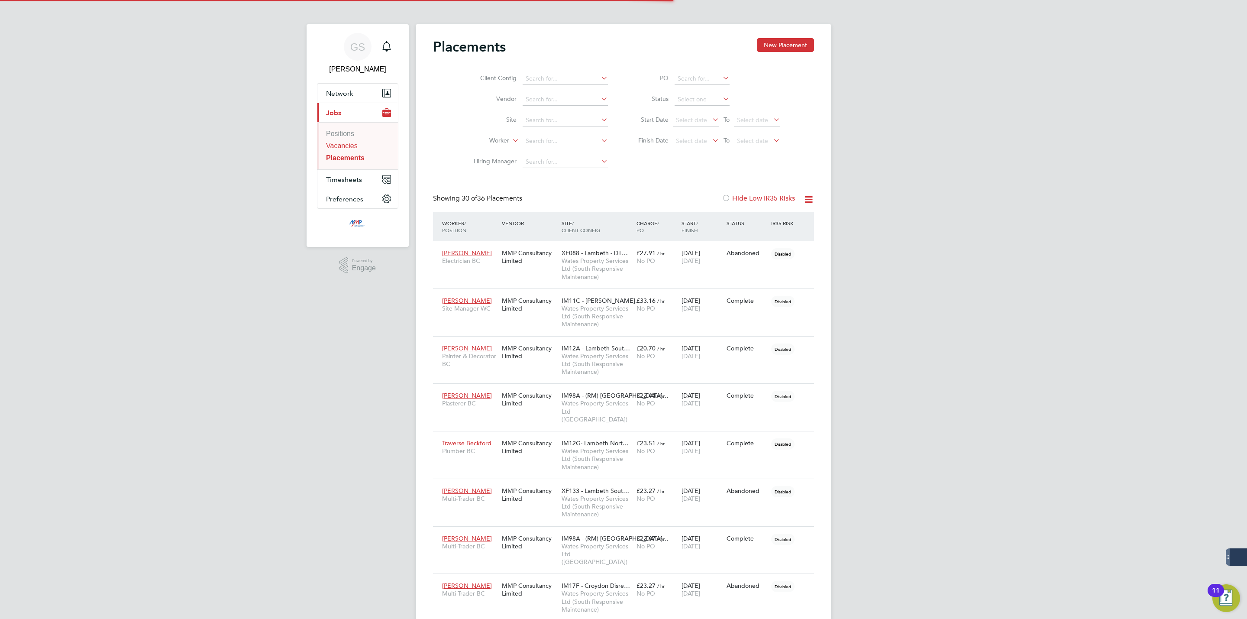
click at [348, 147] on link "Vacancies" at bounding box center [342, 145] width 32 height 7
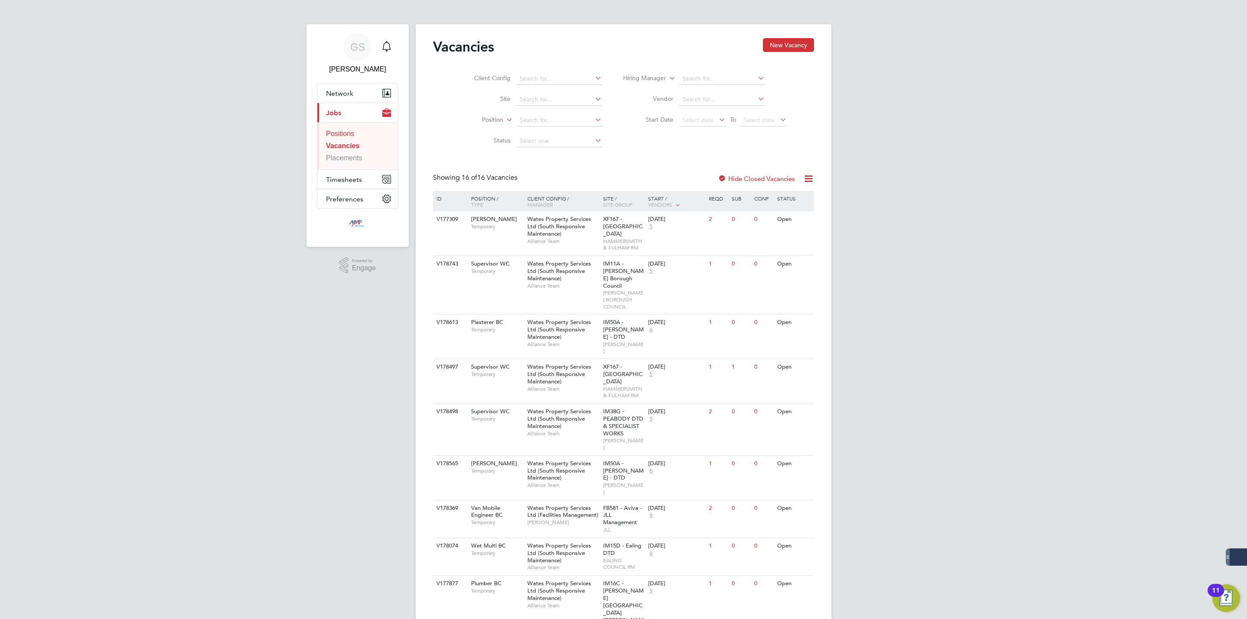
click at [346, 136] on link "Positions" at bounding box center [340, 133] width 28 height 7
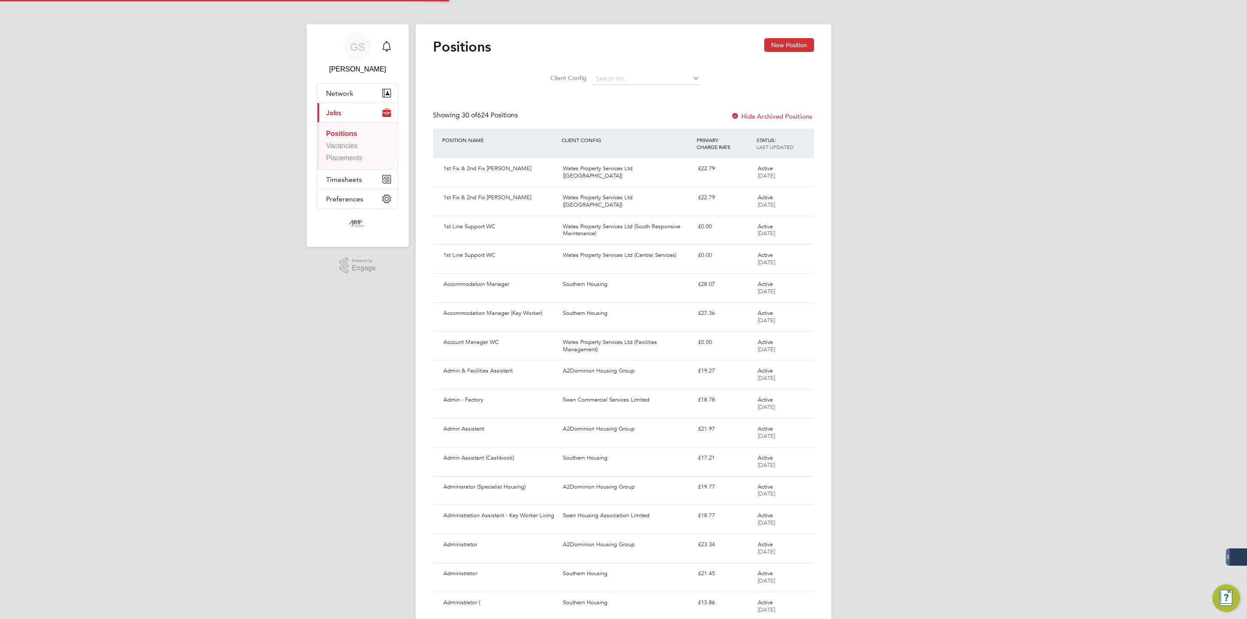
click at [346, 141] on li "Positions" at bounding box center [358, 135] width 65 height 12
click at [346, 148] on link "Vacancies" at bounding box center [342, 145] width 32 height 7
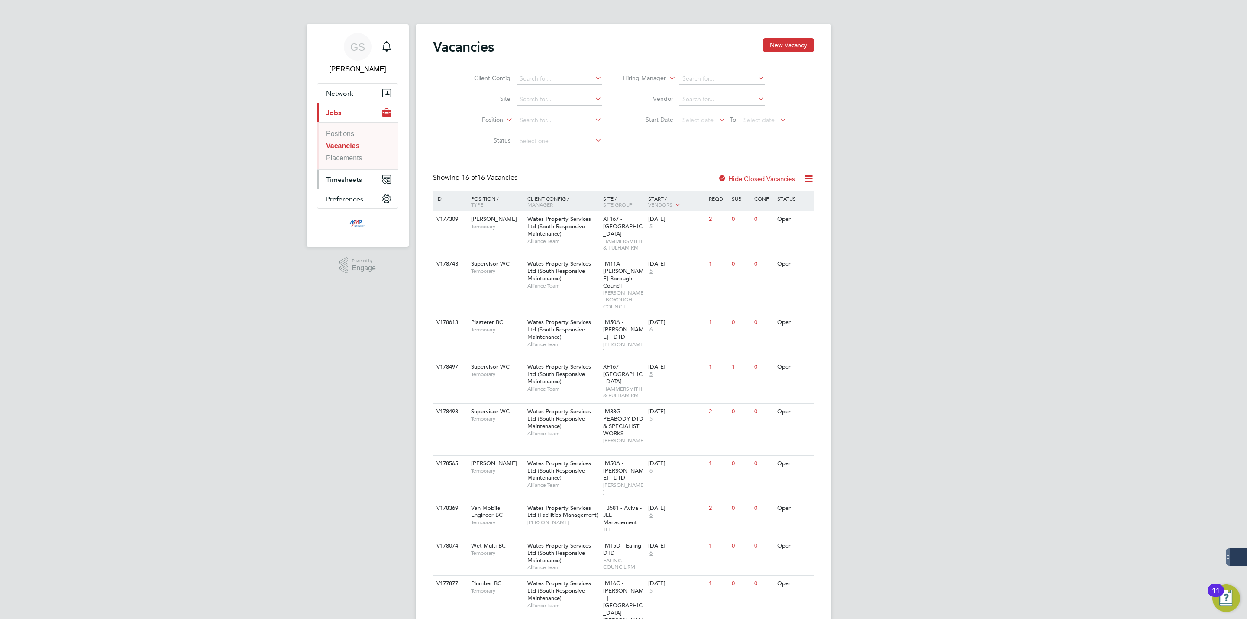
click at [349, 180] on span "Timesheets" at bounding box center [344, 179] width 36 height 8
click at [355, 153] on link "Timesheets" at bounding box center [344, 152] width 36 height 7
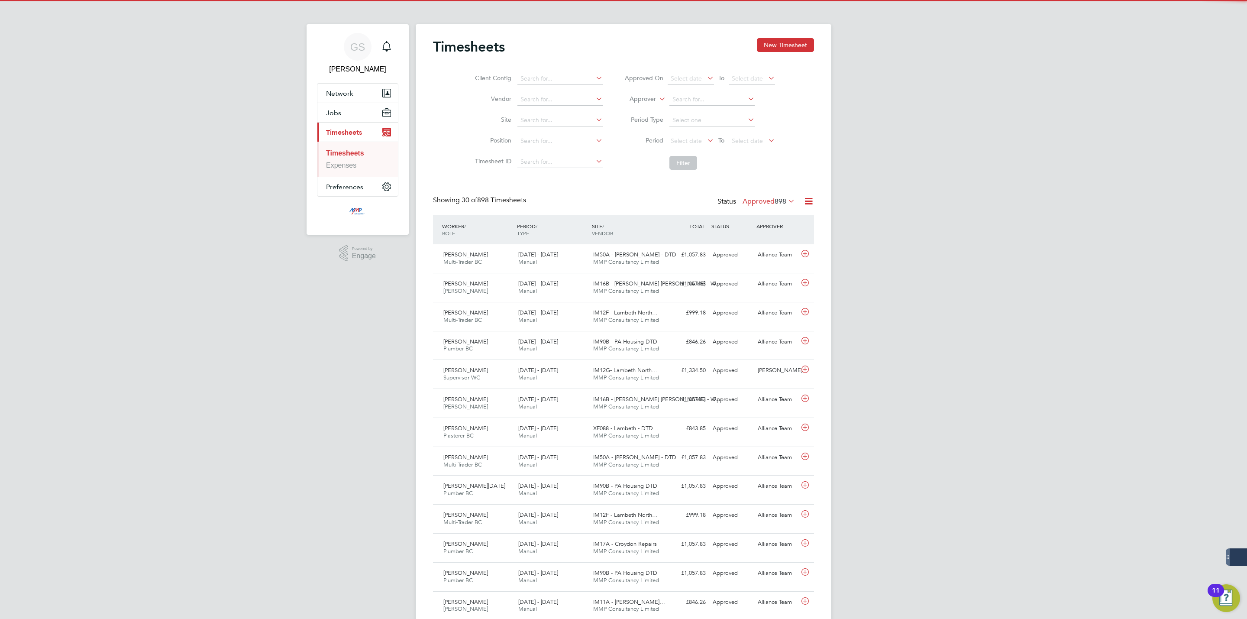
scroll to position [22, 75]
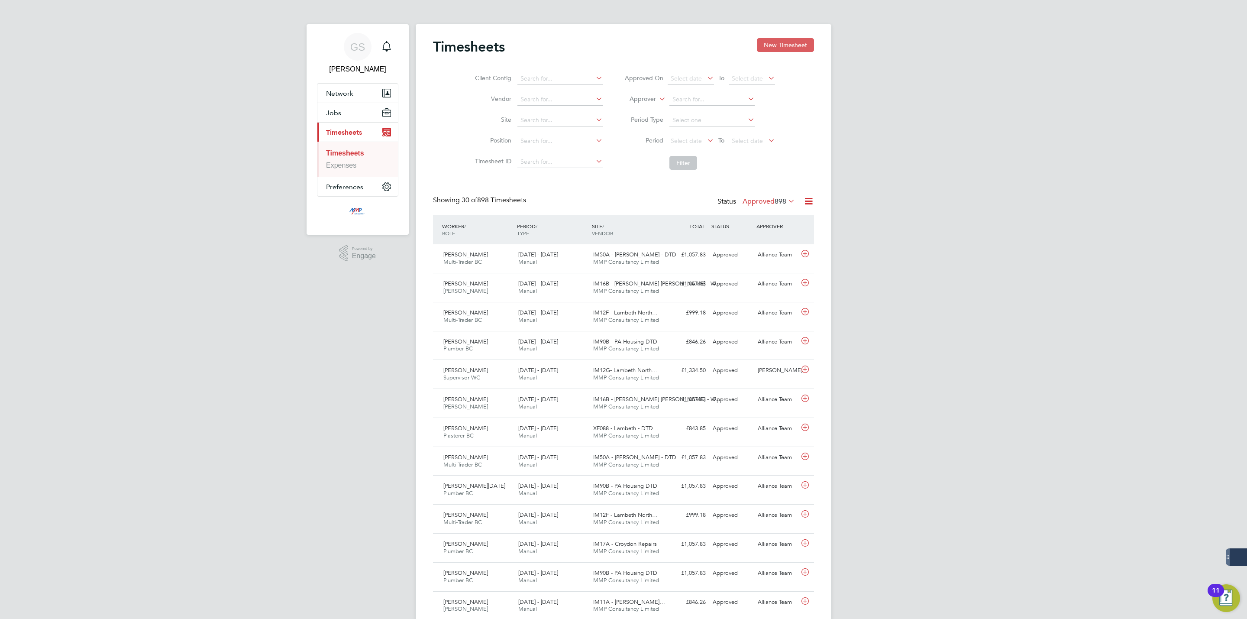
click at [794, 38] on button "New Timesheet" at bounding box center [785, 45] width 57 height 14
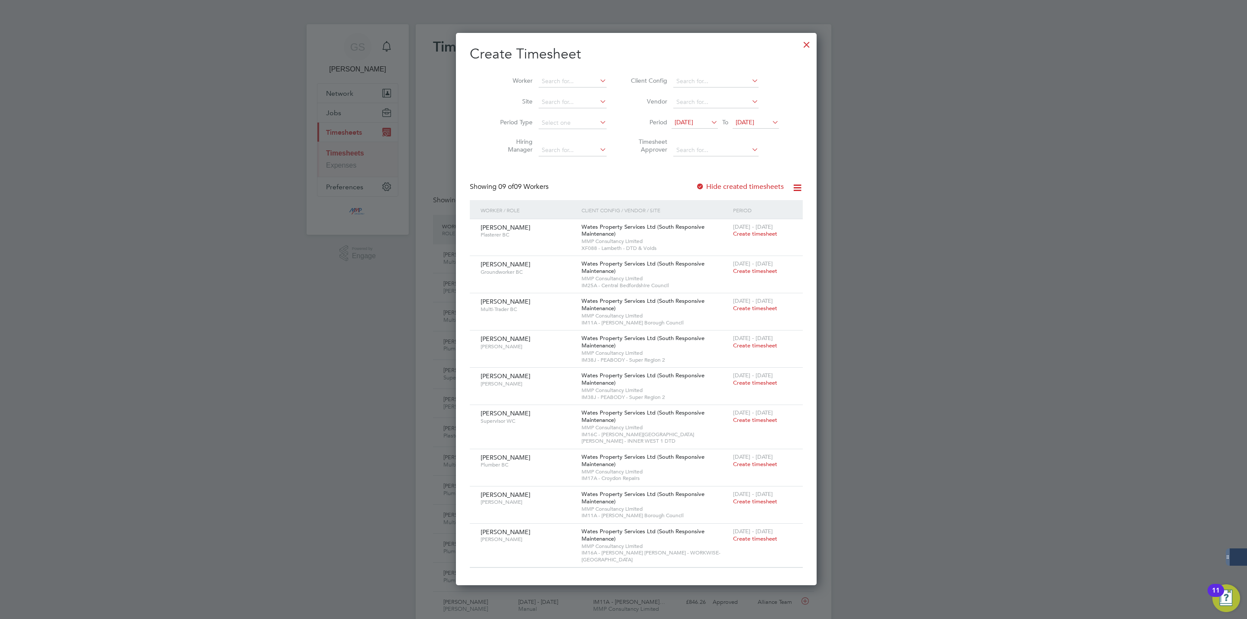
click at [799, 45] on div at bounding box center [807, 43] width 16 height 16
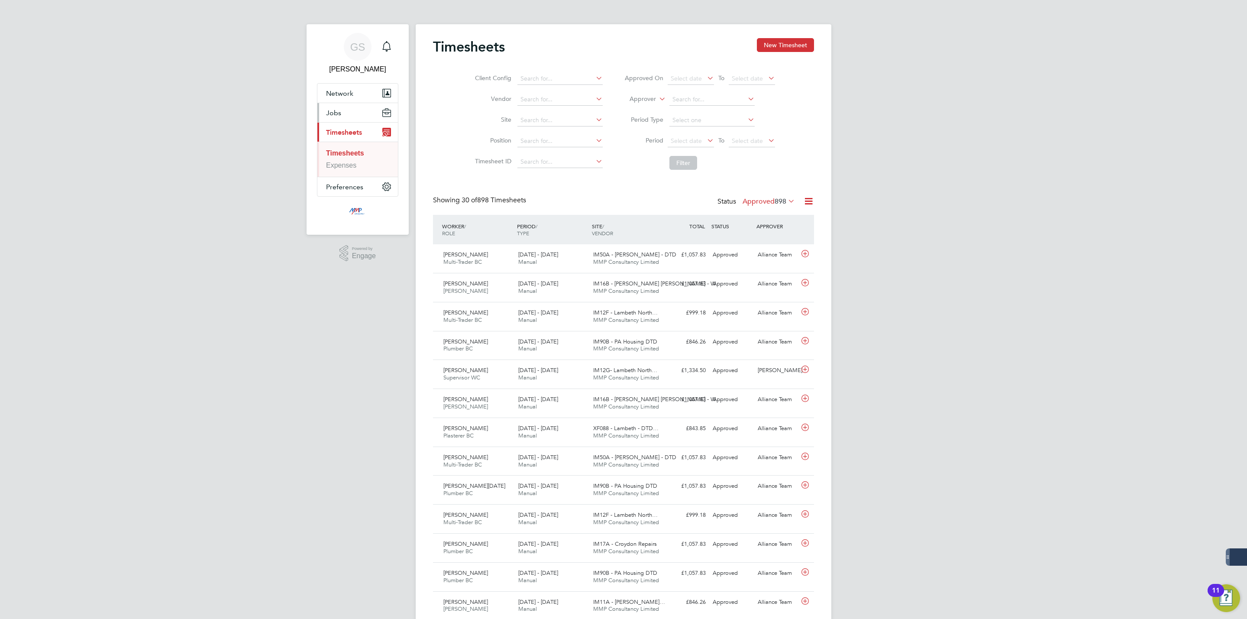
click at [347, 116] on button "Jobs" at bounding box center [357, 112] width 81 height 19
click at [355, 143] on link "Vacancies" at bounding box center [342, 145] width 32 height 7
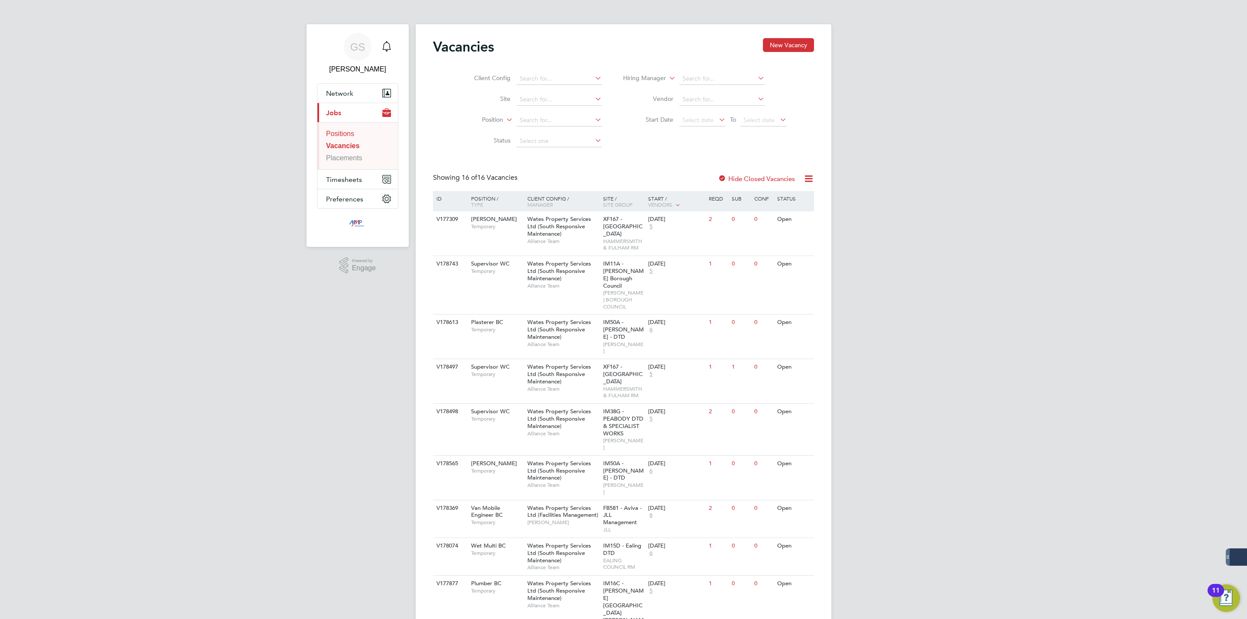
click at [351, 131] on link "Positions" at bounding box center [340, 133] width 28 height 7
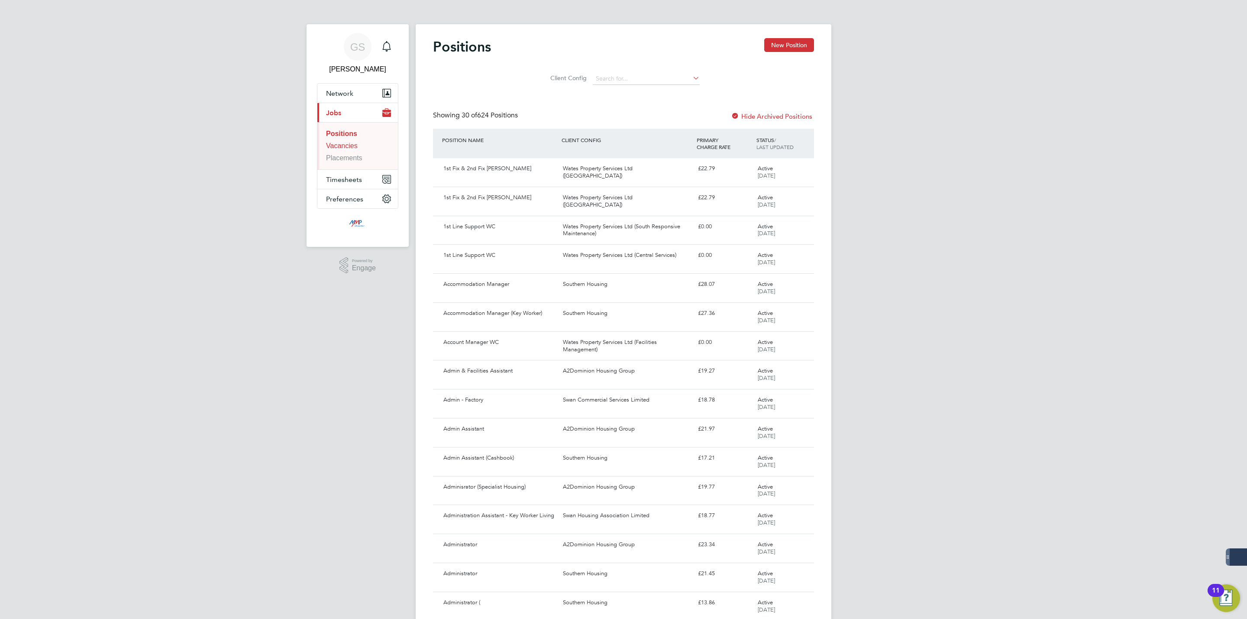
click at [347, 144] on link "Vacancies" at bounding box center [342, 145] width 32 height 7
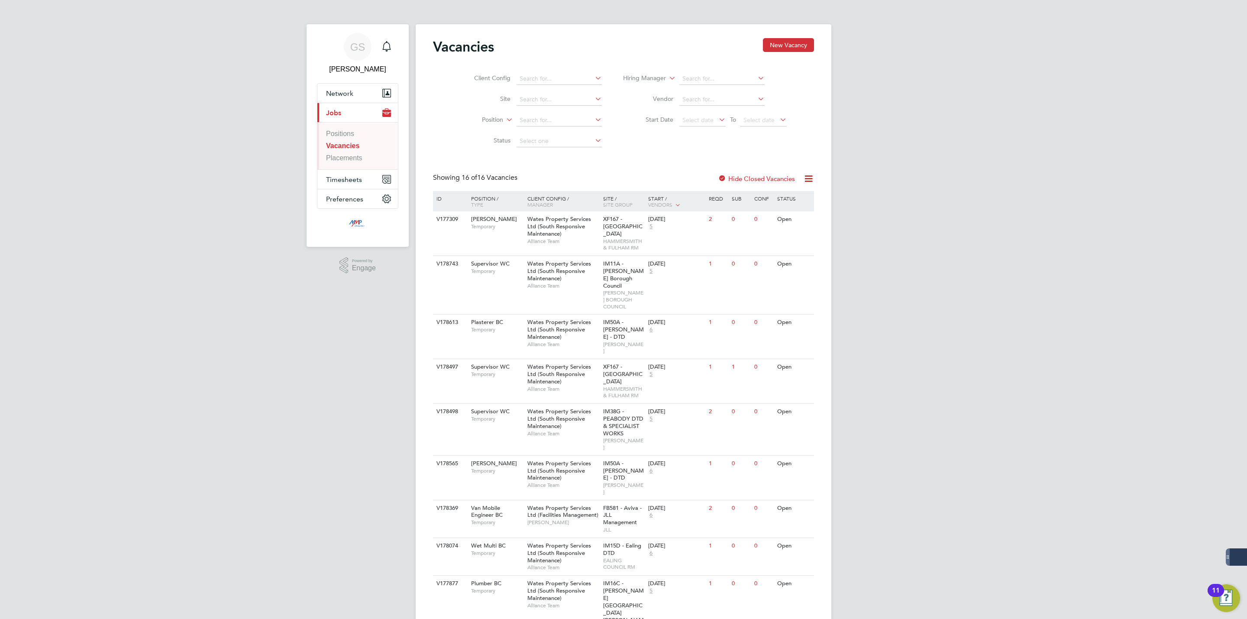
click at [347, 164] on ul "Positions Vacancies Placements" at bounding box center [357, 145] width 81 height 47
click at [348, 161] on link "Placements" at bounding box center [344, 157] width 36 height 7
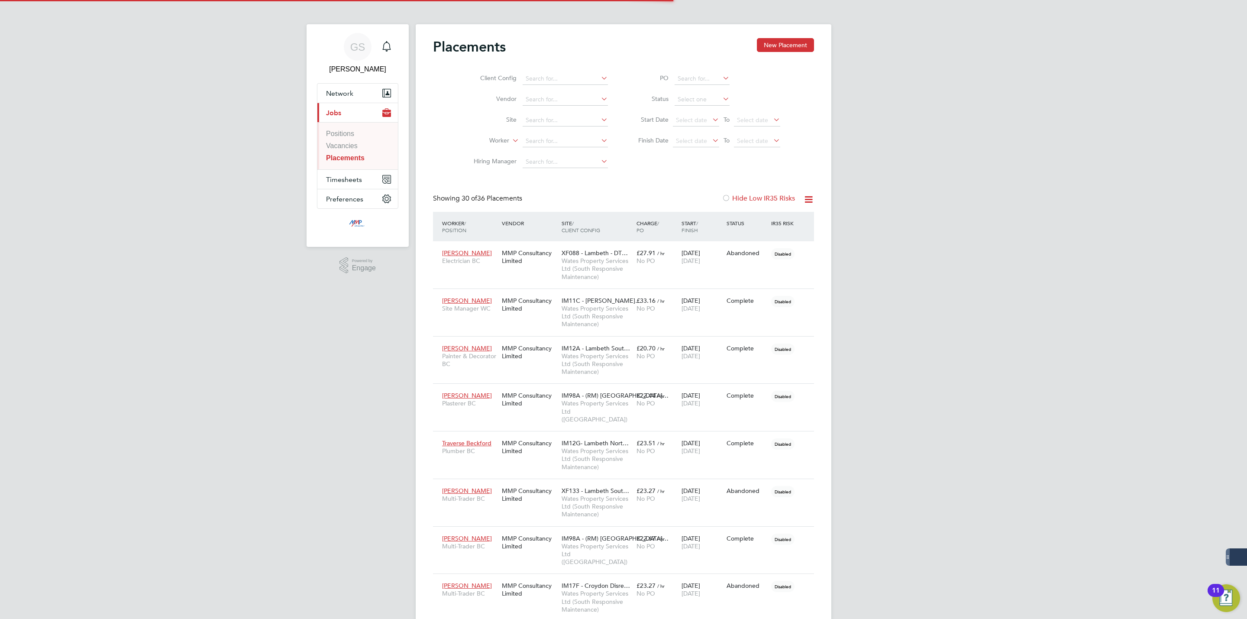
scroll to position [33, 60]
click at [348, 149] on link "Vacancies" at bounding box center [342, 145] width 32 height 7
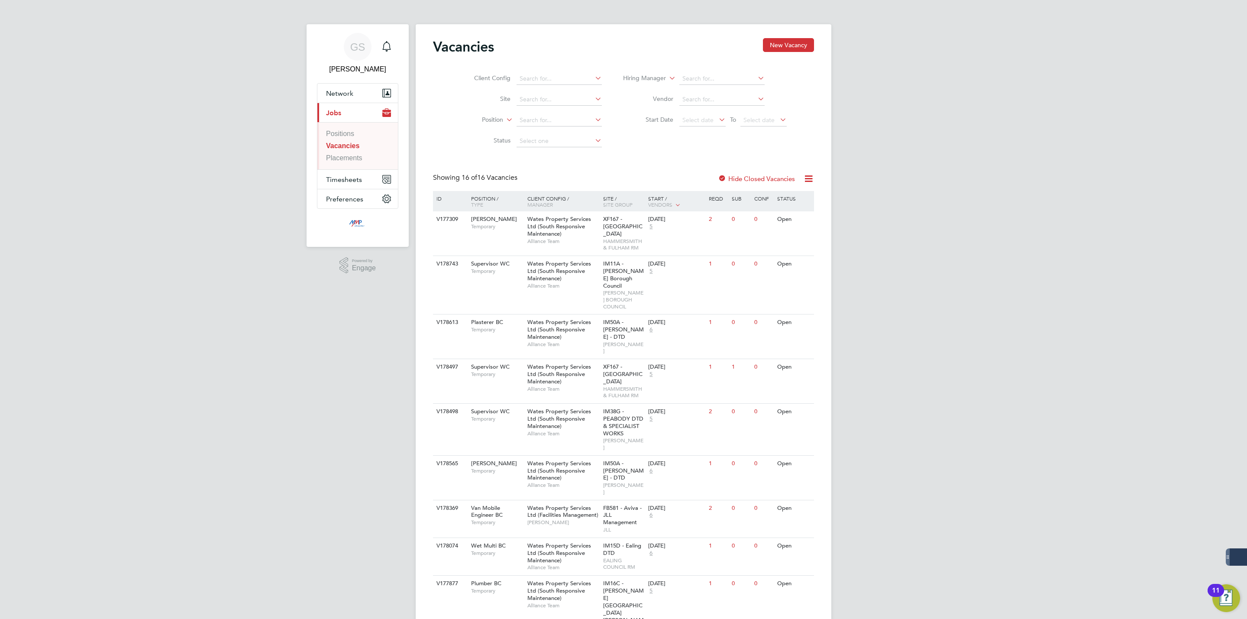
click at [351, 151] on li "Vacancies" at bounding box center [358, 148] width 65 height 12
click at [351, 158] on link "Placements" at bounding box center [344, 157] width 36 height 7
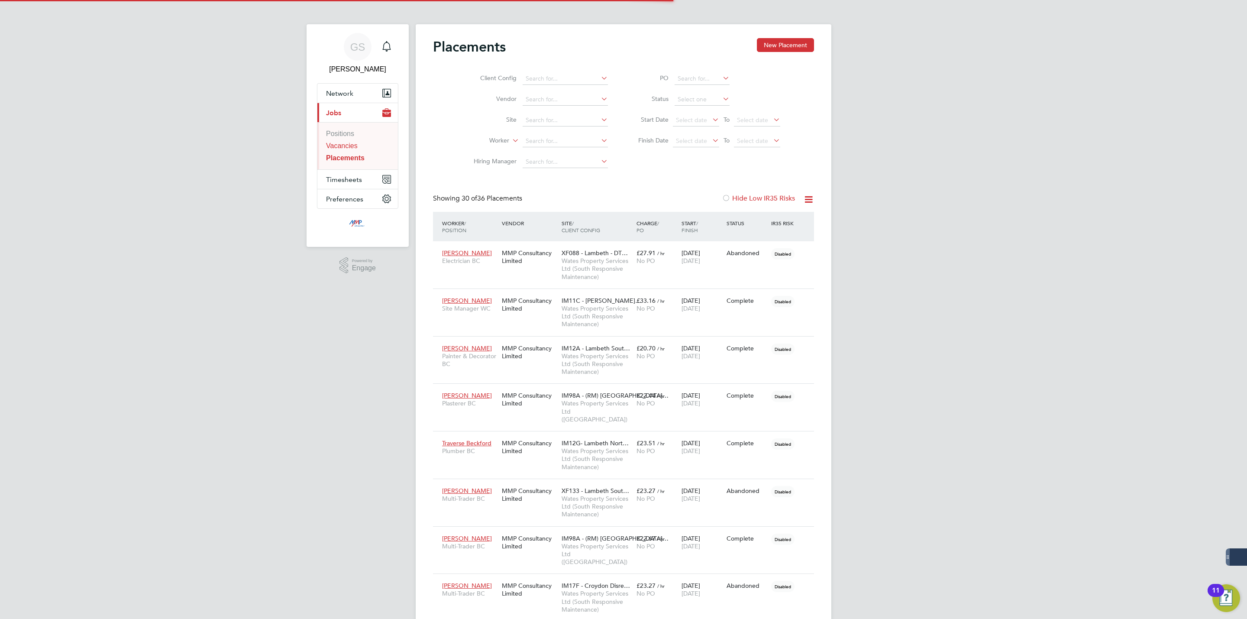
click at [352, 149] on link "Vacancies" at bounding box center [342, 145] width 32 height 7
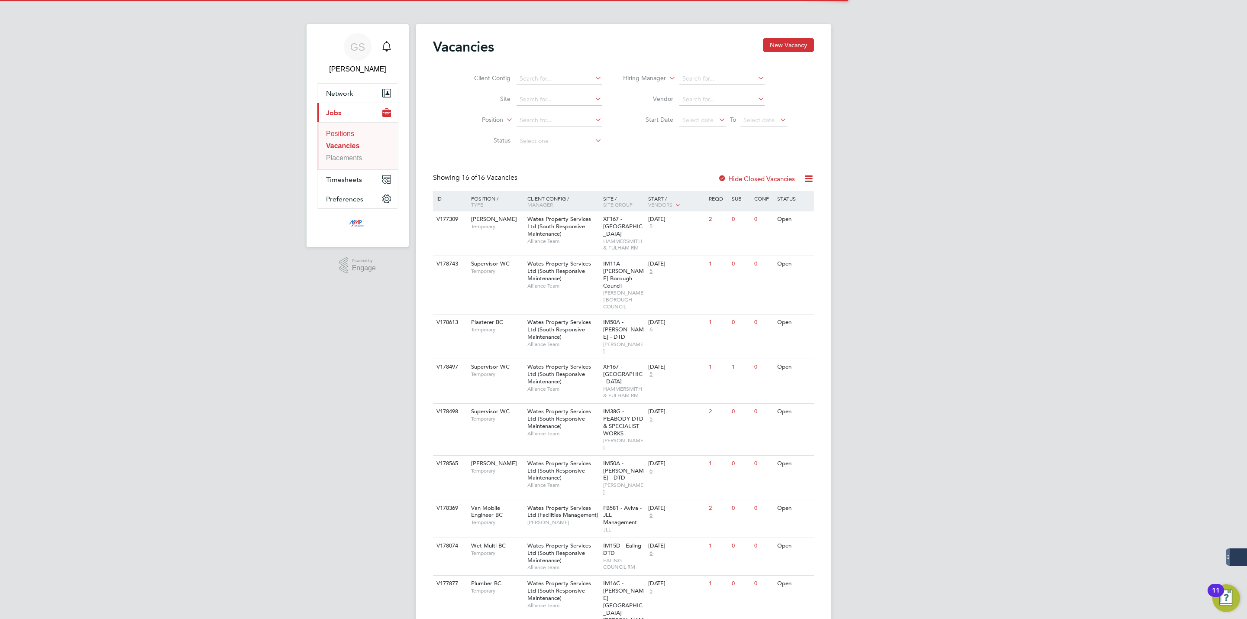
click at [352, 137] on link "Positions" at bounding box center [340, 133] width 28 height 7
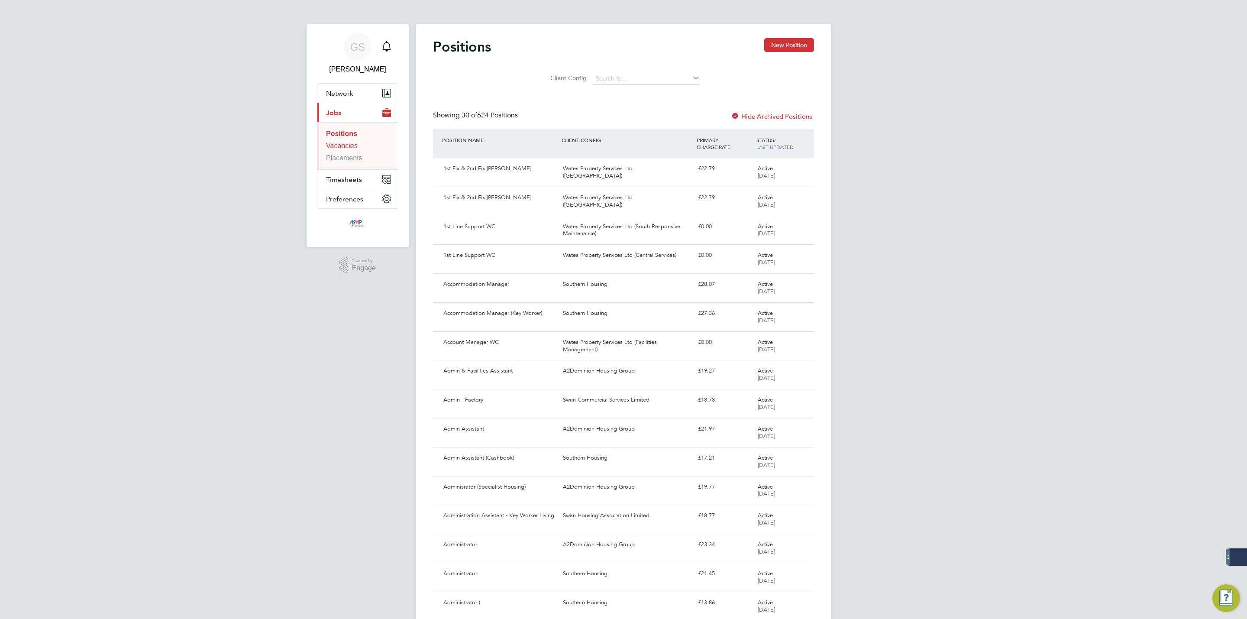
click at [352, 142] on link "Vacancies" at bounding box center [342, 145] width 32 height 7
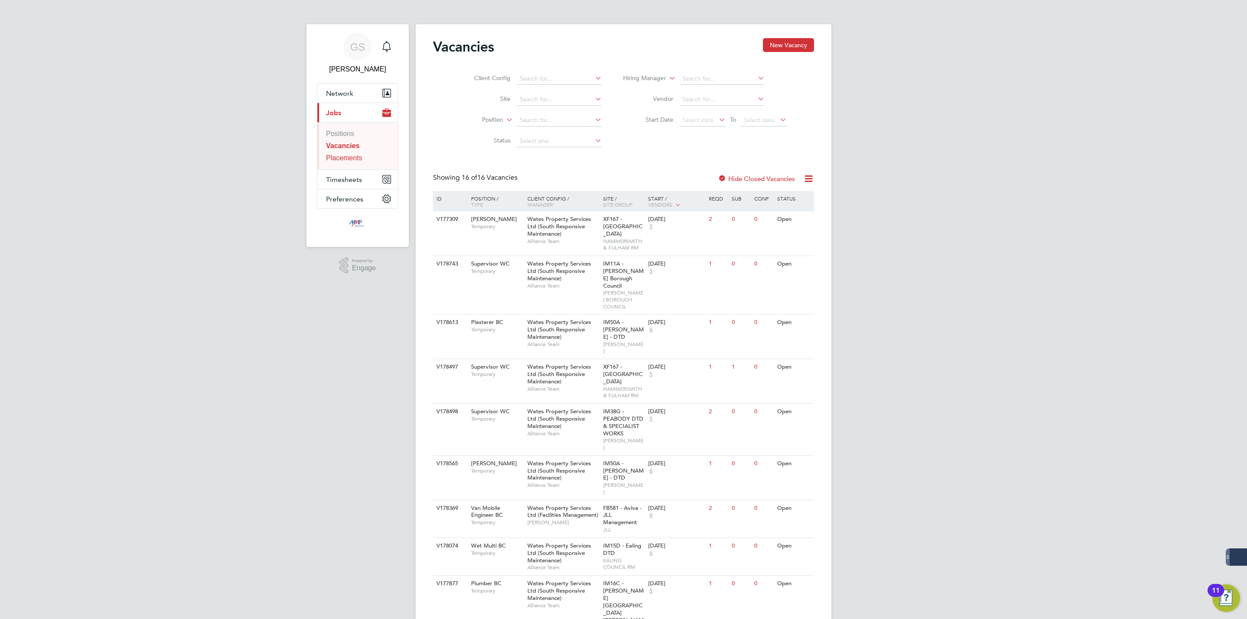
click at [345, 161] on link "Placements" at bounding box center [344, 157] width 36 height 7
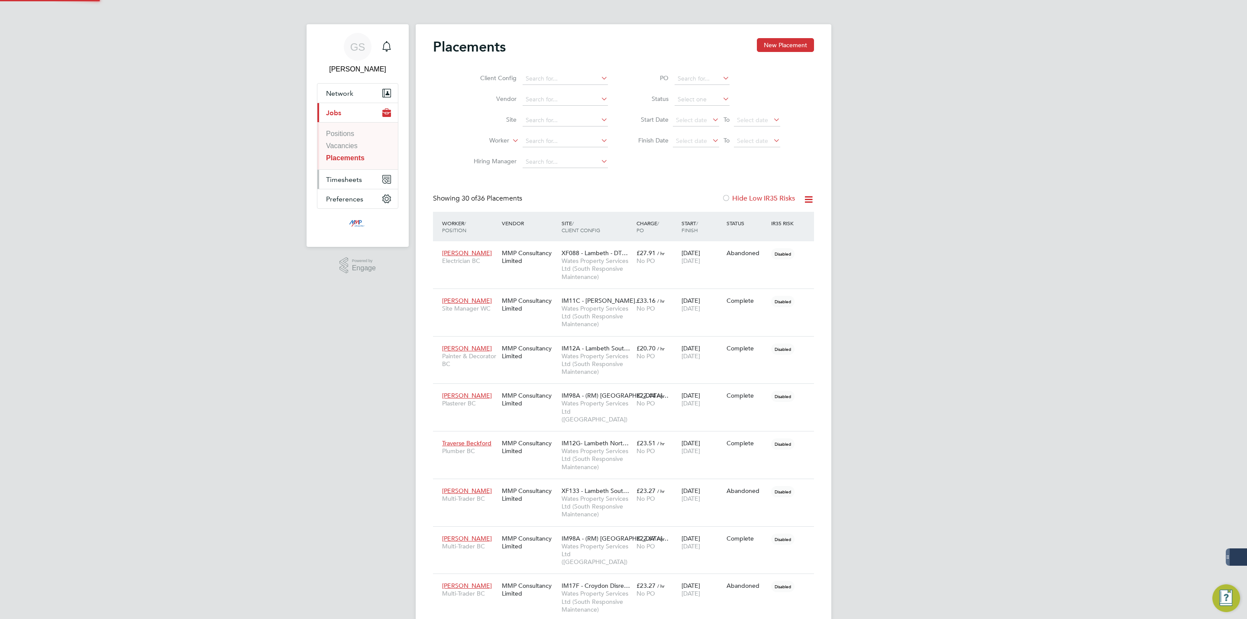
click at [349, 181] on span "Timesheets" at bounding box center [344, 179] width 36 height 8
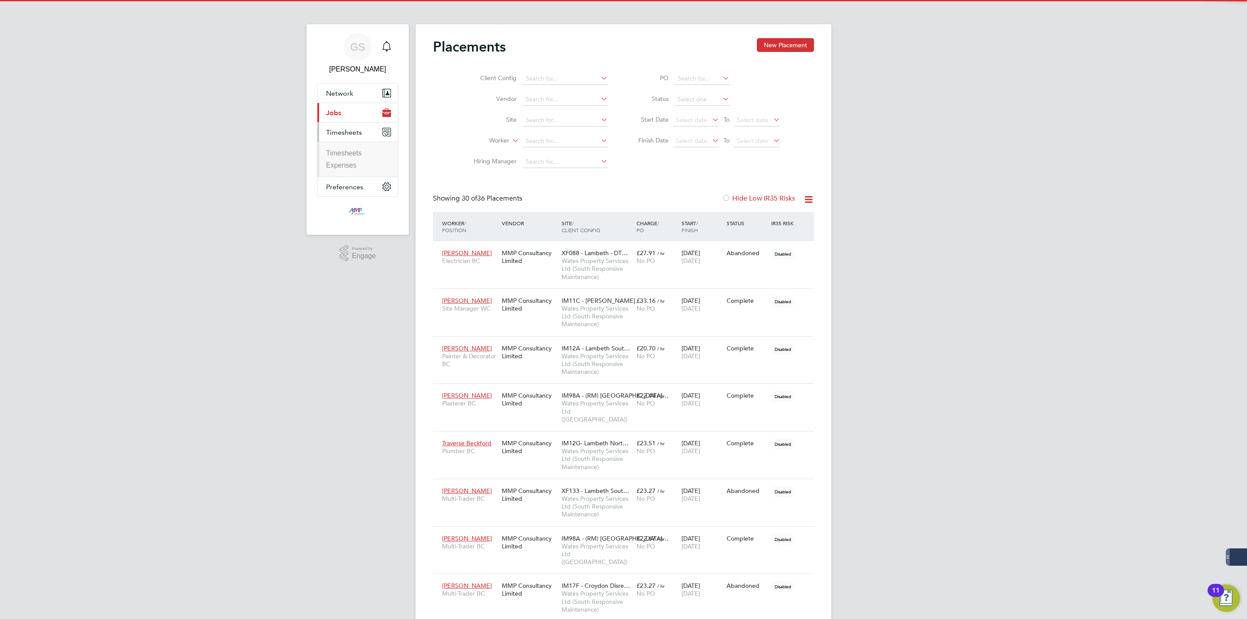
scroll to position [33, 60]
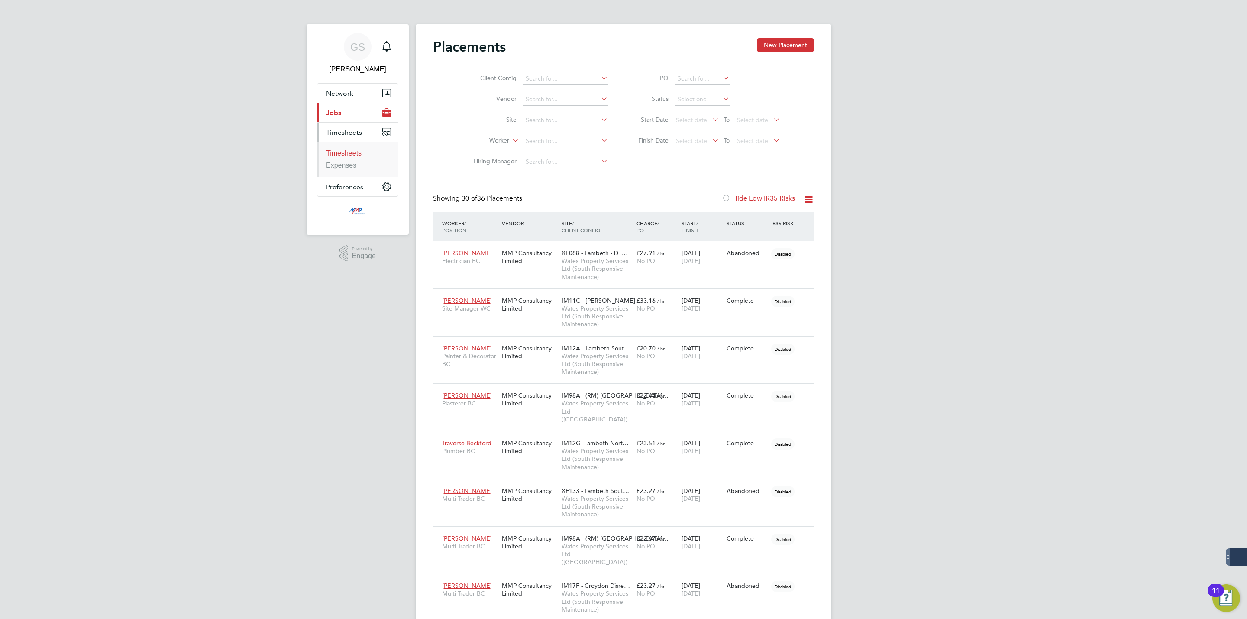
click at [353, 156] on link "Timesheets" at bounding box center [344, 152] width 36 height 7
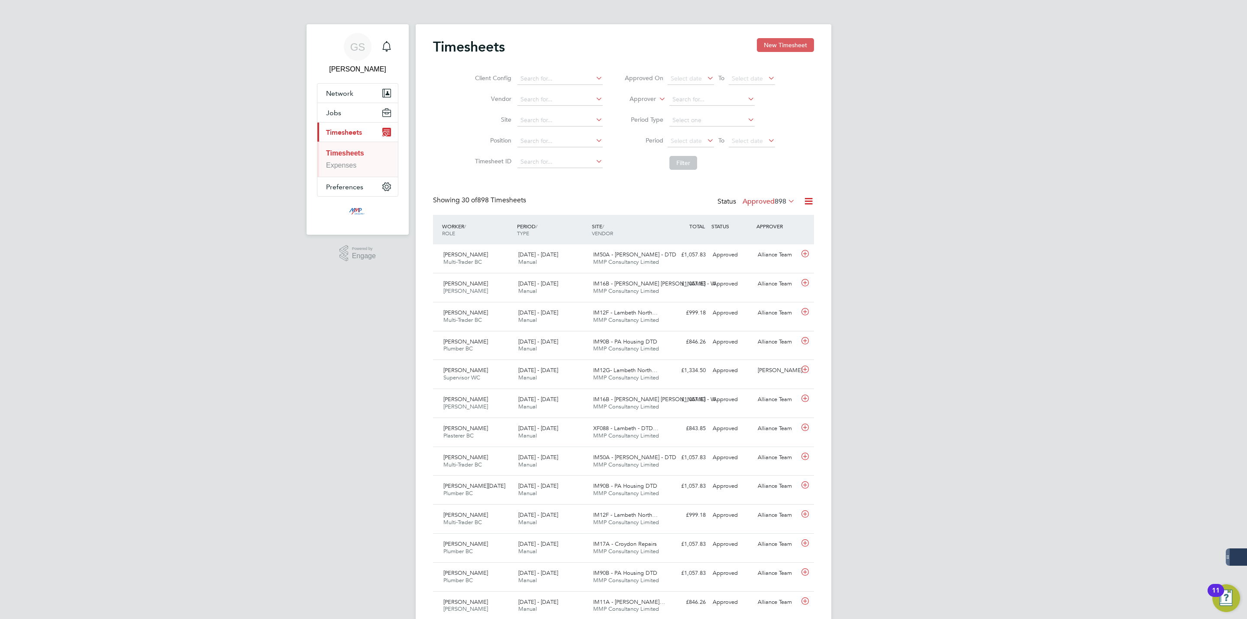
click at [766, 47] on button "New Timesheet" at bounding box center [785, 45] width 57 height 14
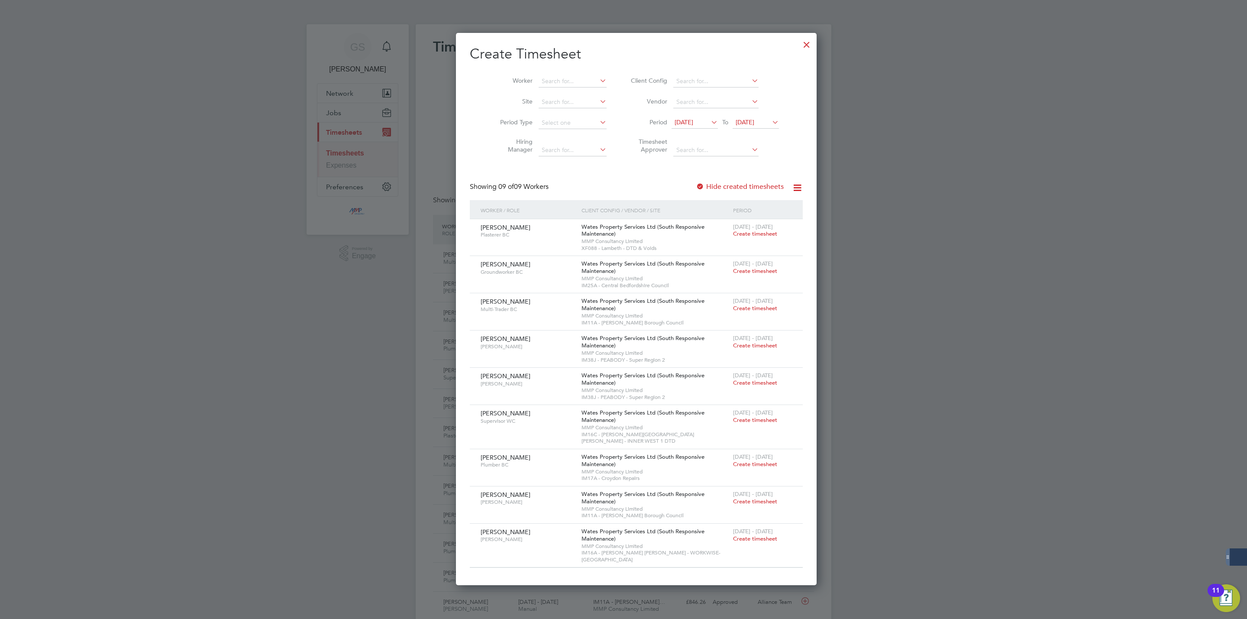
click at [799, 43] on div at bounding box center [807, 43] width 16 height 16
